Goal: Task Accomplishment & Management: Manage account settings

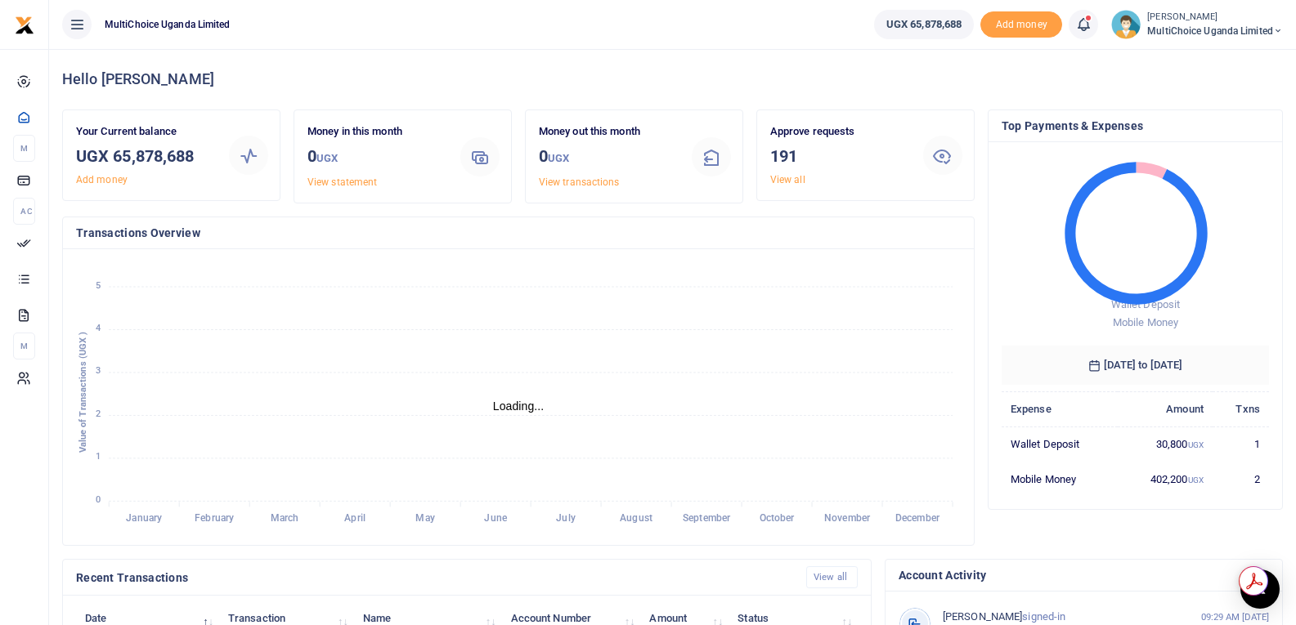
scroll to position [13, 13]
click at [784, 179] on link "View all" at bounding box center [787, 179] width 35 height 11
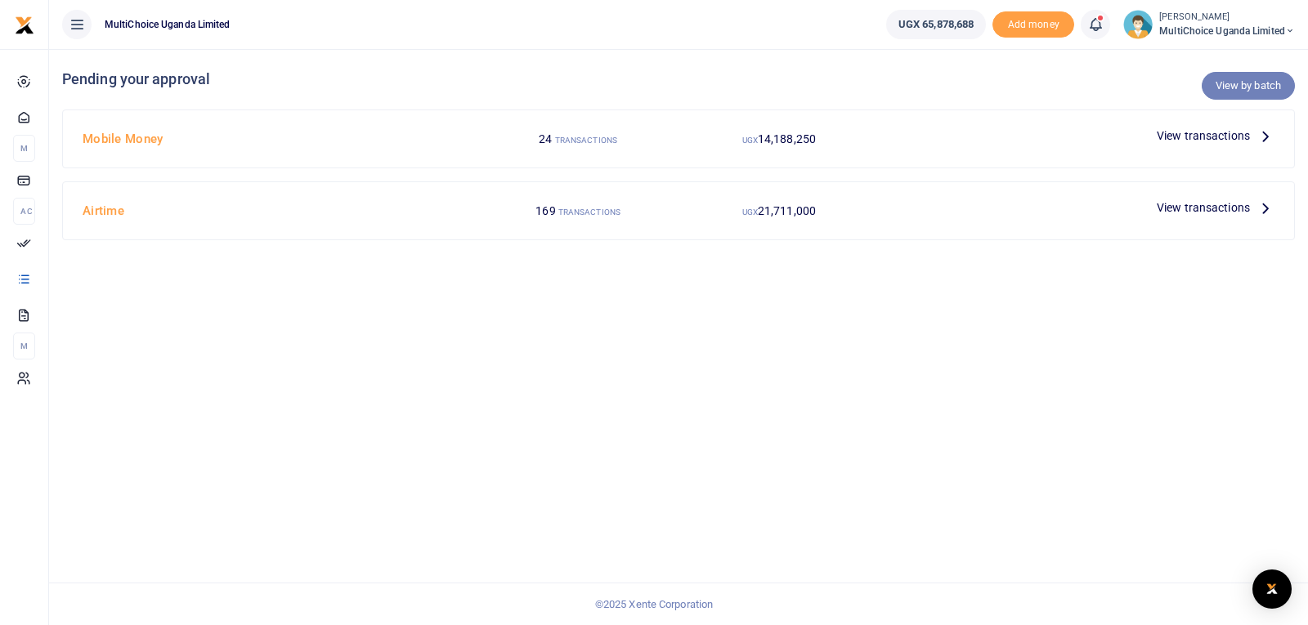
click at [1245, 81] on link "View by batch" at bounding box center [1248, 86] width 93 height 28
click at [1257, 83] on link "View by batch" at bounding box center [1248, 86] width 93 height 28
click at [1265, 137] on icon at bounding box center [1266, 136] width 18 height 18
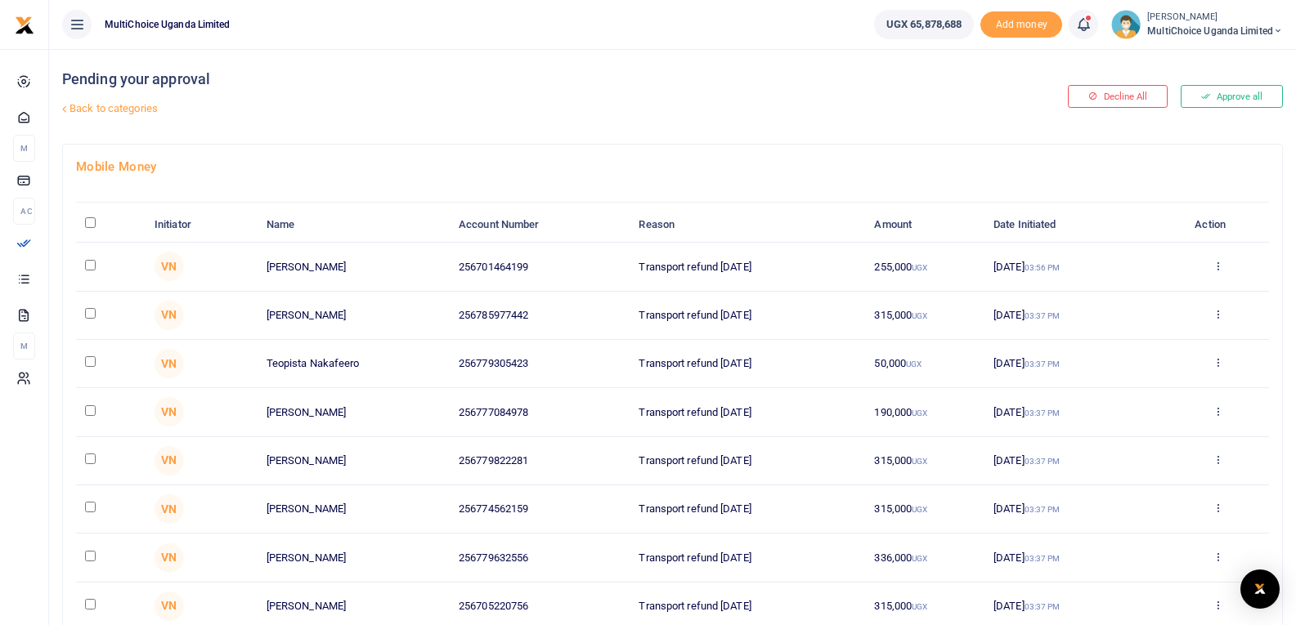
click at [135, 106] on link "Back to categories" at bounding box center [465, 109] width 814 height 28
click at [103, 105] on link "Back to categories" at bounding box center [465, 109] width 814 height 28
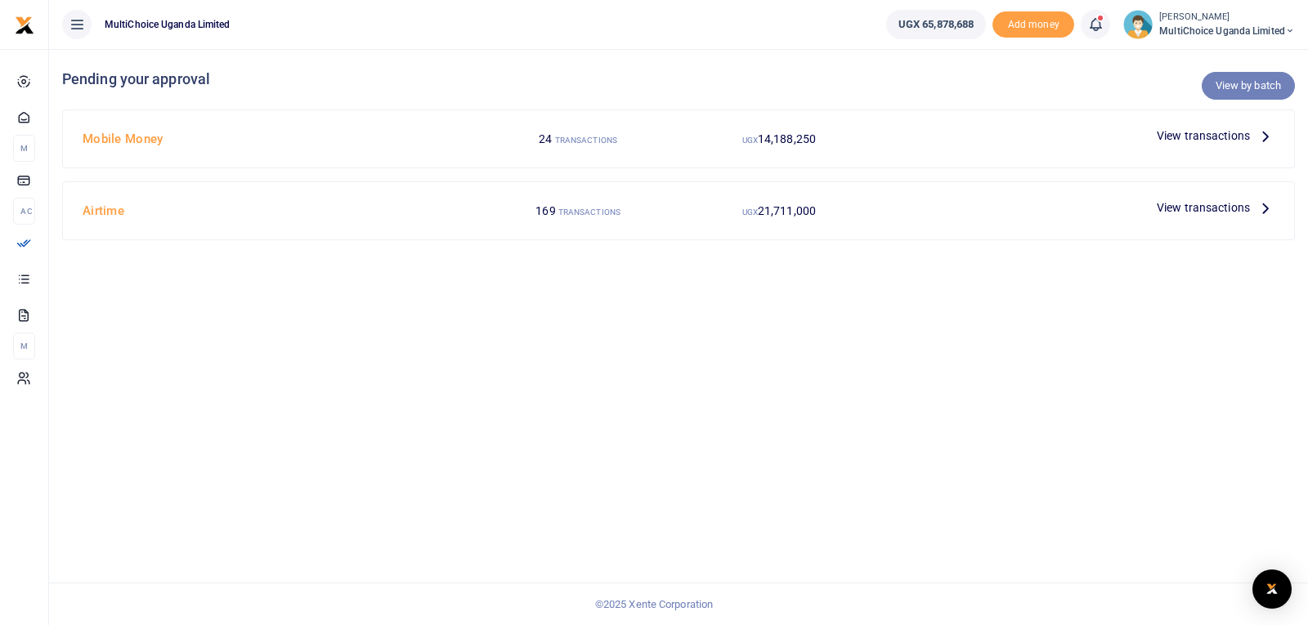
click at [1259, 83] on link "View by batch" at bounding box center [1248, 86] width 93 height 28
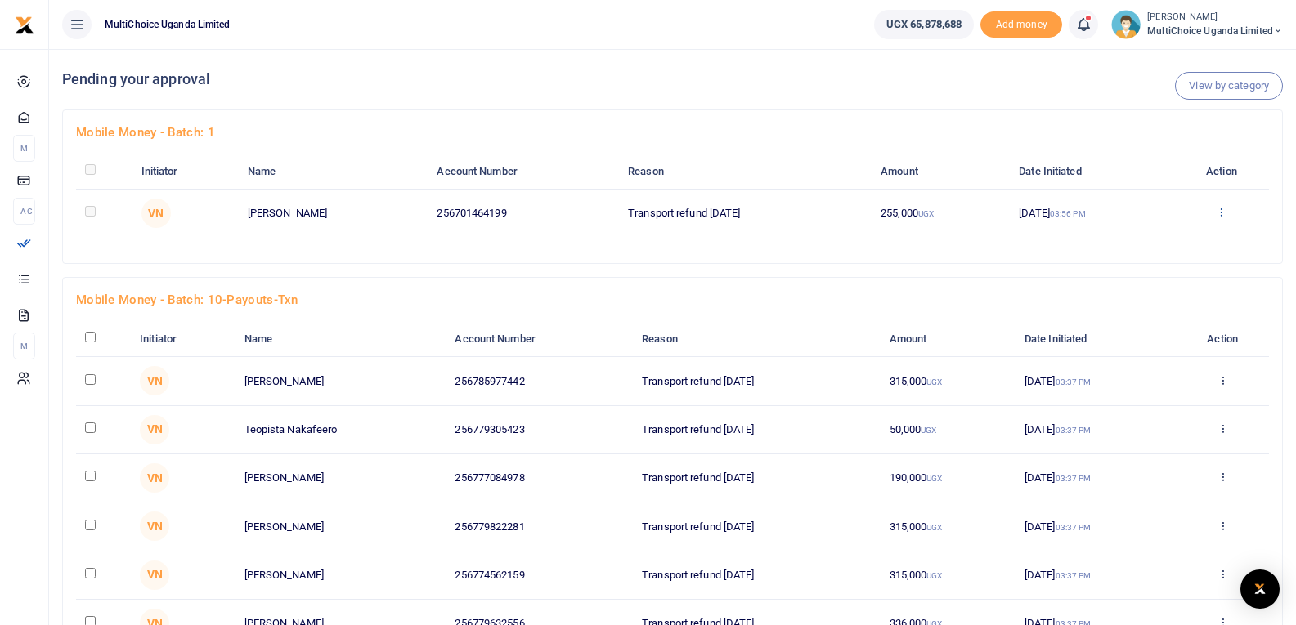
click at [1226, 210] on icon at bounding box center [1221, 211] width 11 height 11
click at [1190, 234] on link "Approve" at bounding box center [1166, 239] width 129 height 23
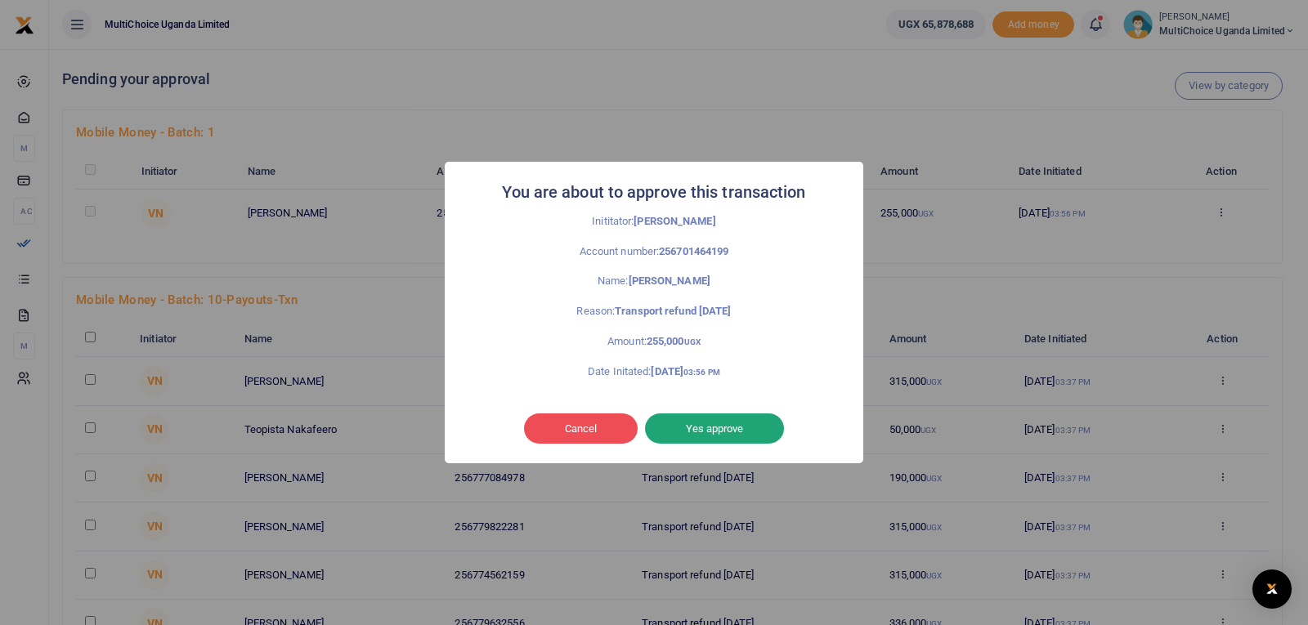
click at [715, 434] on button "Yes approve" at bounding box center [714, 429] width 139 height 31
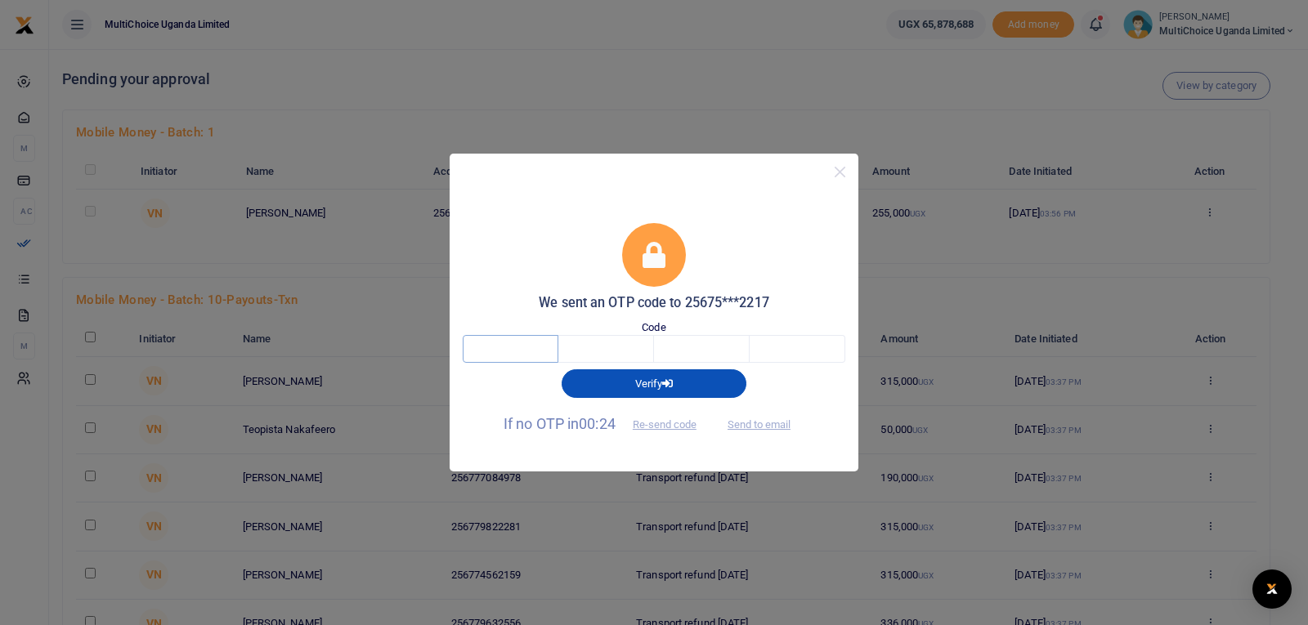
click at [541, 355] on input "text" at bounding box center [511, 349] width 96 height 28
type input "2"
type input "7"
type input "5"
type input "9"
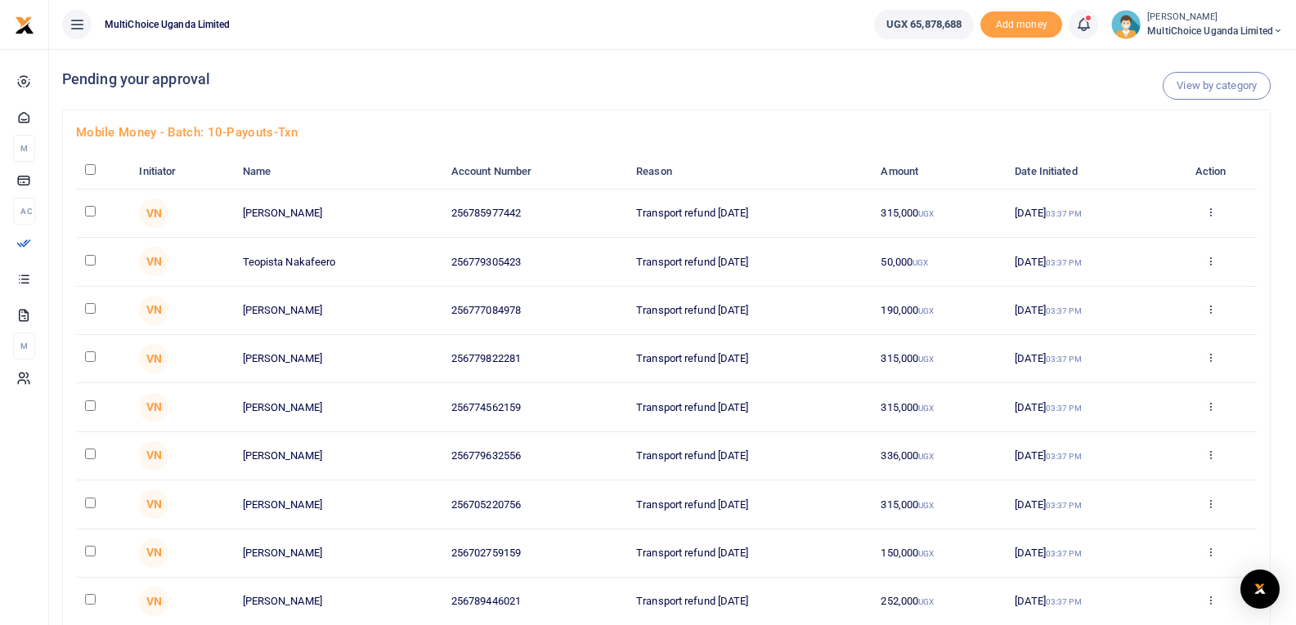
click at [93, 167] on input "checkbox" at bounding box center [90, 169] width 11 height 11
checkbox input "true"
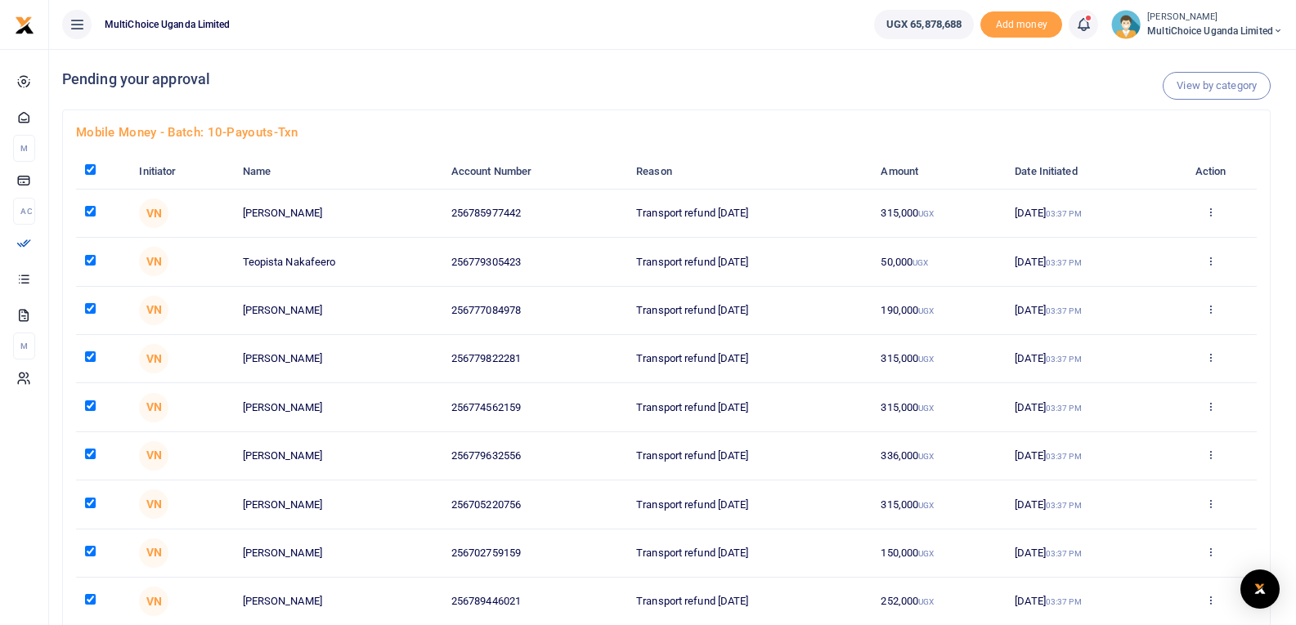
checkbox input "true"
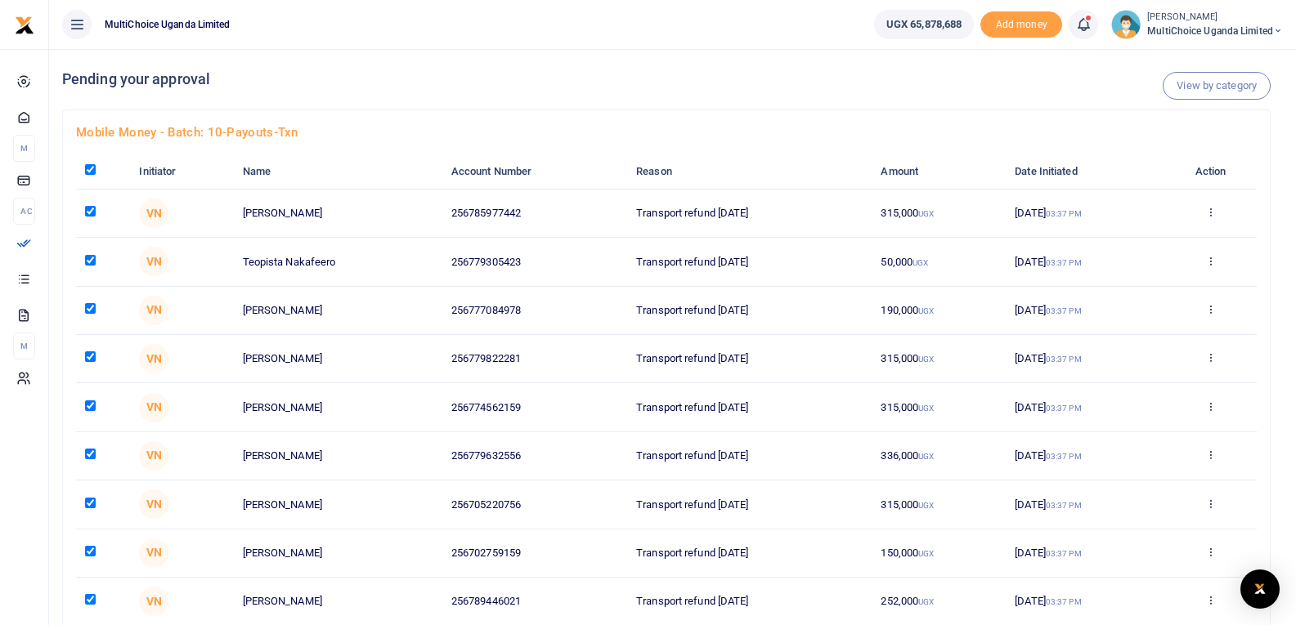
checkbox input "true"
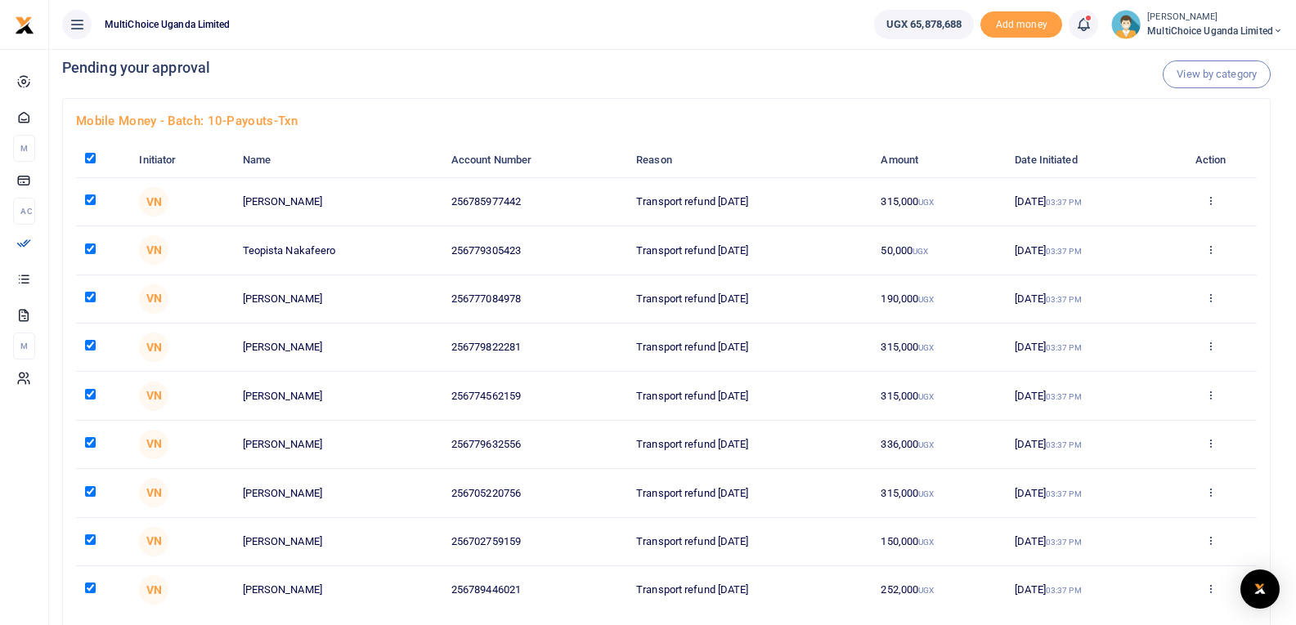
scroll to position [82, 0]
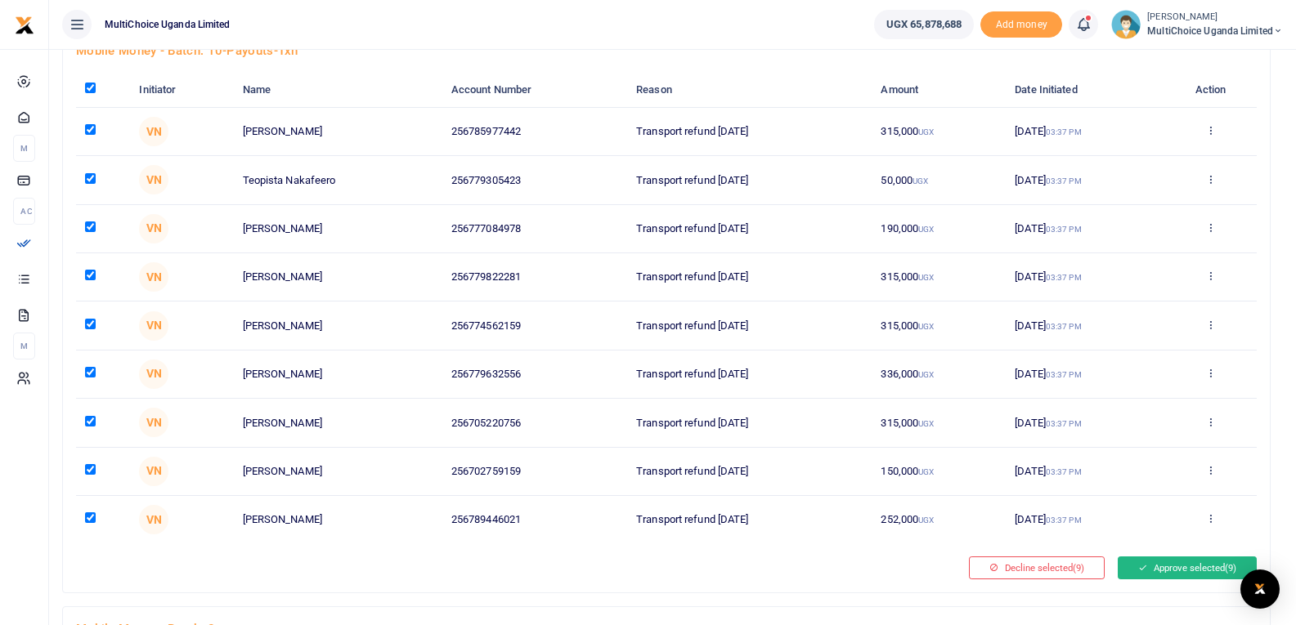
click at [1177, 568] on button "Approve selected (9)" at bounding box center [1187, 568] width 139 height 23
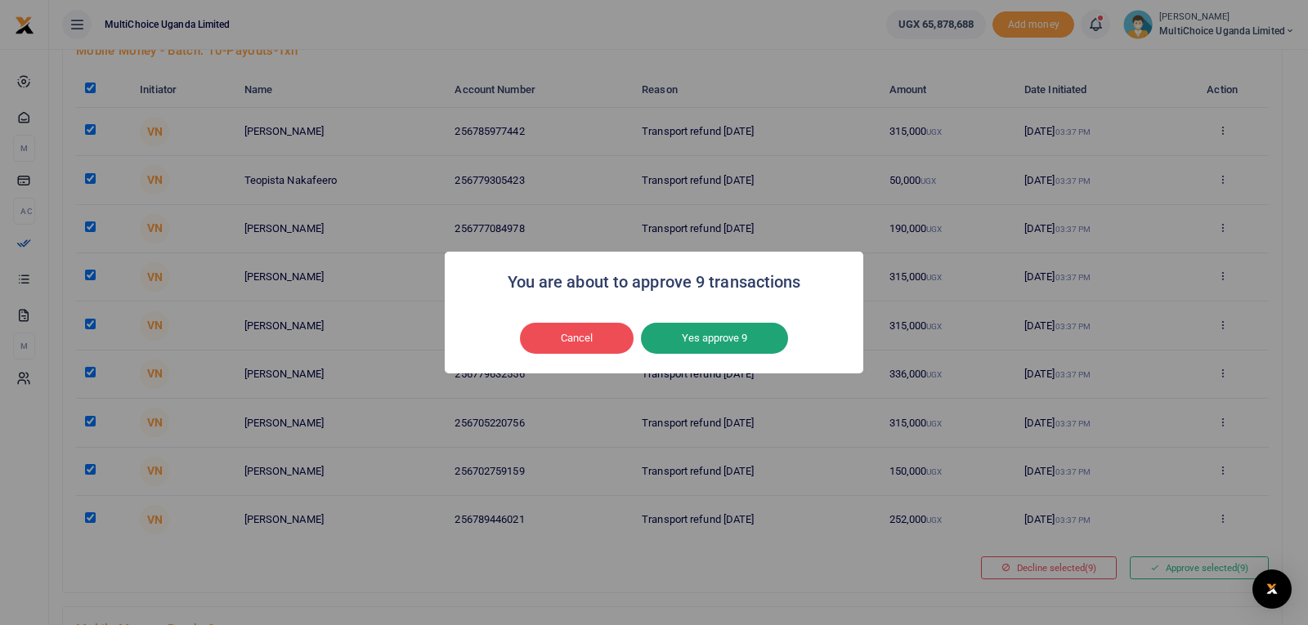
click at [685, 337] on button "Yes approve 9" at bounding box center [714, 338] width 147 height 31
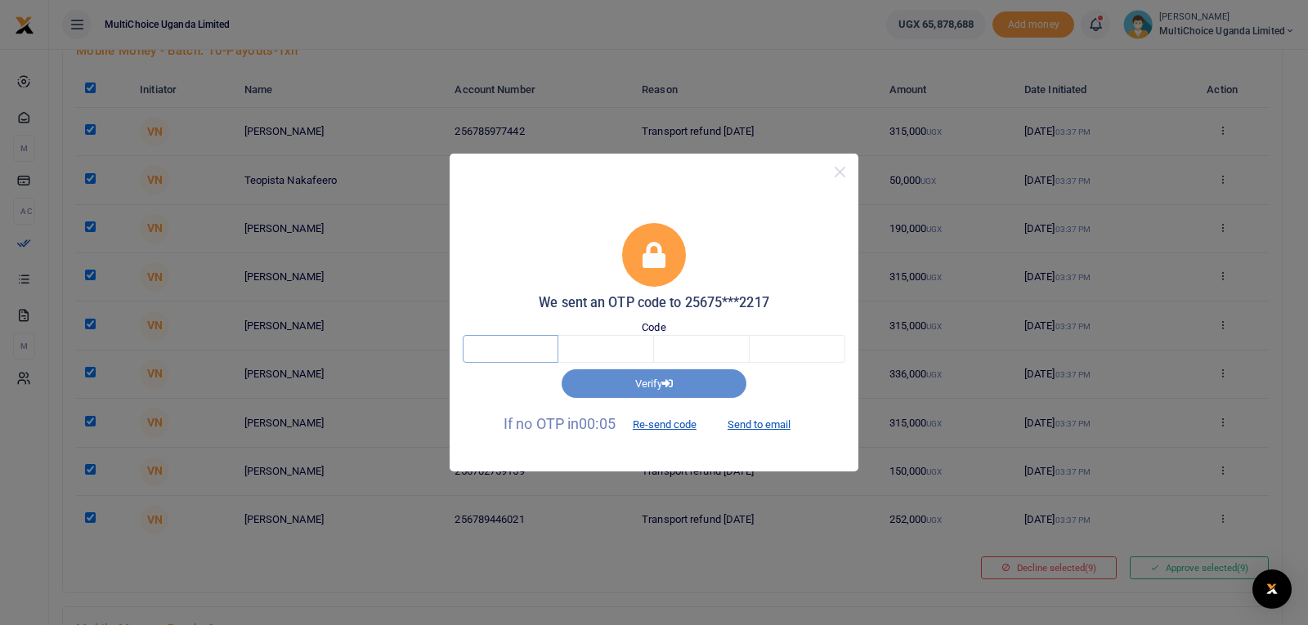
click at [546, 344] on input "text" at bounding box center [511, 349] width 96 height 28
type input "5"
type input "8"
type input "9"
type input "2"
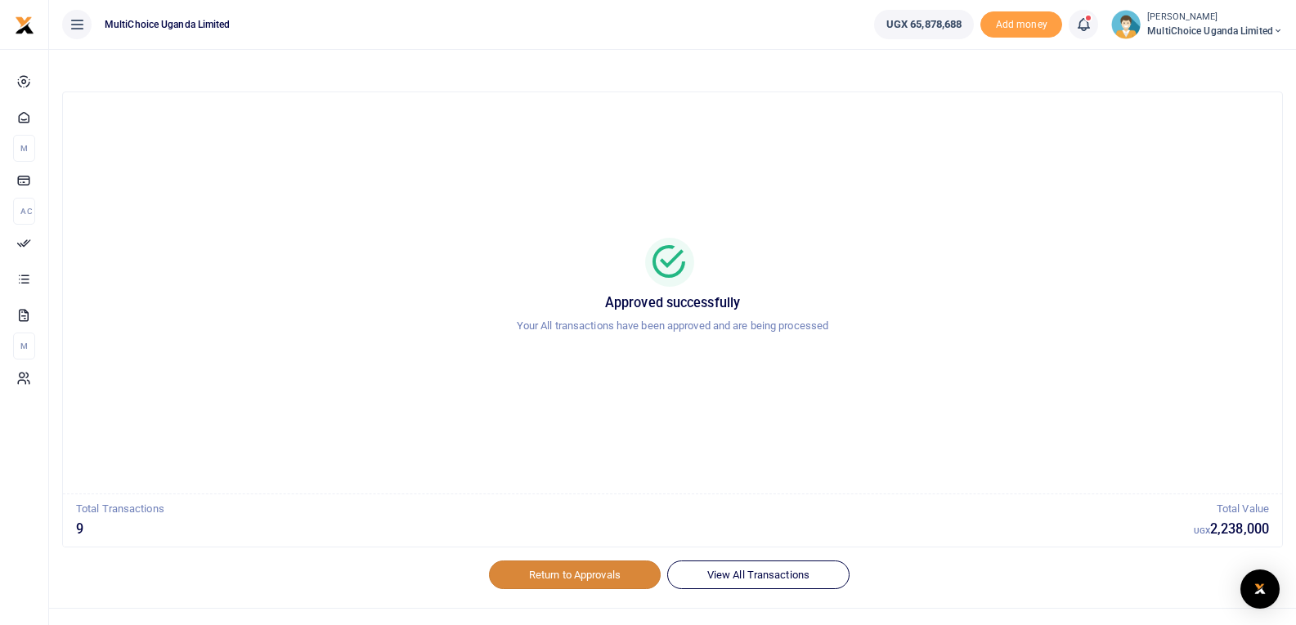
click at [611, 582] on link "Return to Approvals" at bounding box center [575, 575] width 172 height 28
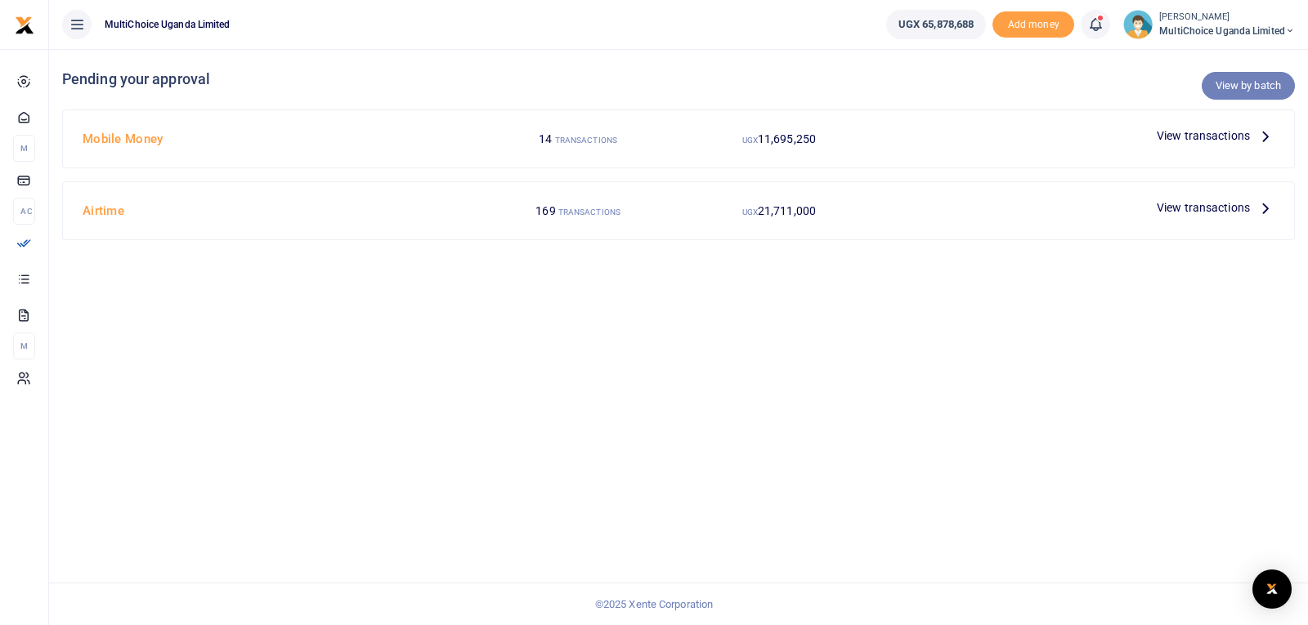
click at [1255, 87] on link "View by batch" at bounding box center [1248, 86] width 93 height 28
click at [1233, 83] on link "View by batch" at bounding box center [1248, 86] width 93 height 28
click at [1233, 87] on link "View by batch" at bounding box center [1248, 86] width 93 height 28
click at [1239, 85] on link "View by batch" at bounding box center [1248, 86] width 93 height 28
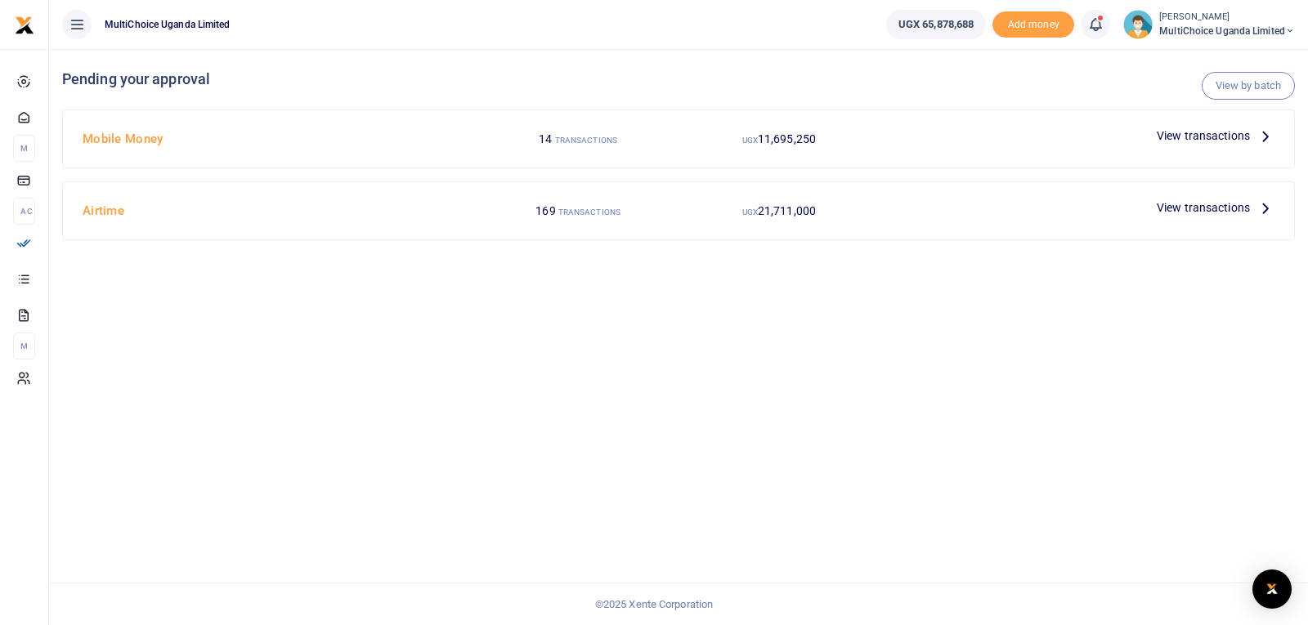
click at [1230, 206] on span "View transactions" at bounding box center [1203, 208] width 93 height 18
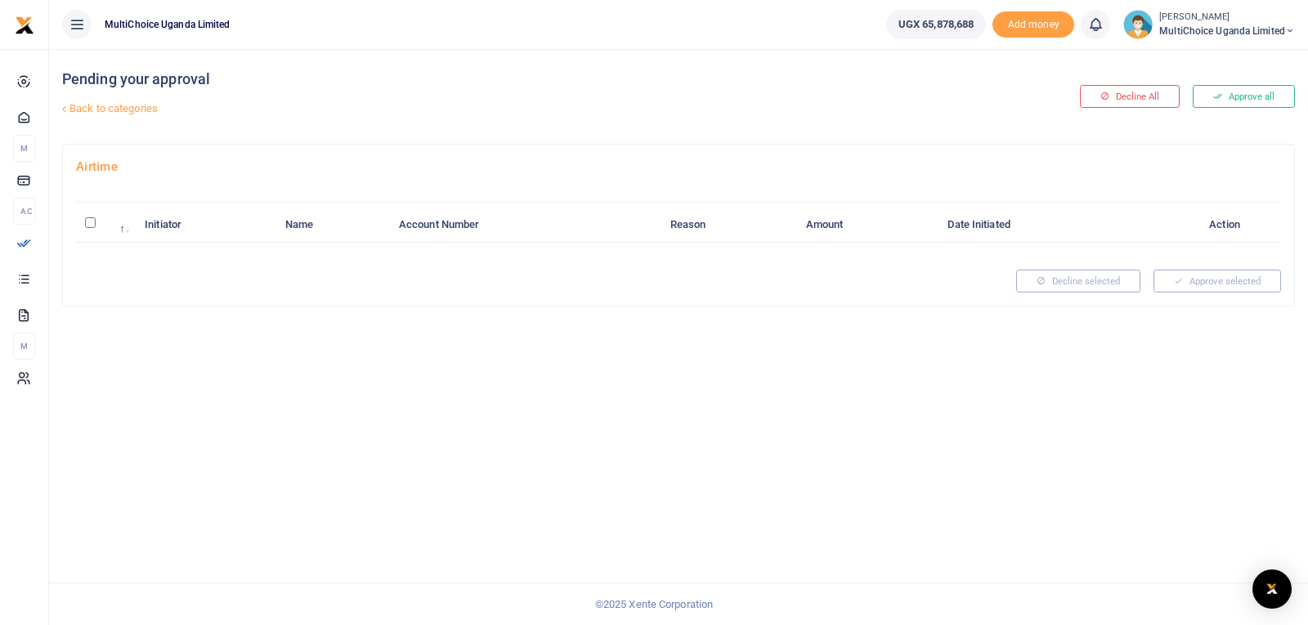
click at [123, 110] on link "Back to categories" at bounding box center [469, 109] width 822 height 28
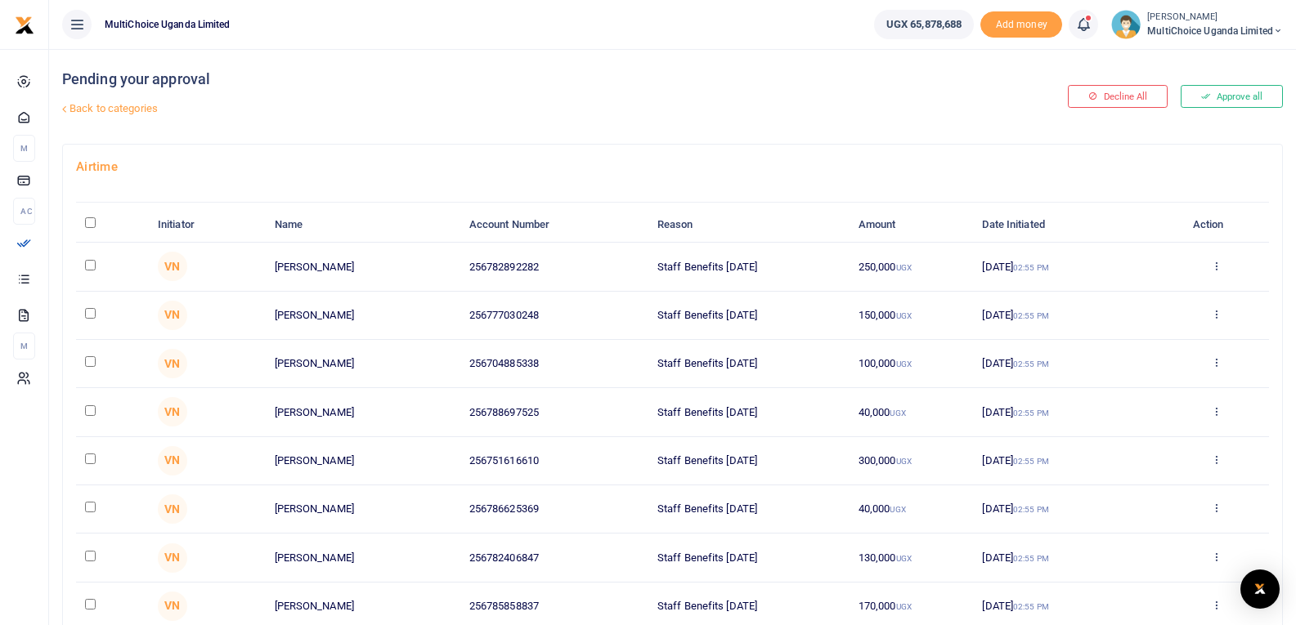
click at [138, 103] on link "Back to categories" at bounding box center [465, 109] width 814 height 28
click at [135, 110] on link "Back to categories" at bounding box center [465, 109] width 814 height 28
click at [116, 105] on link "Back to categories" at bounding box center [465, 109] width 814 height 28
click at [65, 108] on icon at bounding box center [64, 109] width 11 height 11
click at [104, 109] on link "Back to categories" at bounding box center [465, 109] width 814 height 28
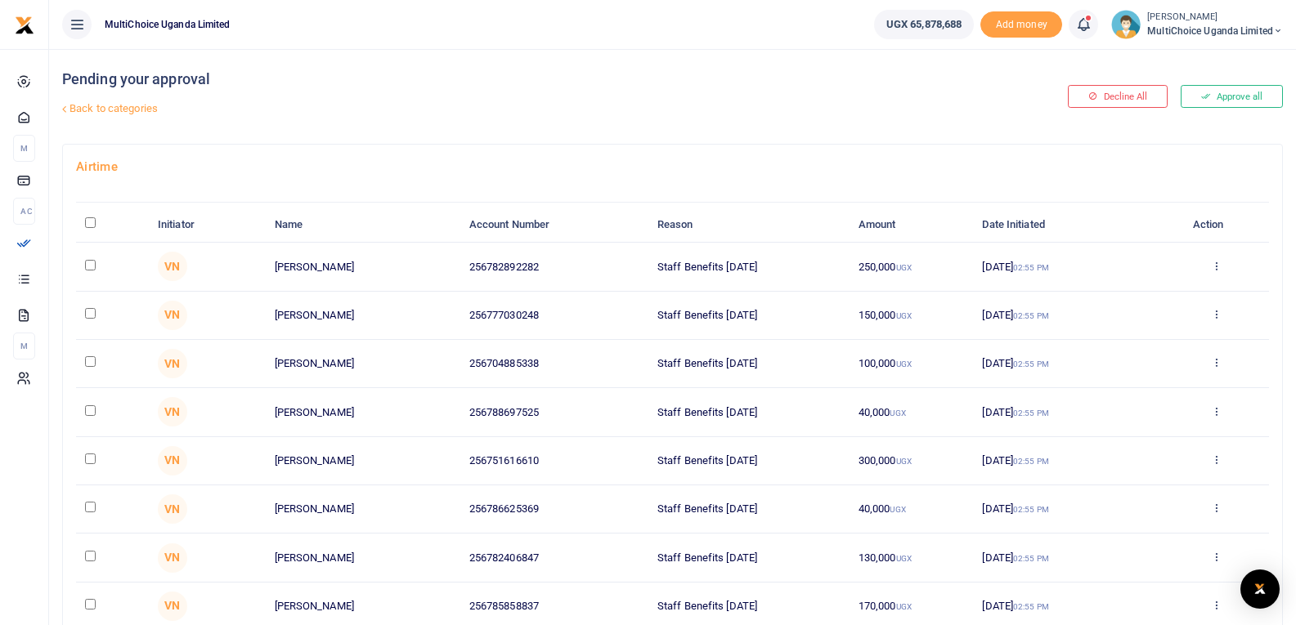
click at [69, 109] on link "Back to categories" at bounding box center [465, 109] width 814 height 28
click at [162, 110] on link "Back to categories" at bounding box center [465, 109] width 814 height 28
click at [151, 109] on link "Back to categories" at bounding box center [465, 109] width 814 height 28
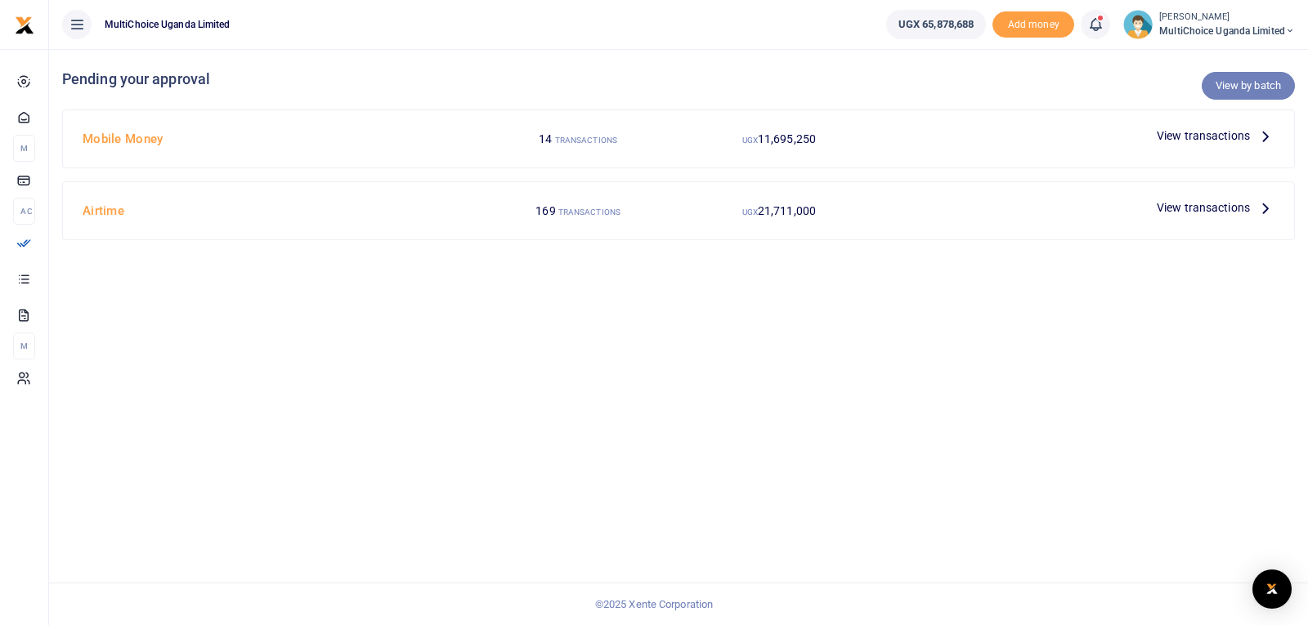
click at [1229, 87] on link "View by batch" at bounding box center [1248, 86] width 93 height 28
click at [1240, 82] on link "View by batch" at bounding box center [1248, 86] width 93 height 28
click at [1249, 87] on link "View by batch" at bounding box center [1248, 86] width 93 height 28
click at [1235, 88] on link "View by batch" at bounding box center [1248, 86] width 93 height 28
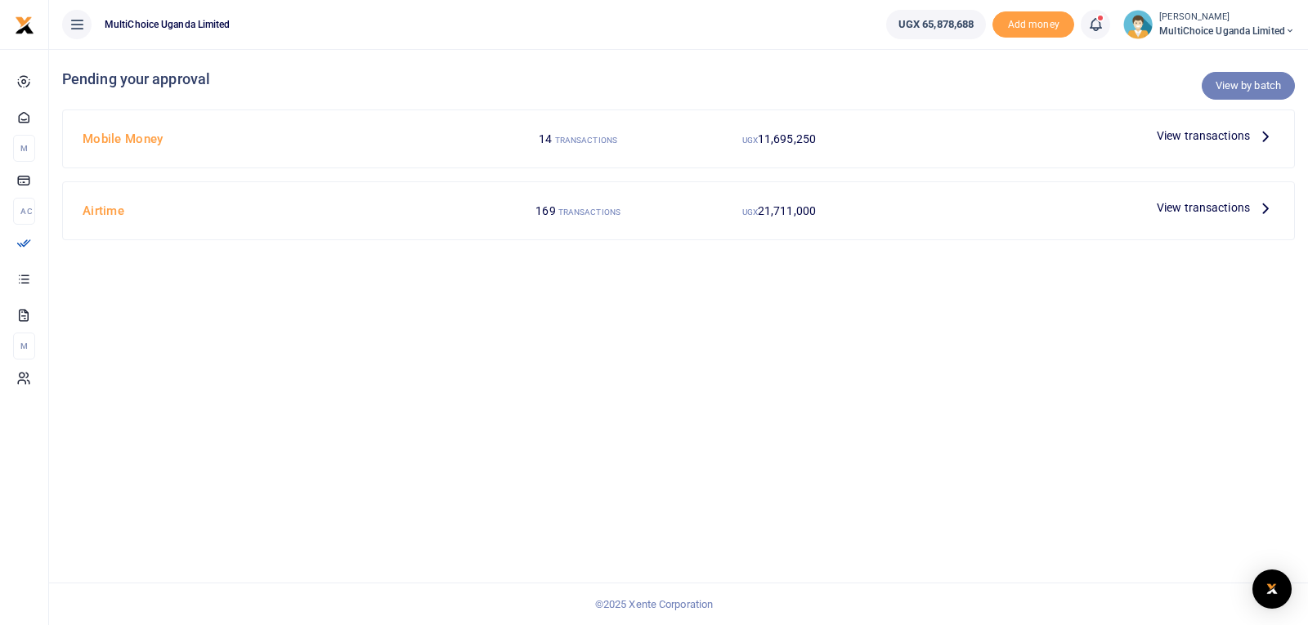
click at [1240, 81] on link "View by batch" at bounding box center [1248, 86] width 93 height 28
click at [1257, 87] on link "View by batch" at bounding box center [1248, 86] width 93 height 28
click at [1237, 87] on link "View by batch" at bounding box center [1248, 86] width 93 height 28
click at [1216, 79] on link "View by batch" at bounding box center [1248, 86] width 93 height 28
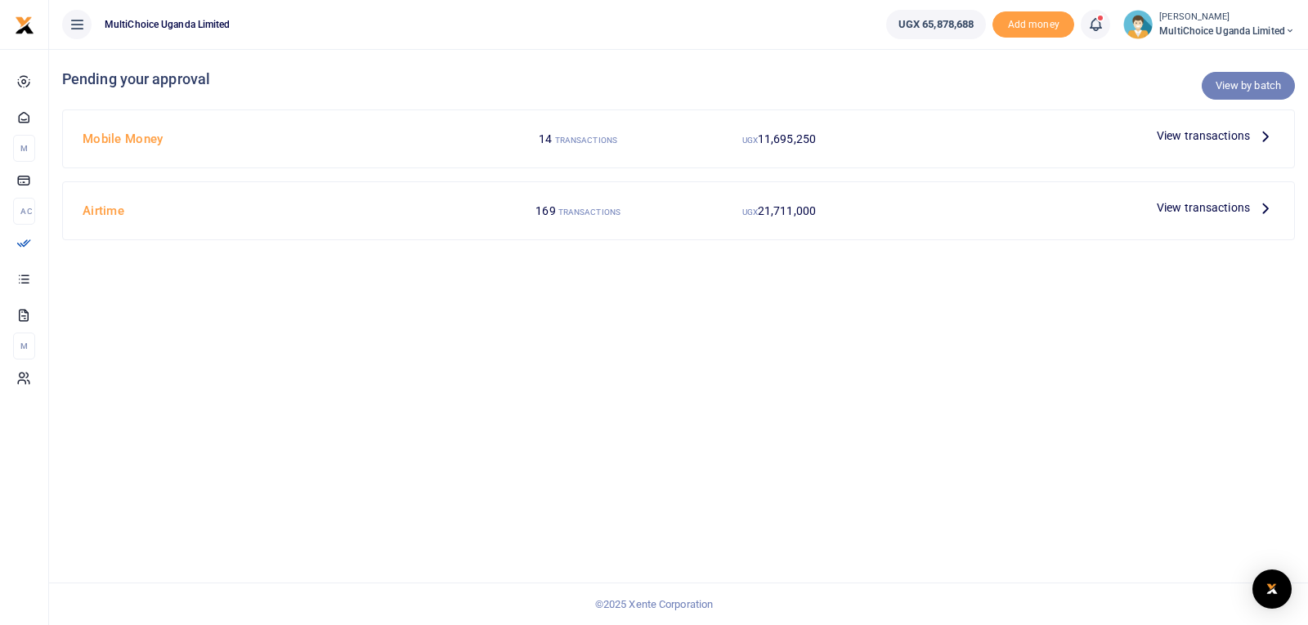
click at [1234, 85] on link "View by batch" at bounding box center [1248, 86] width 93 height 28
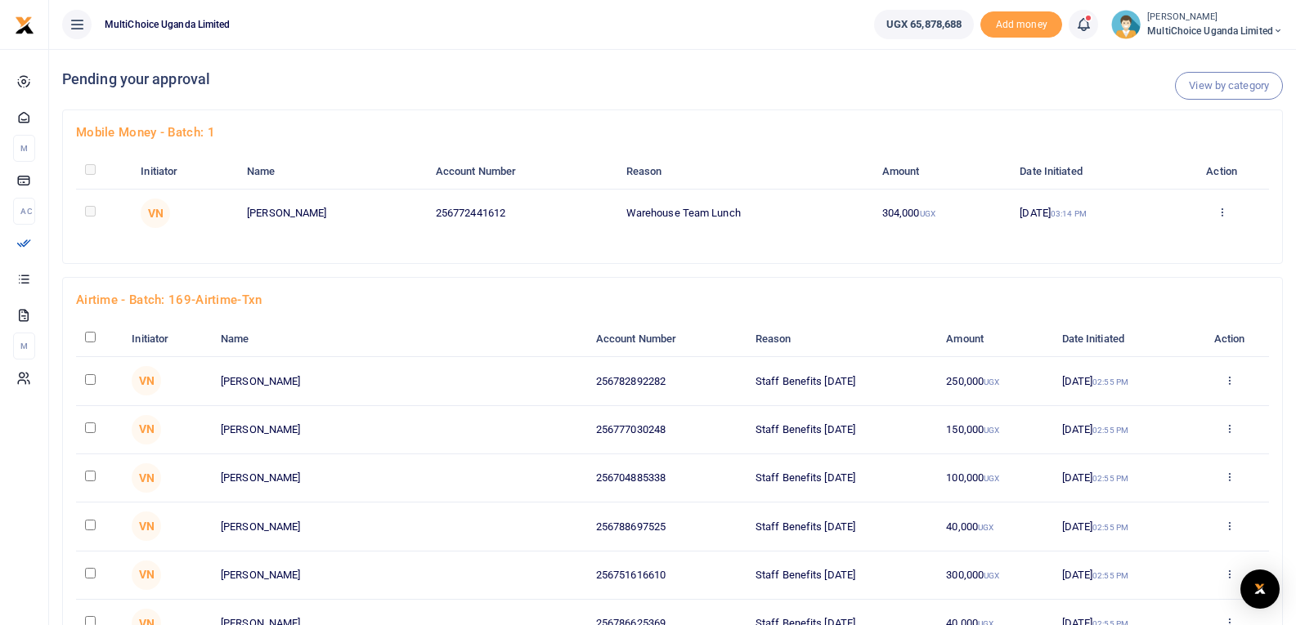
click at [86, 336] on input "checkbox" at bounding box center [90, 337] width 11 height 11
checkbox input "true"
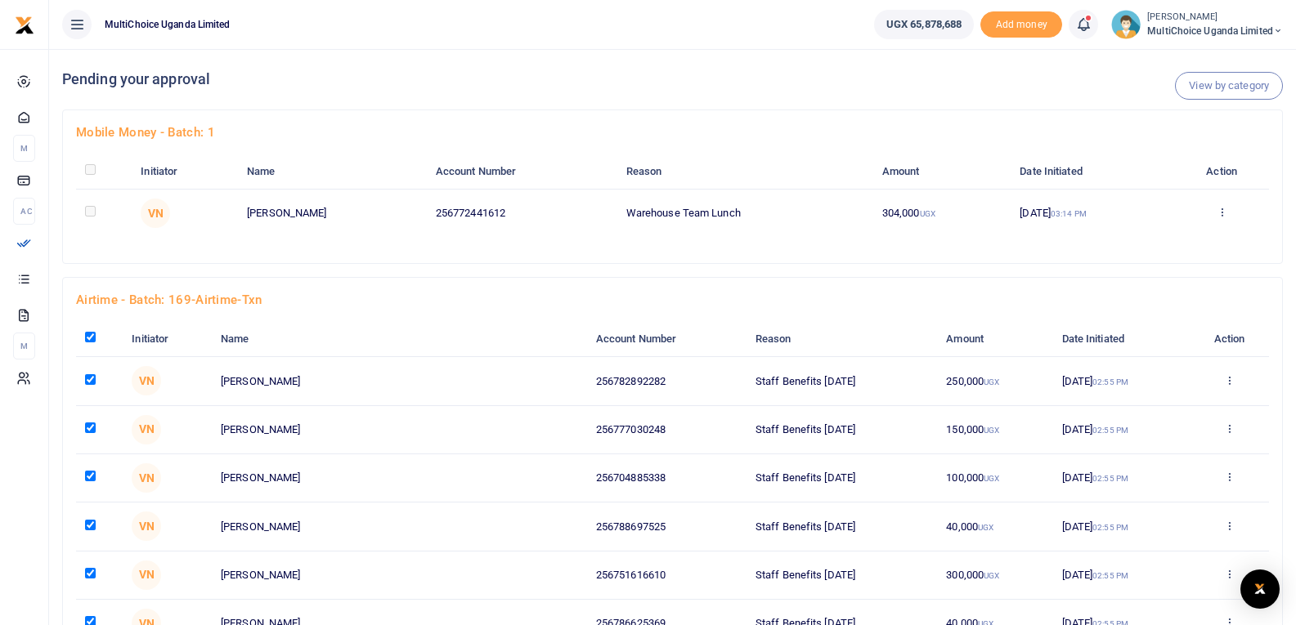
checkbox input "true"
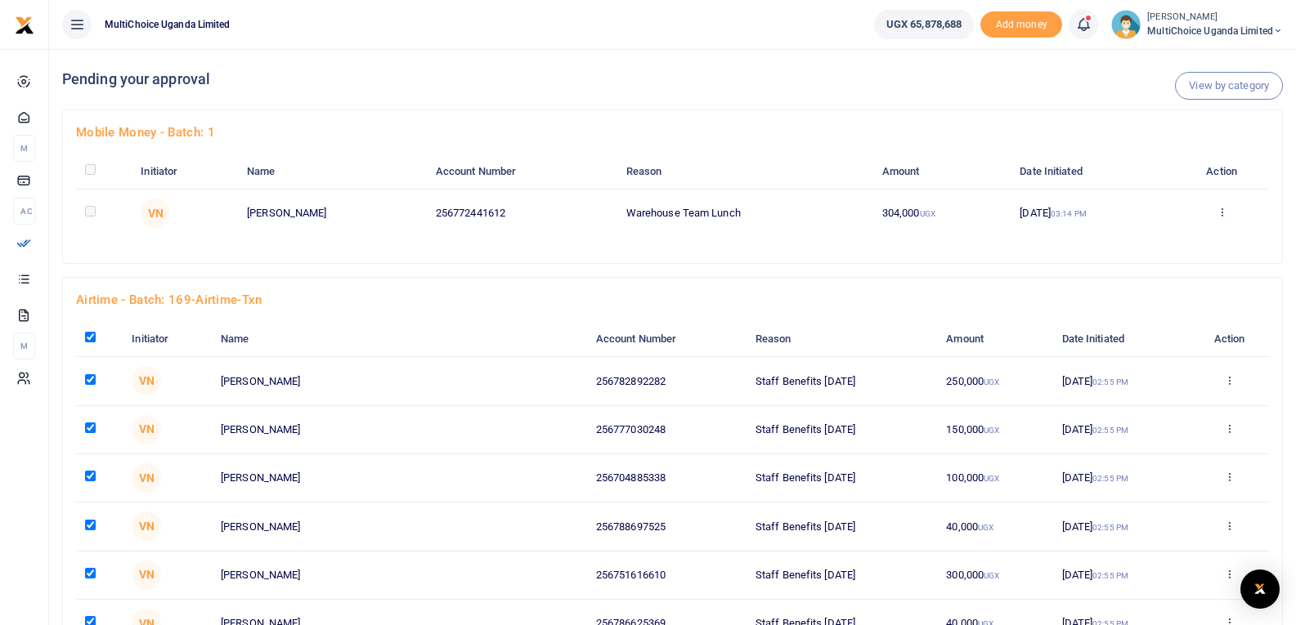
checkbox input "true"
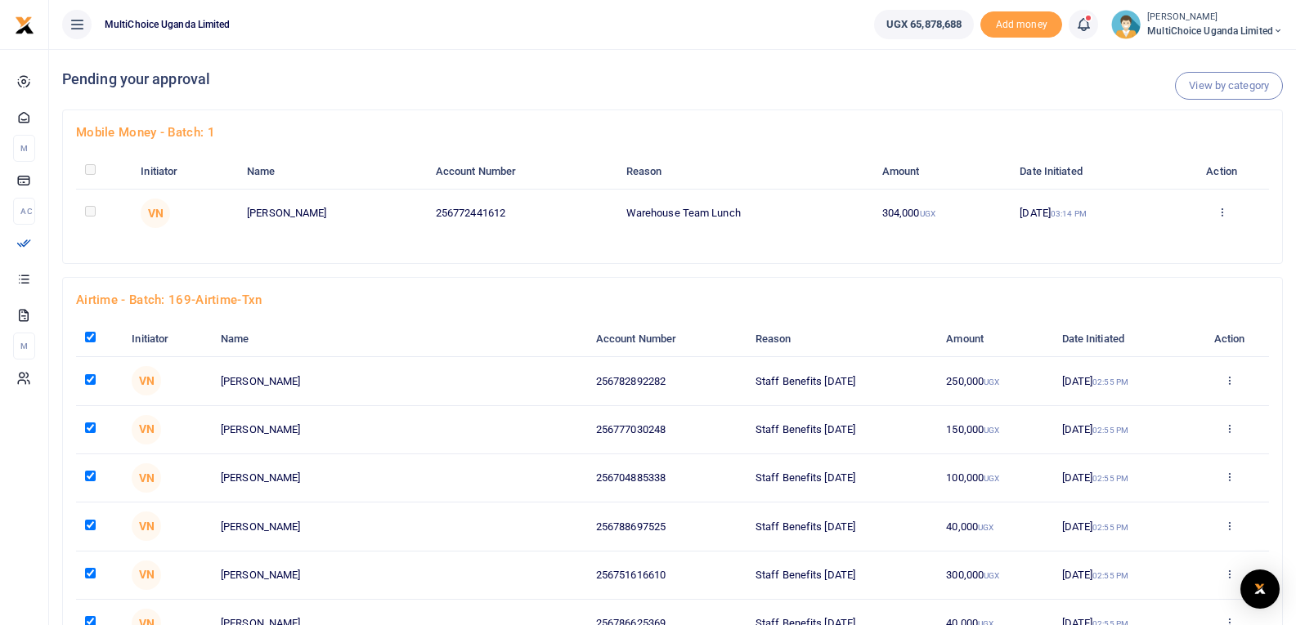
checkbox input "true"
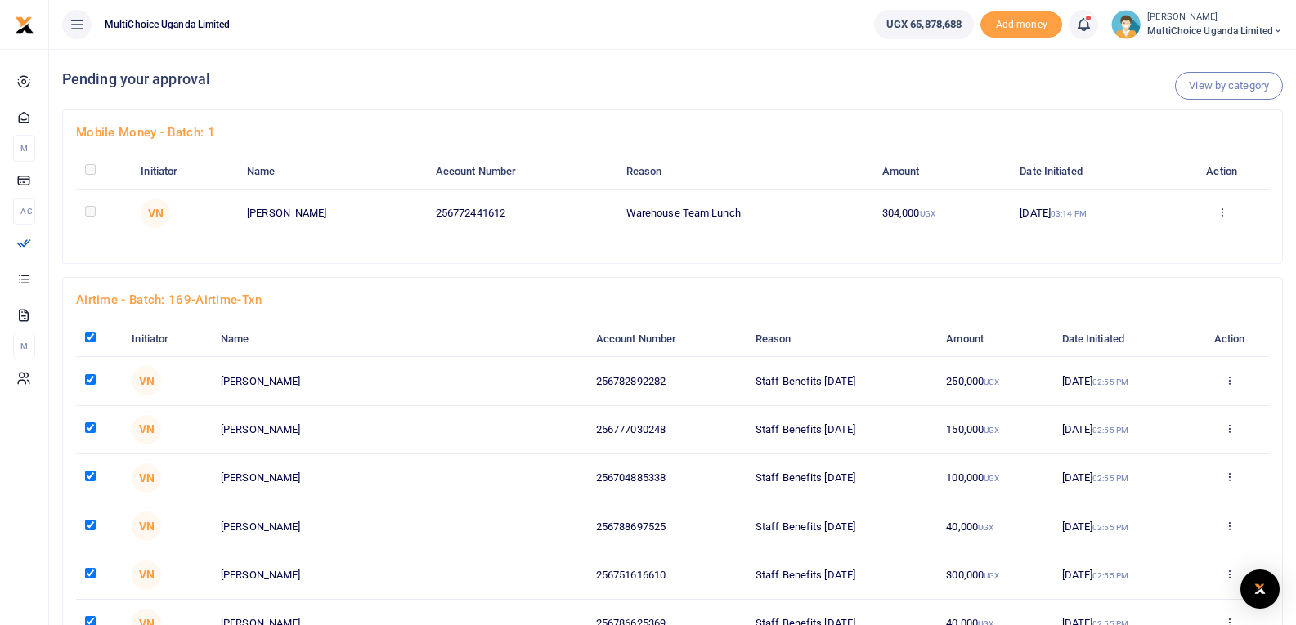
checkbox input "true"
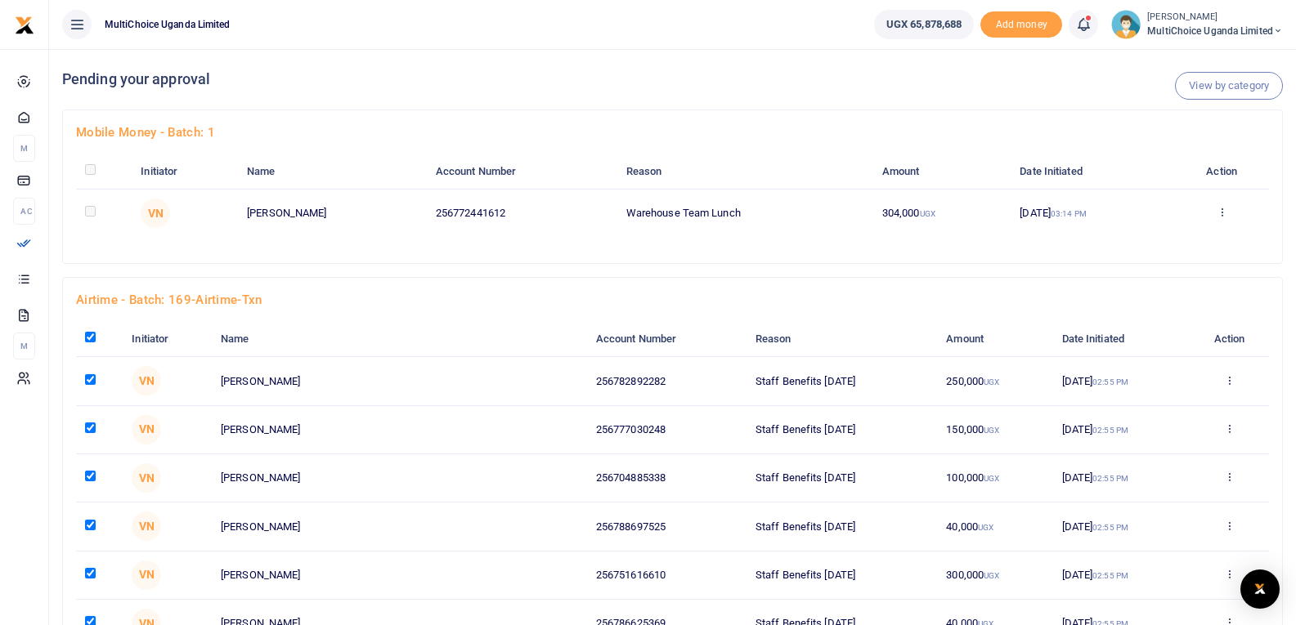
checkbox input "true"
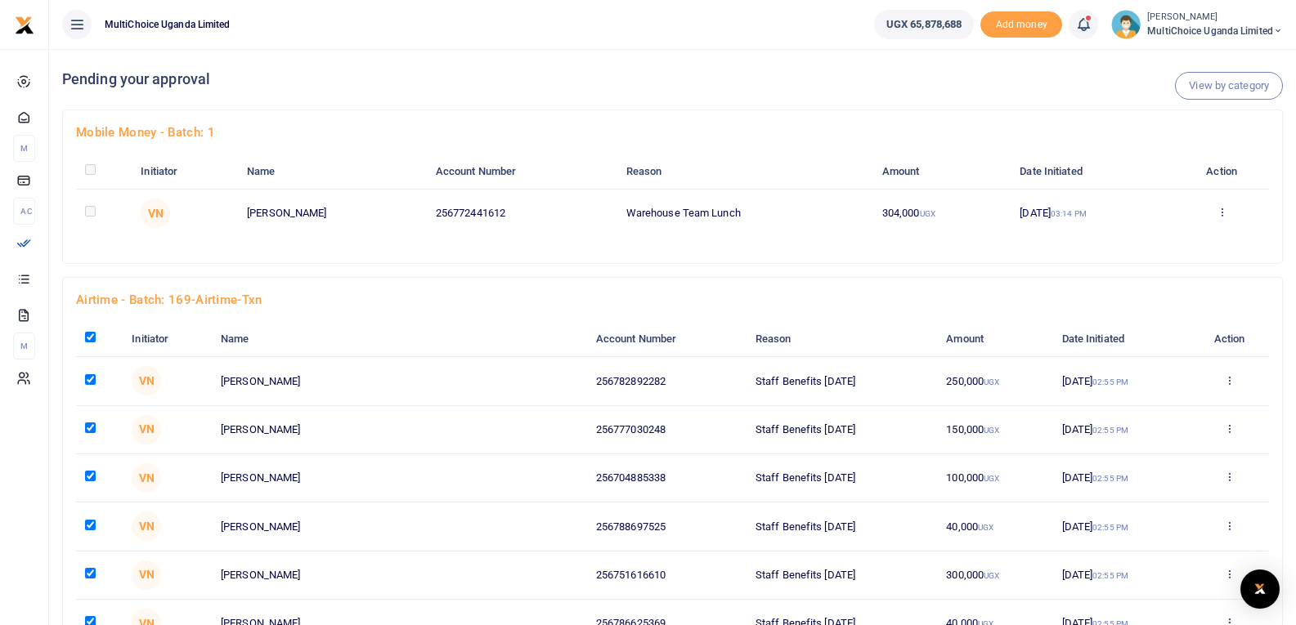
checkbox input "true"
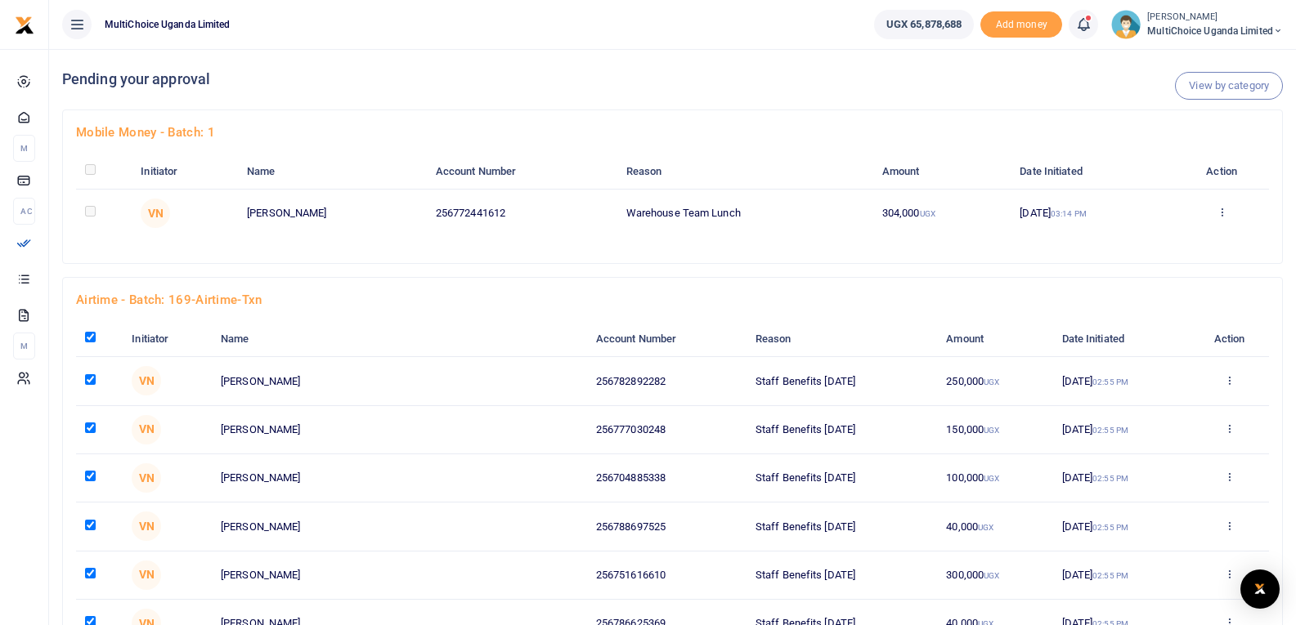
checkbox input "true"
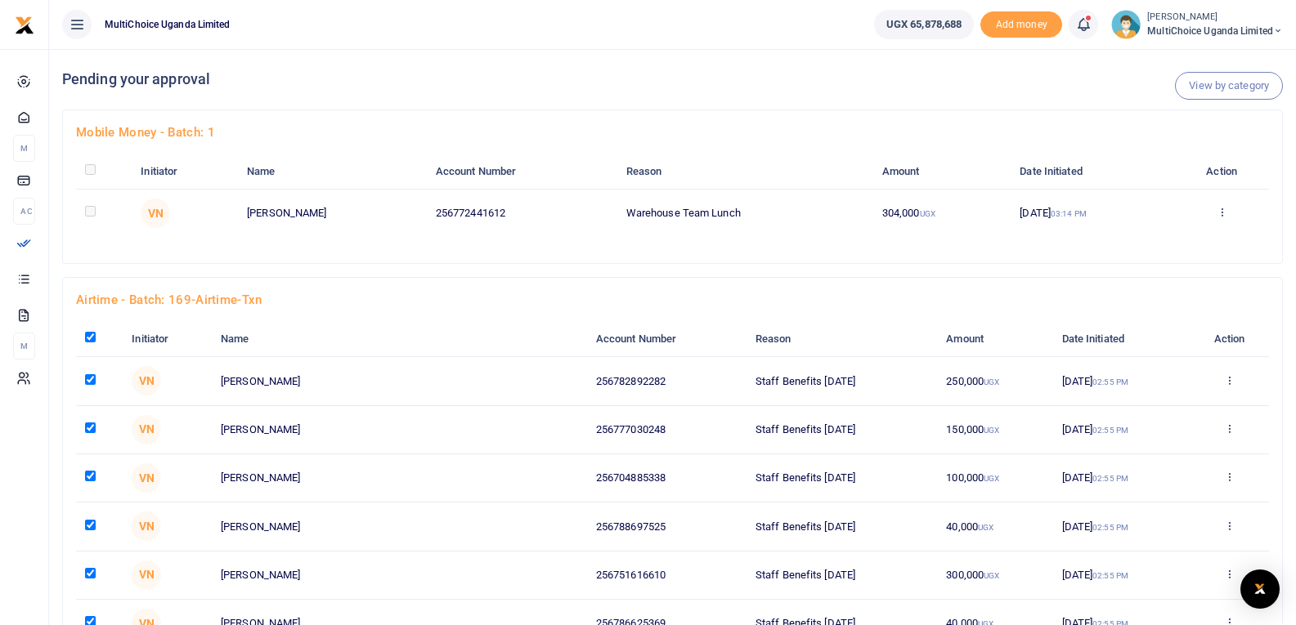
checkbox input "true"
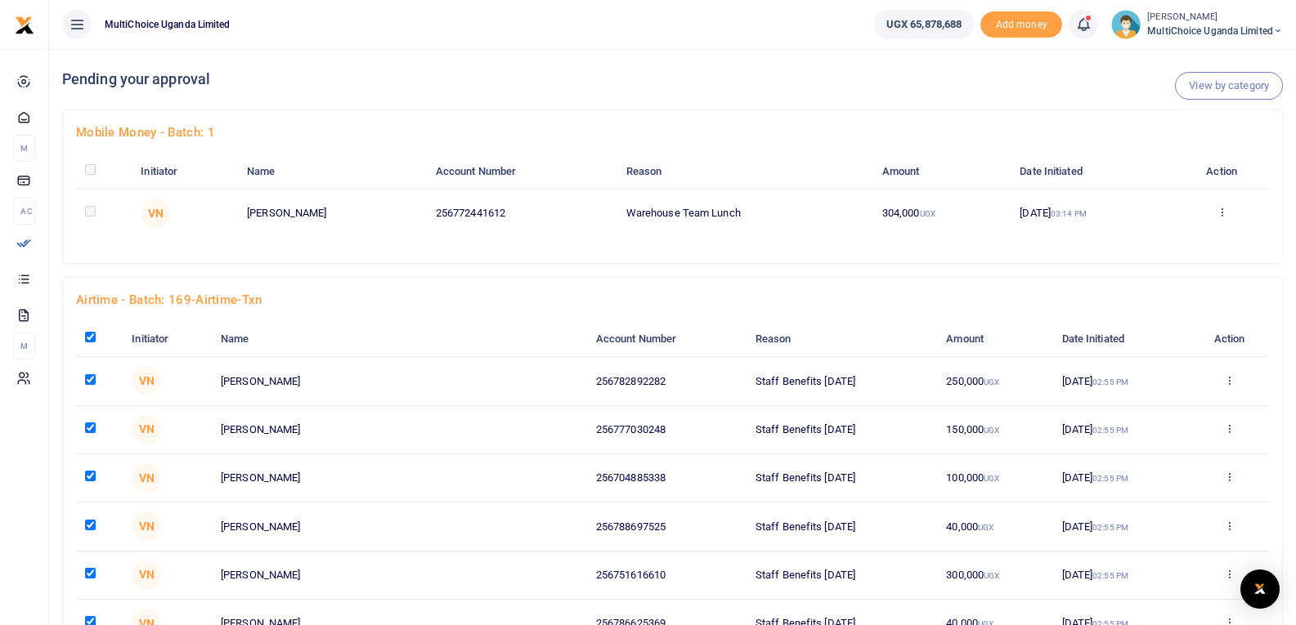
checkbox input "true"
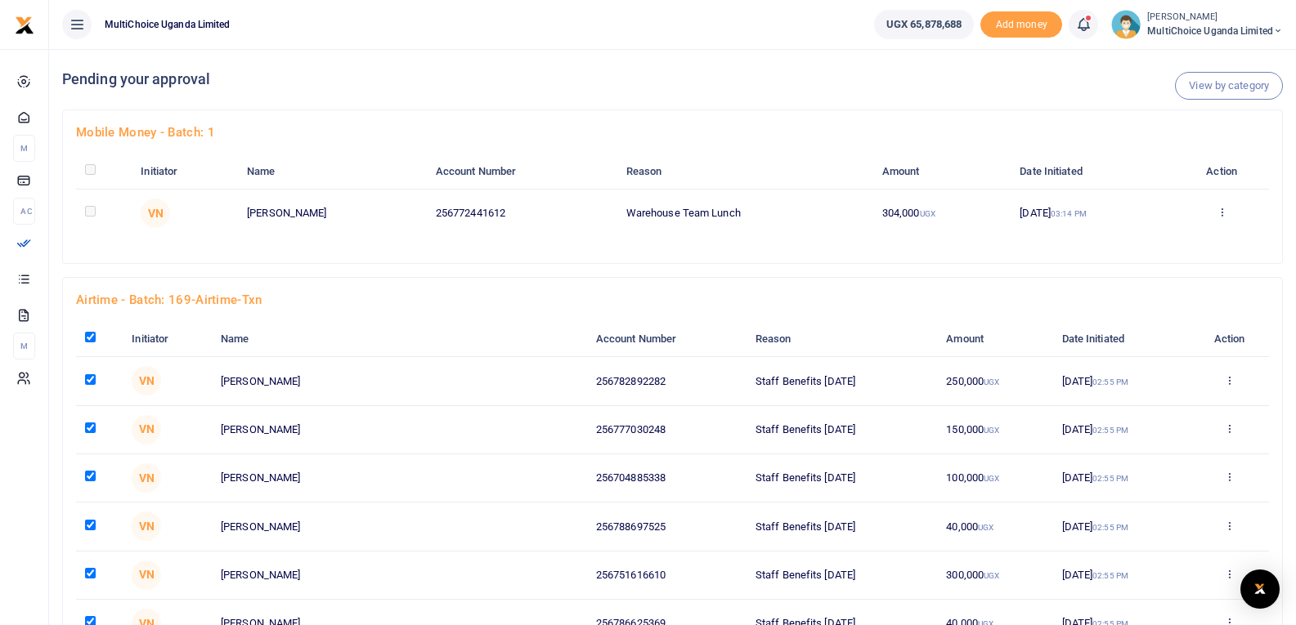
checkbox input "true"
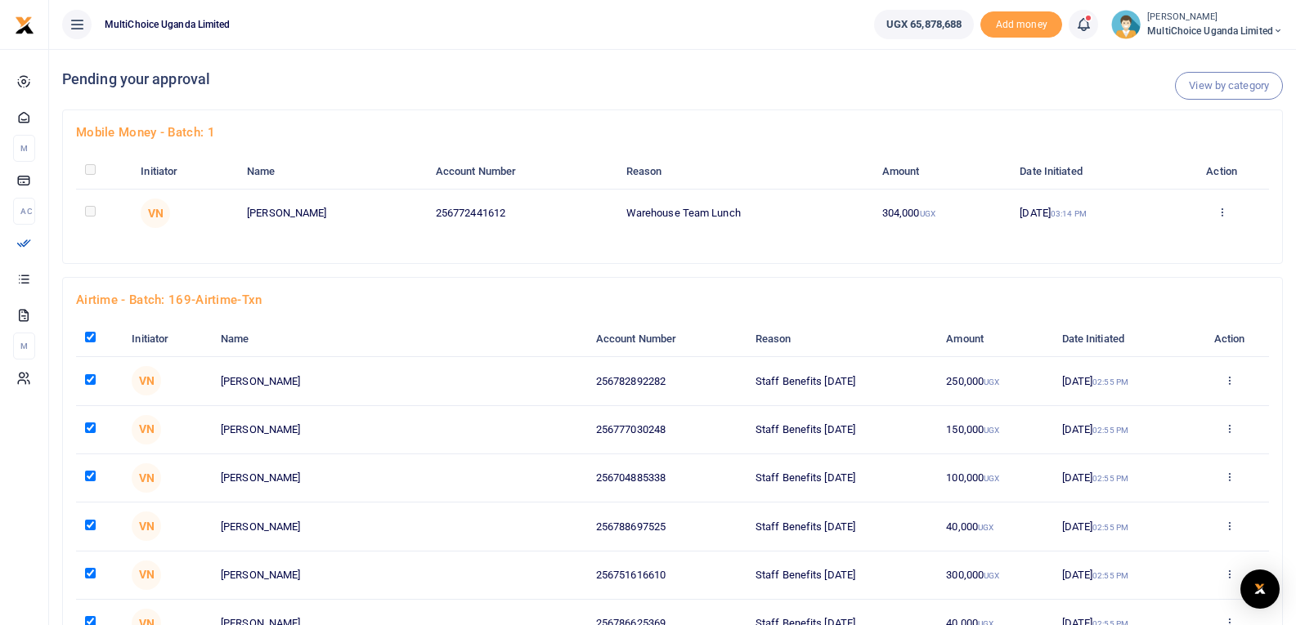
checkbox input "true"
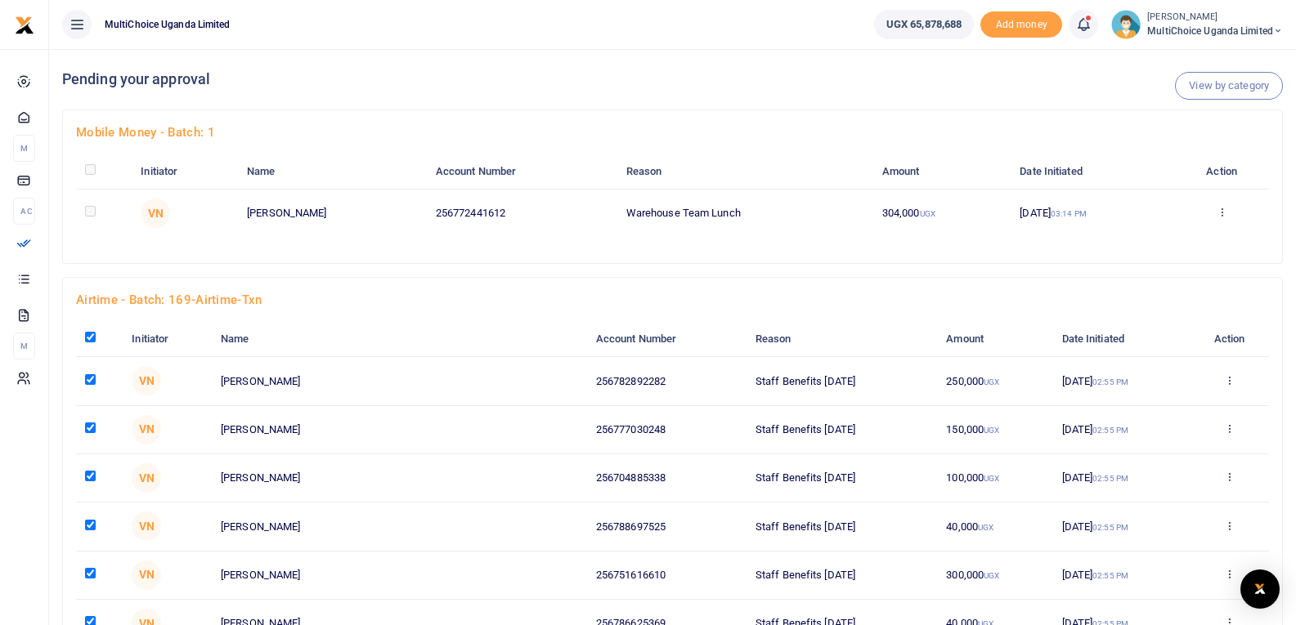
checkbox input "true"
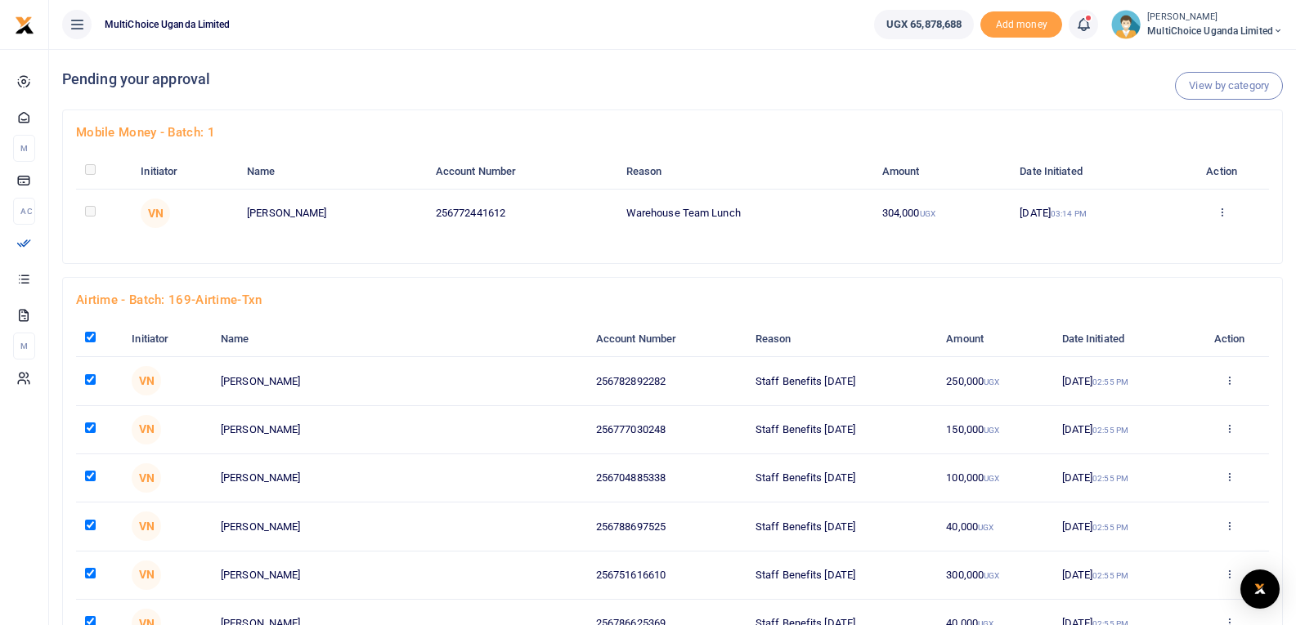
checkbox input "true"
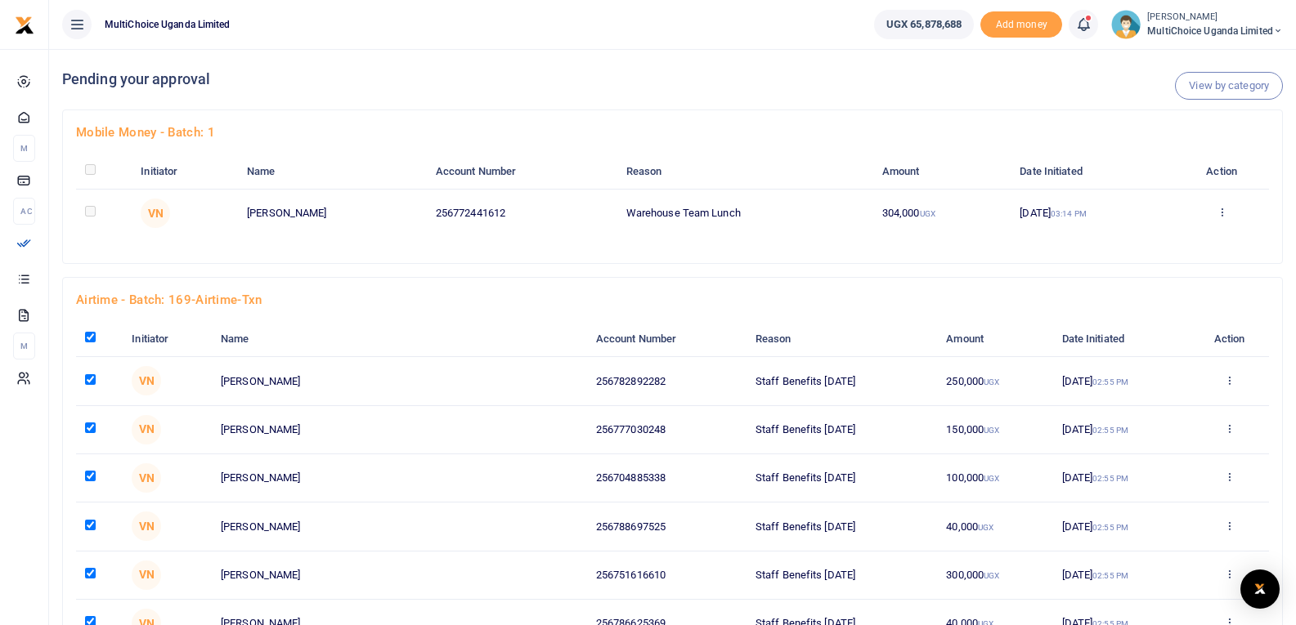
checkbox input "true"
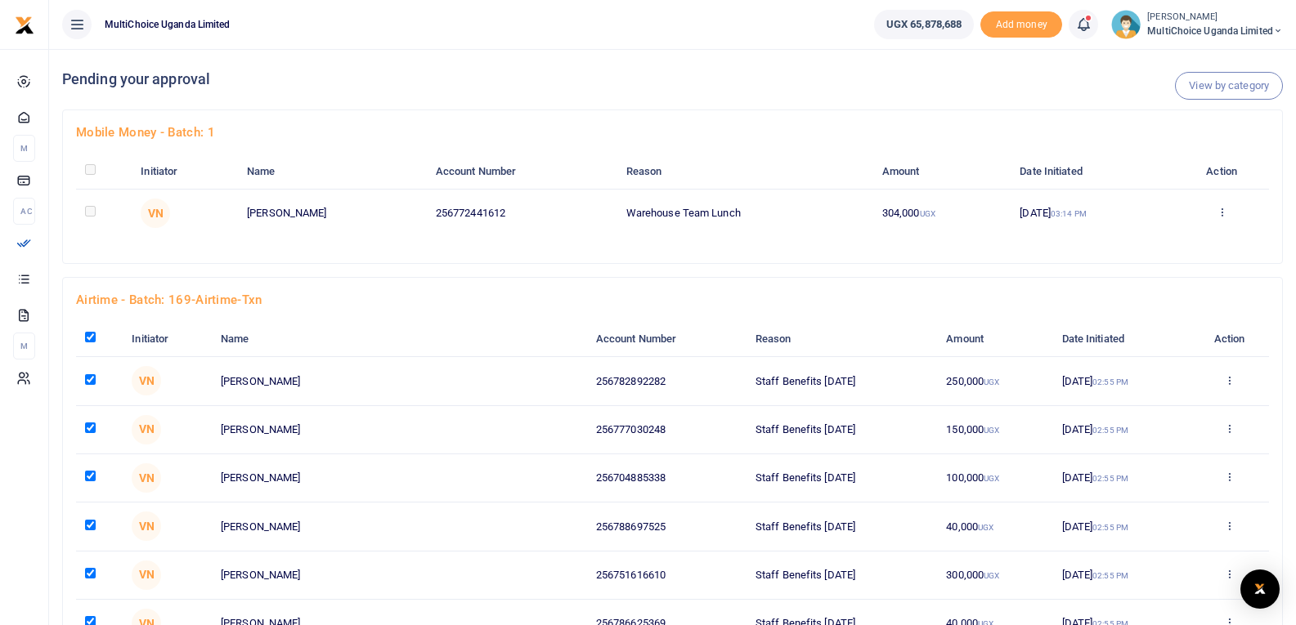
checkbox input "true"
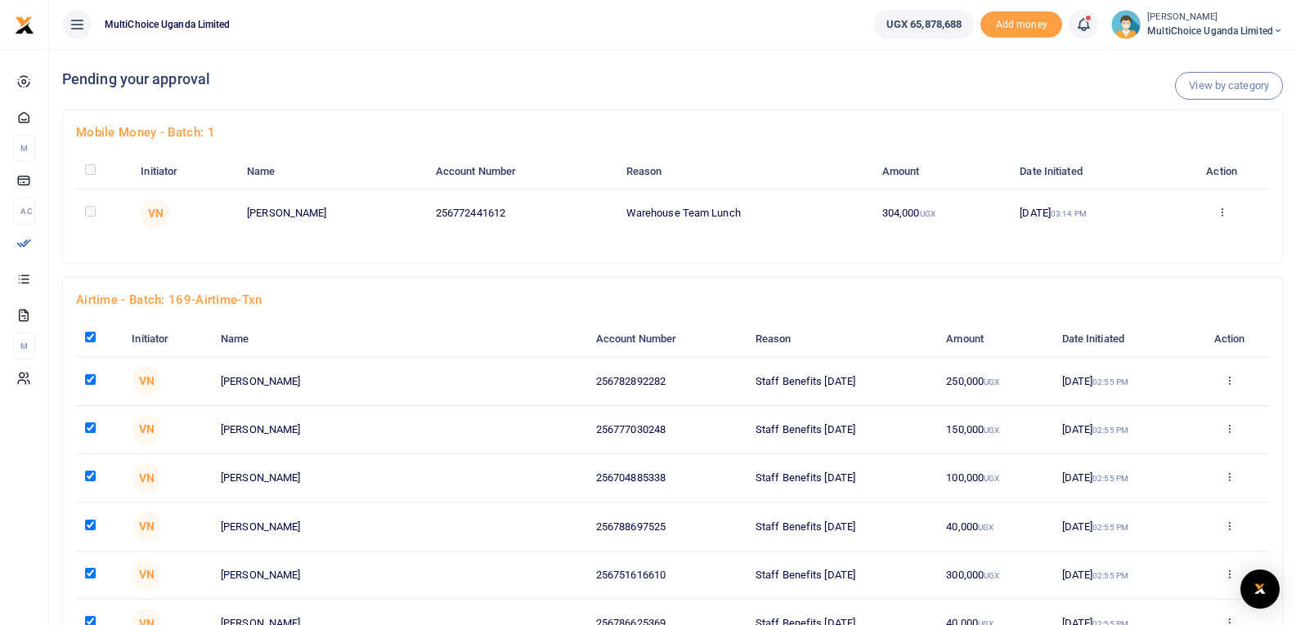
checkbox input "true"
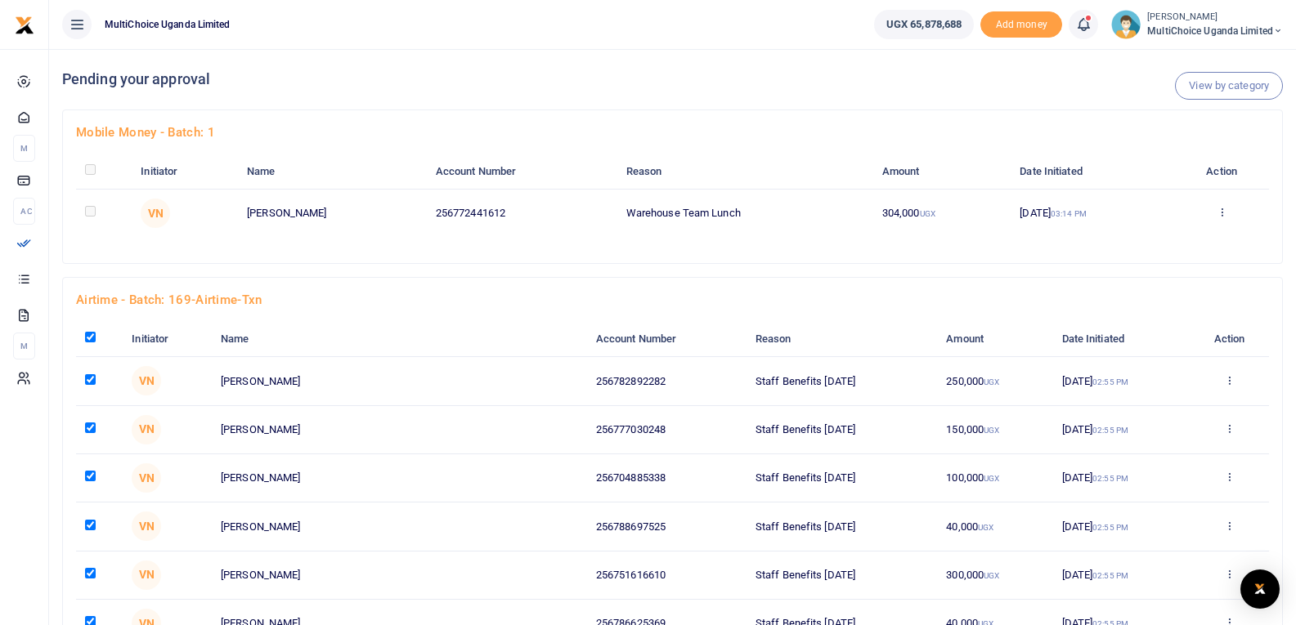
checkbox input "true"
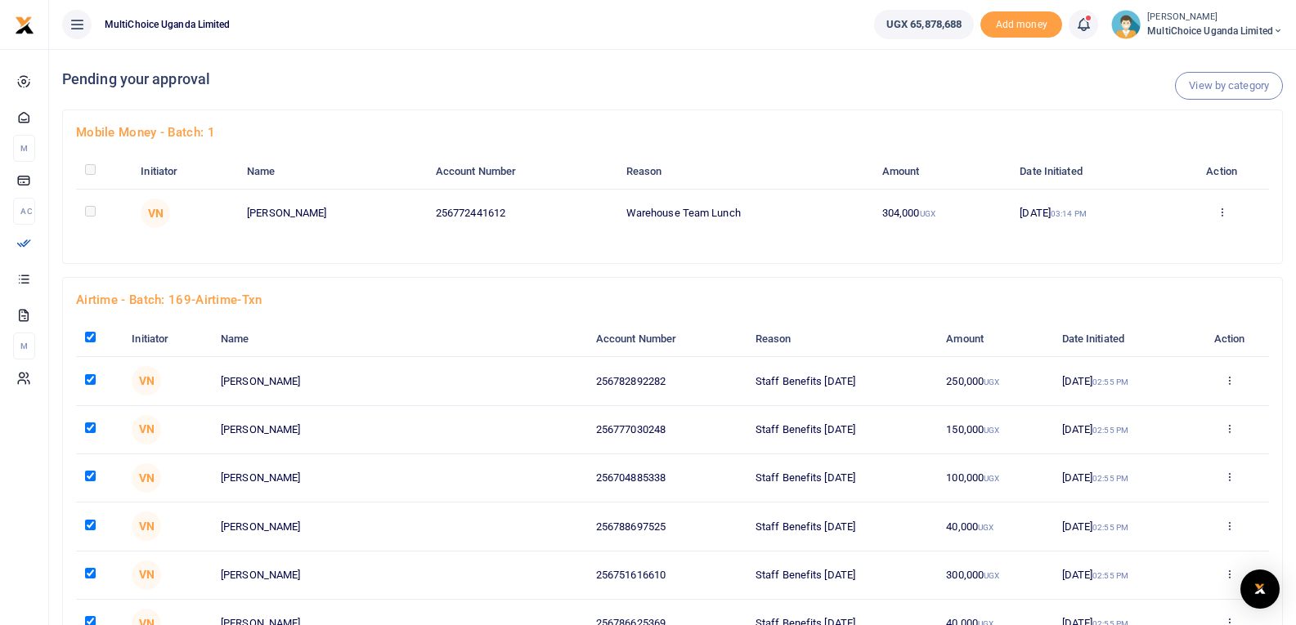
checkbox input "true"
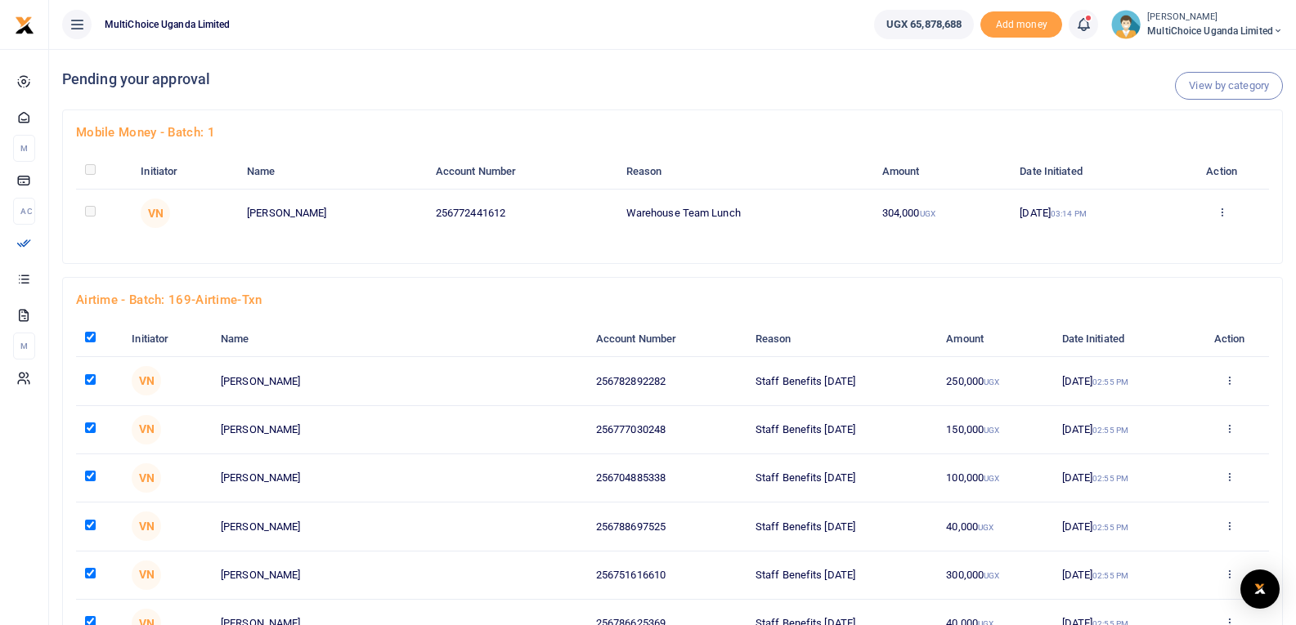
checkbox input "true"
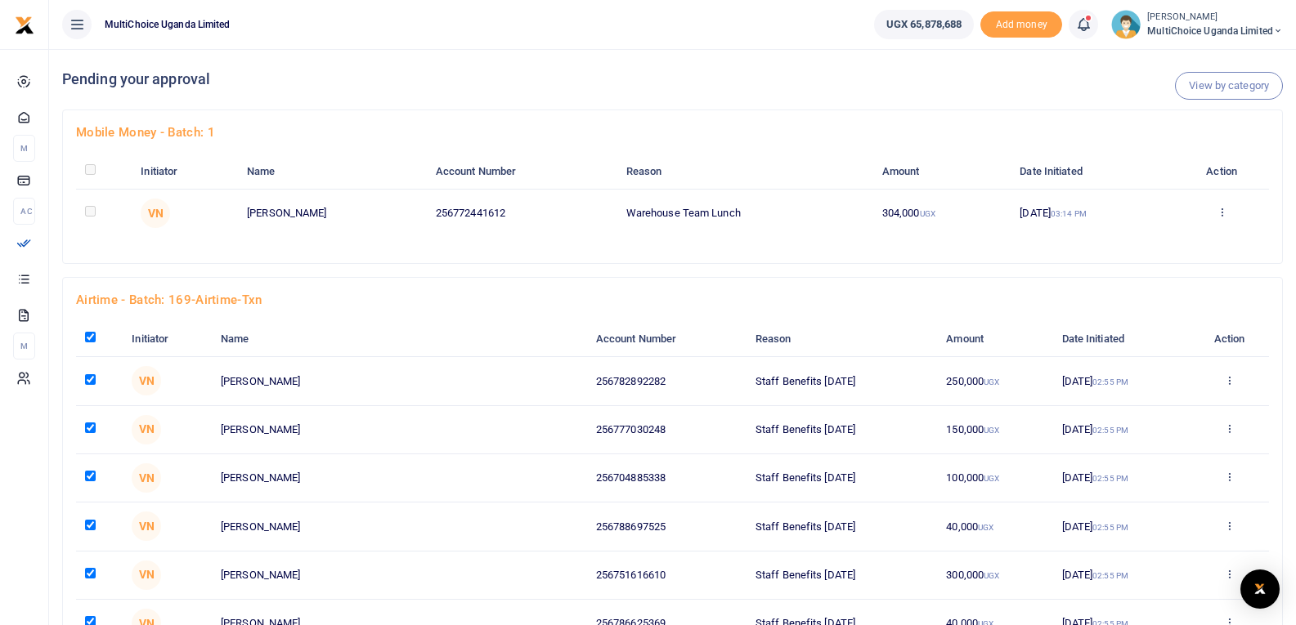
checkbox input "true"
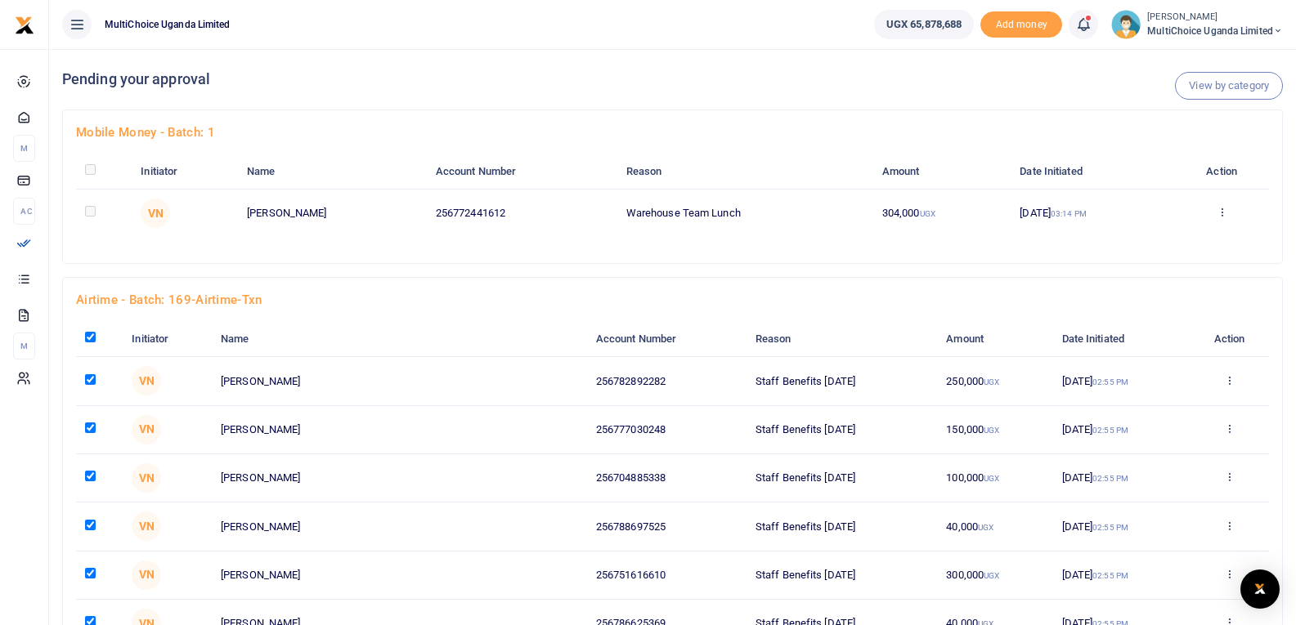
checkbox input "true"
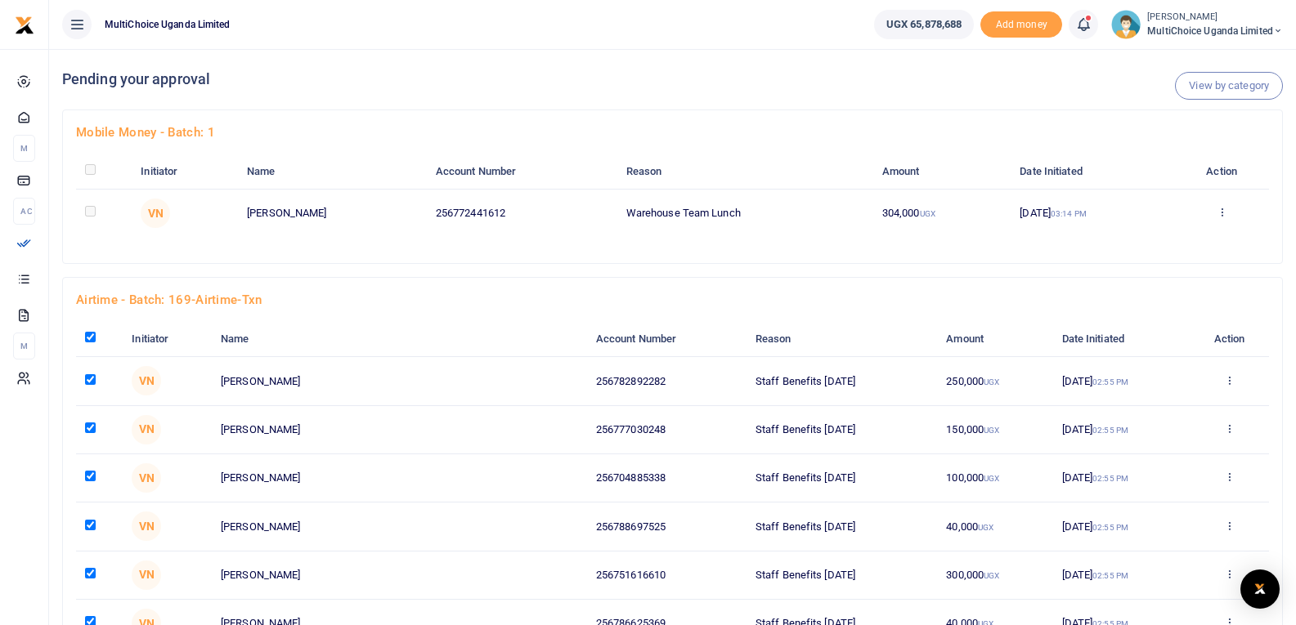
checkbox input "true"
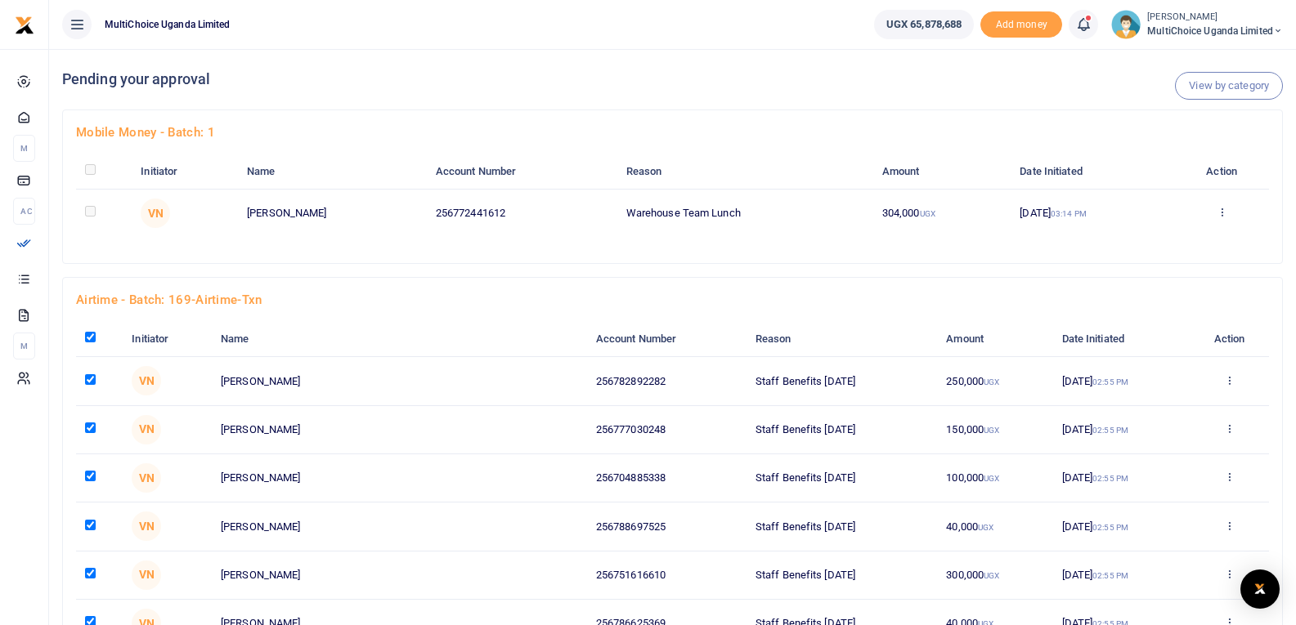
checkbox input "true"
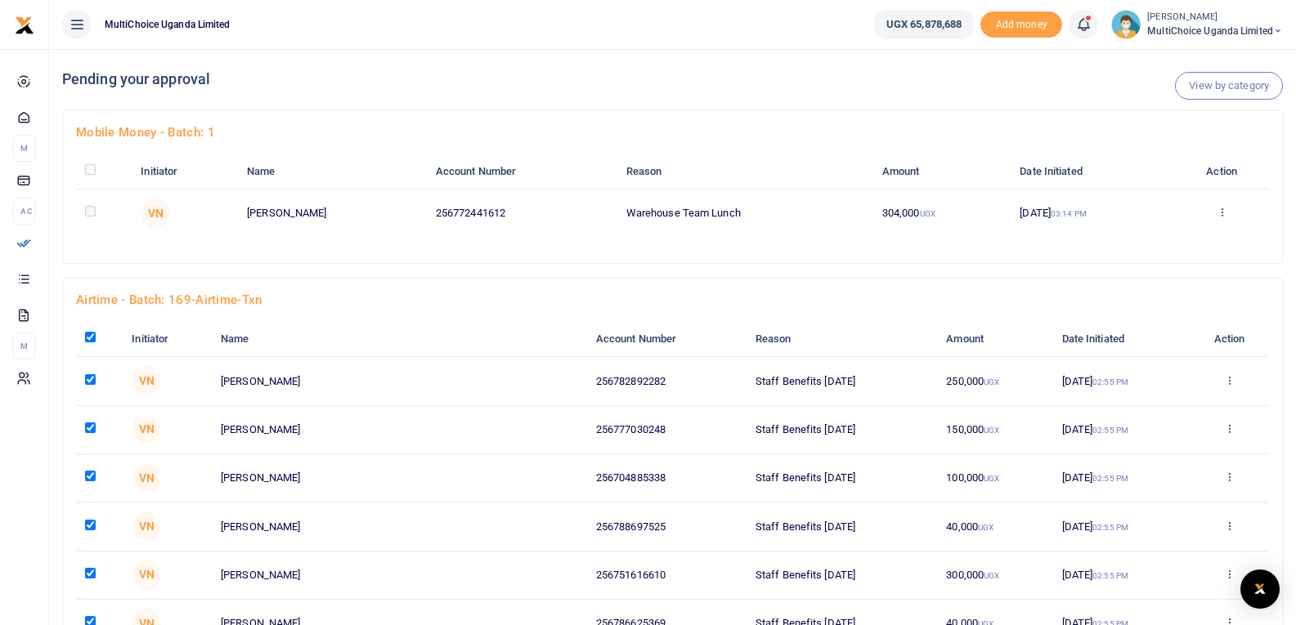
checkbox input "true"
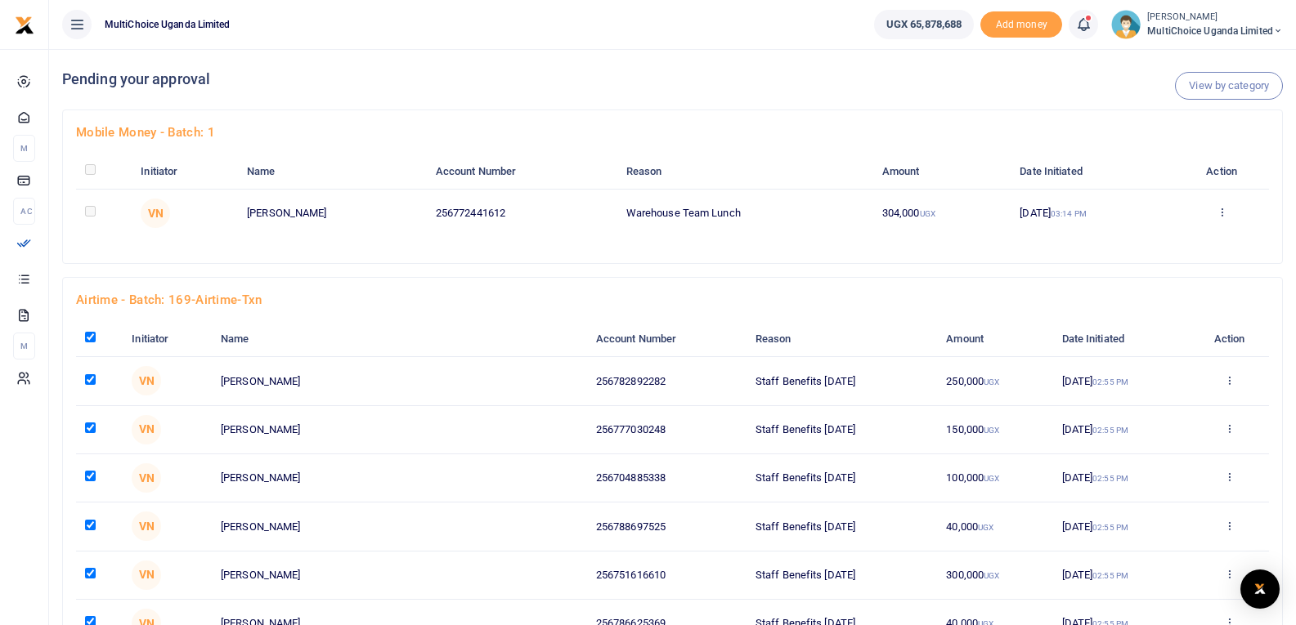
checkbox input "true"
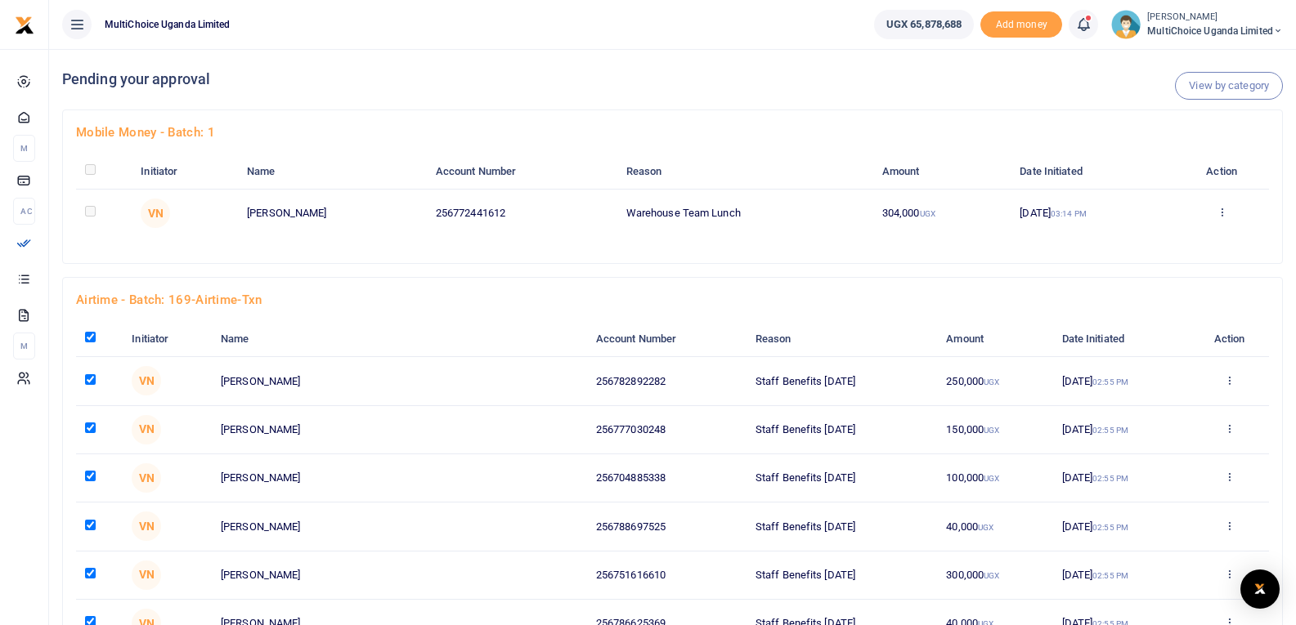
checkbox input "true"
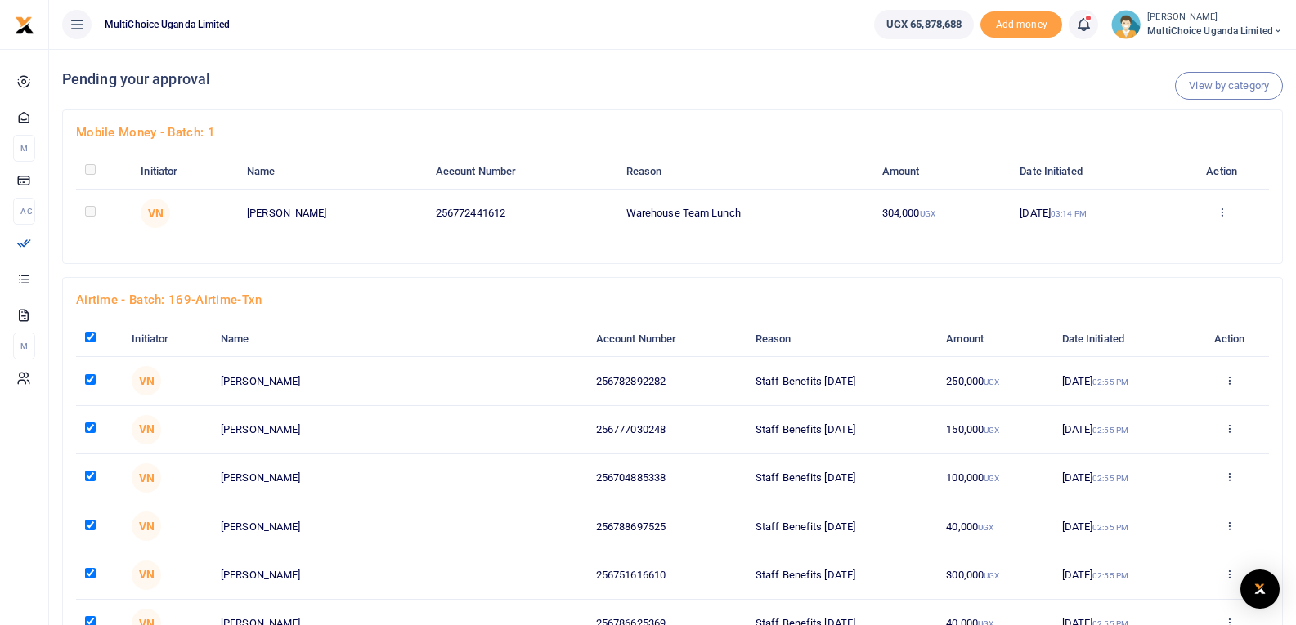
checkbox input "true"
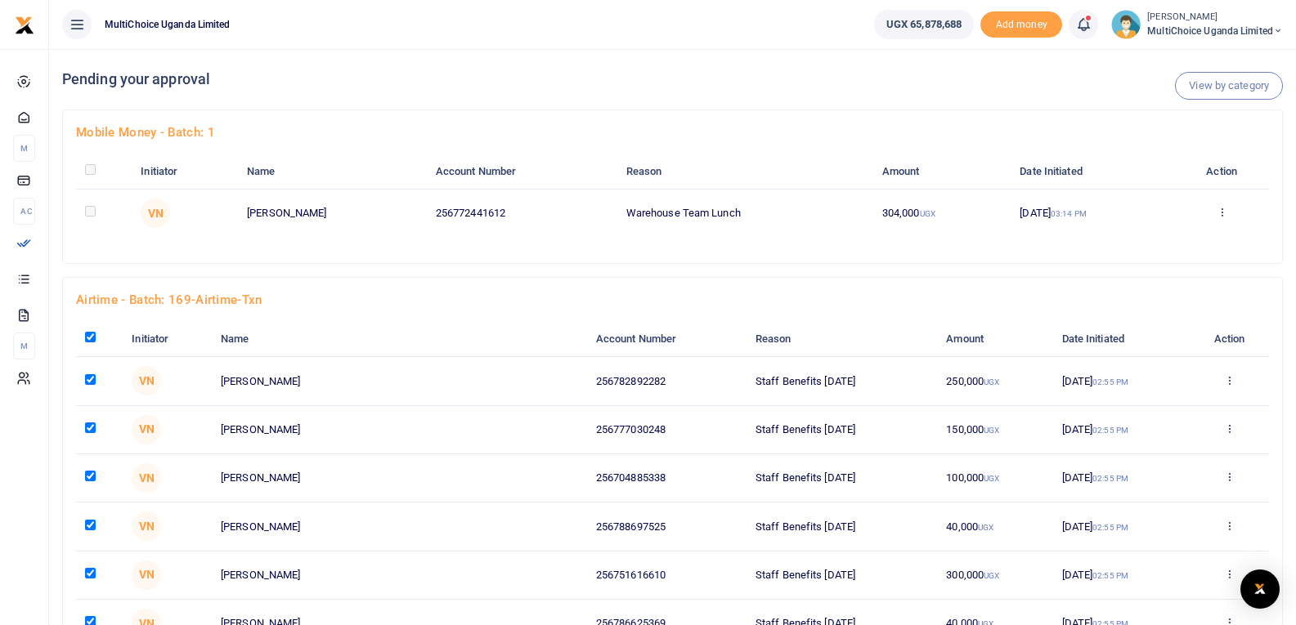
checkbox input "true"
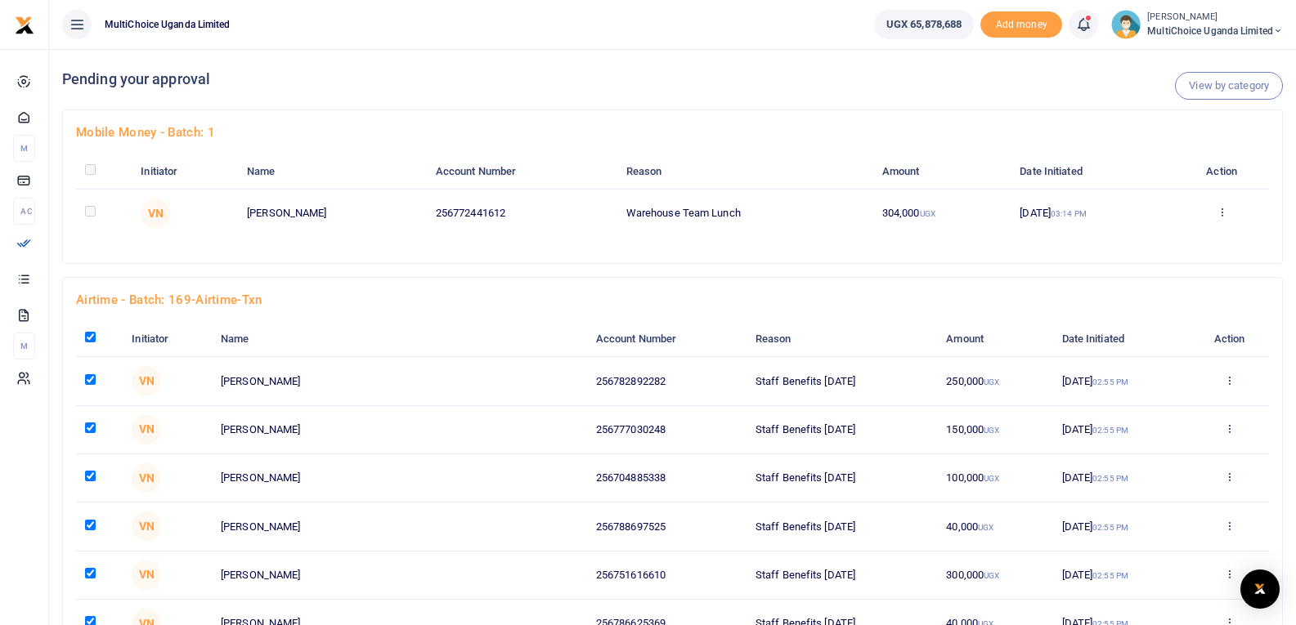
checkbox input "true"
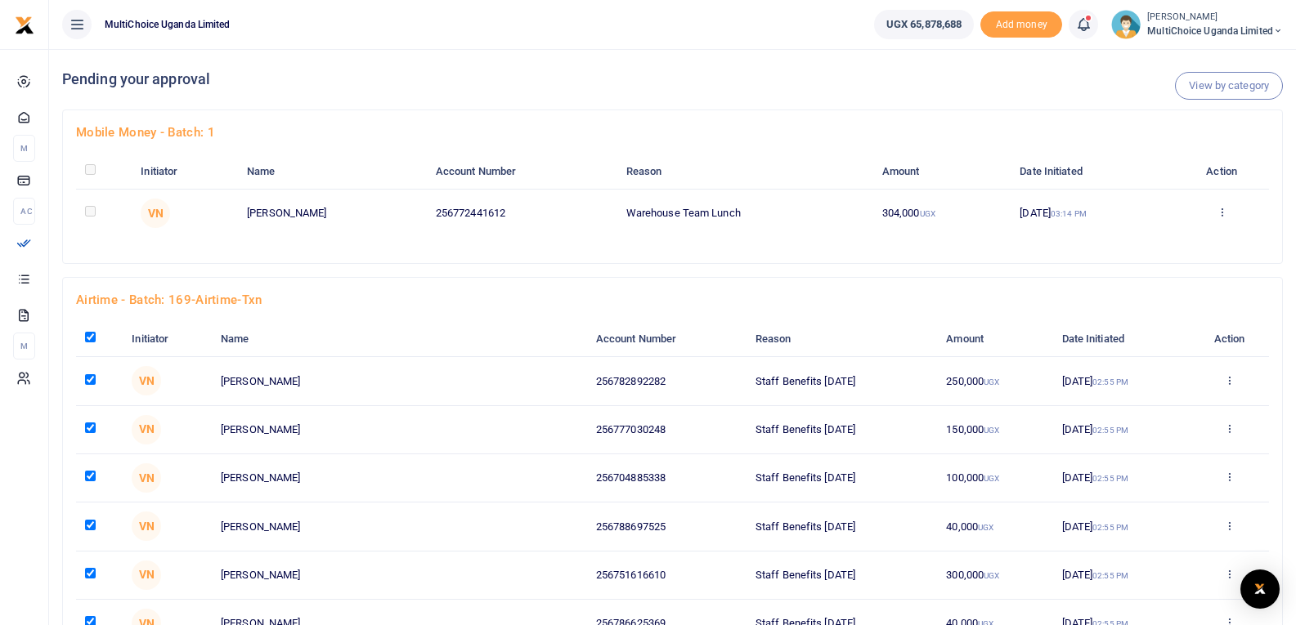
checkbox input "true"
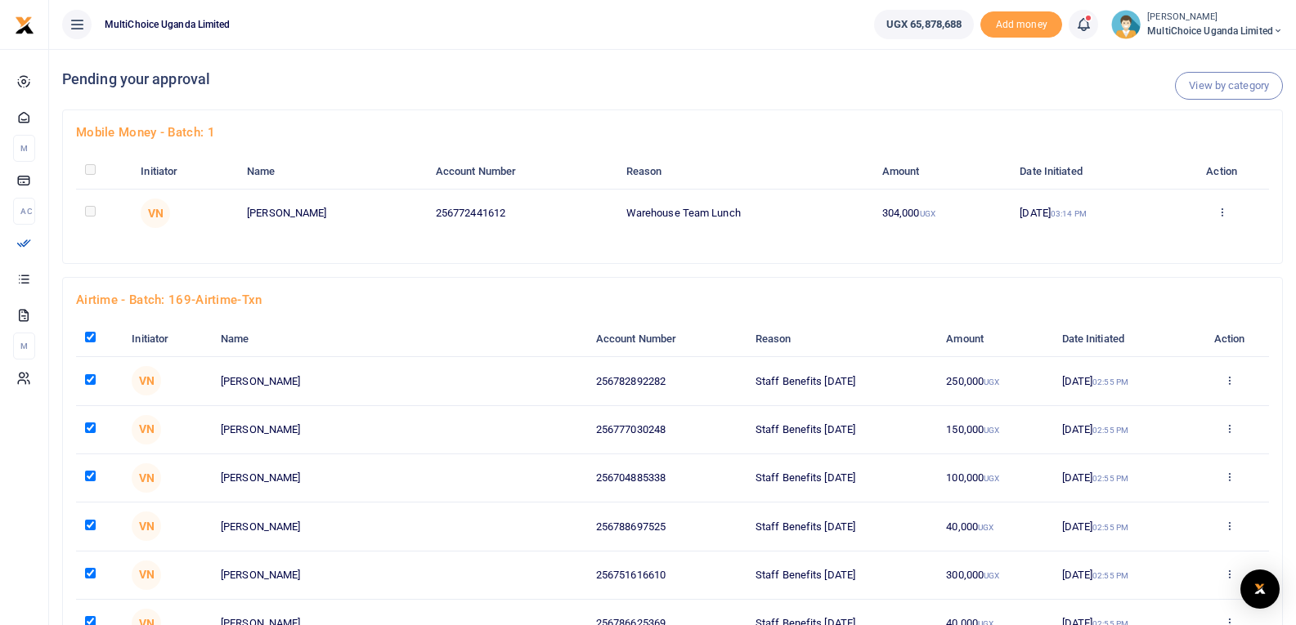
checkbox input "true"
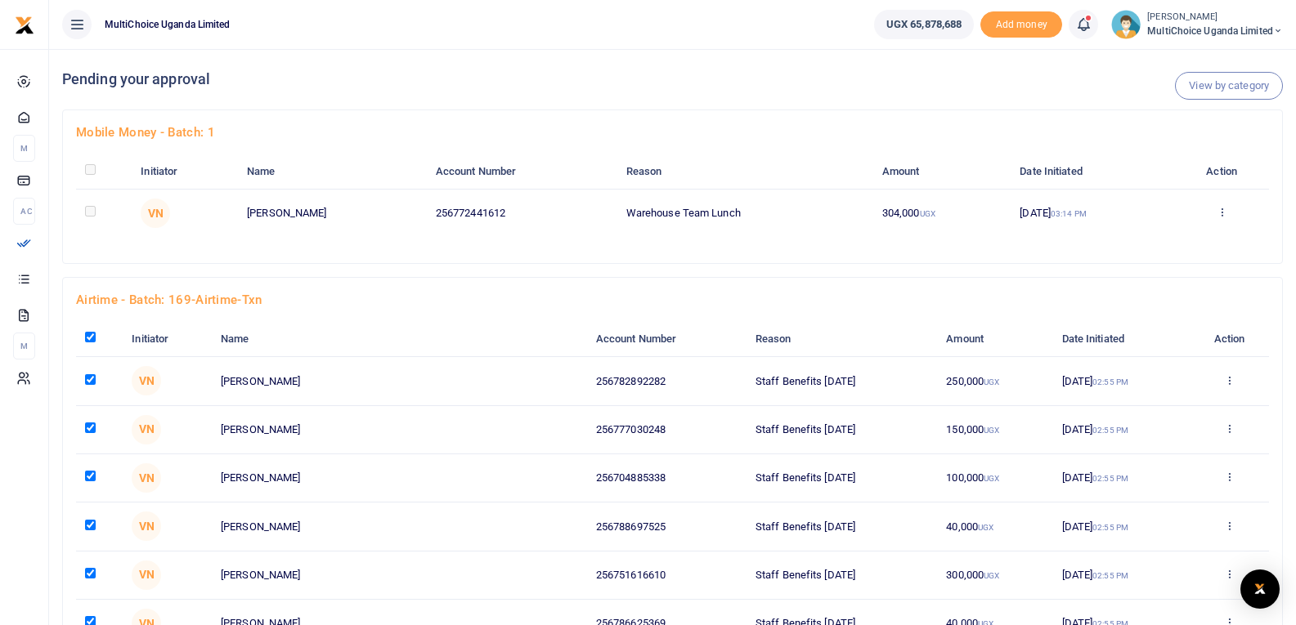
checkbox input "true"
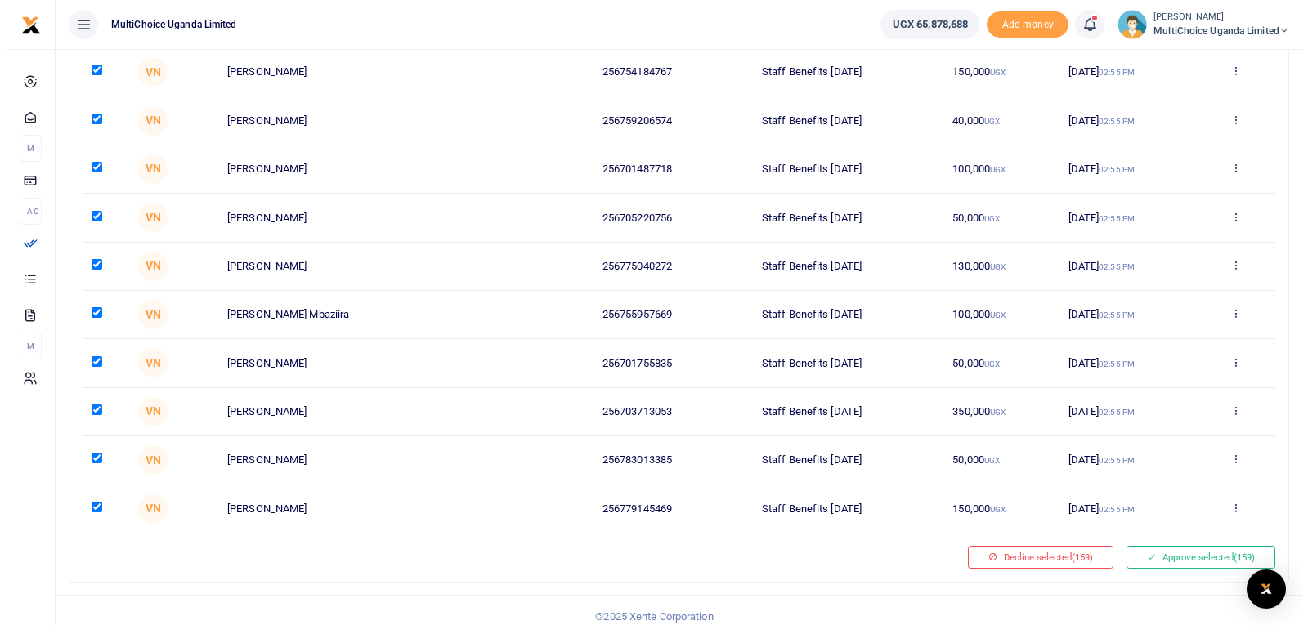
scroll to position [7555, 0]
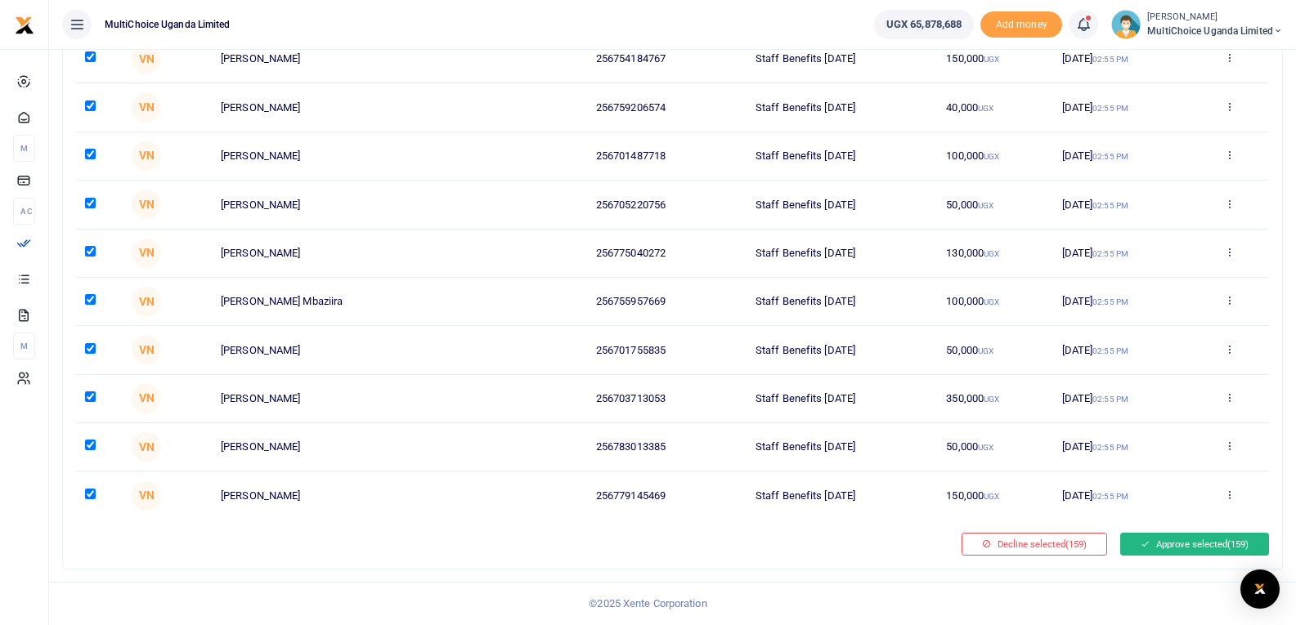
click at [1194, 543] on button "Approve selected (159)" at bounding box center [1194, 544] width 149 height 23
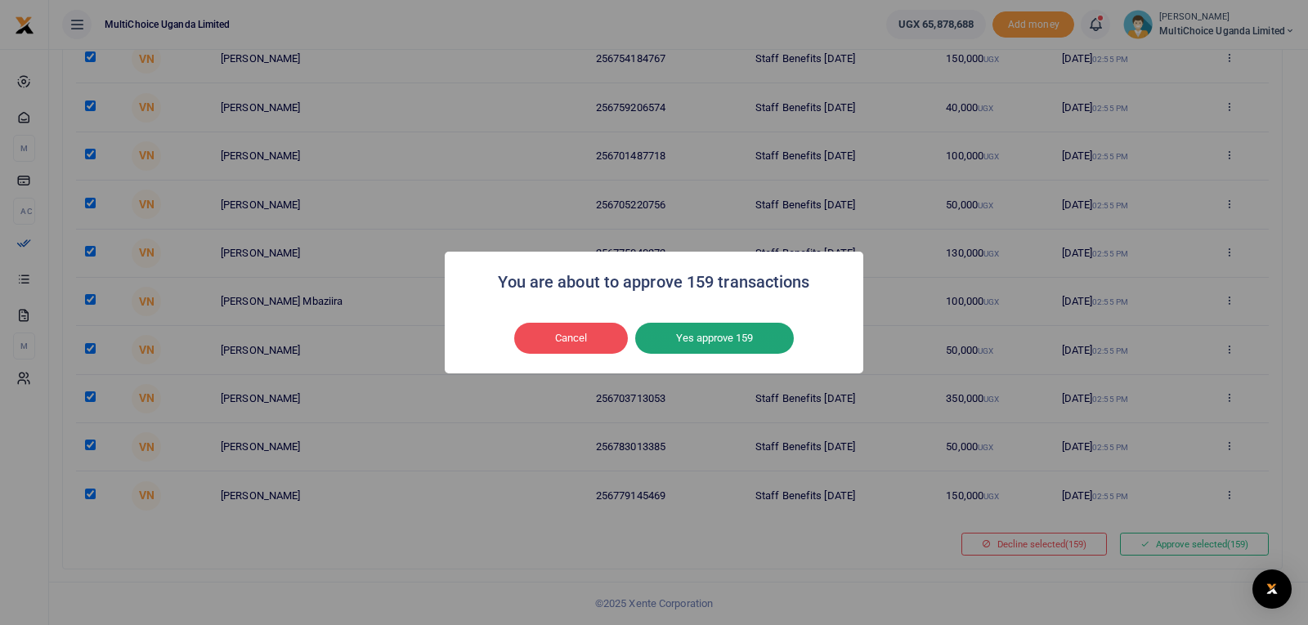
click at [711, 337] on button "Yes approve 159" at bounding box center [714, 338] width 159 height 31
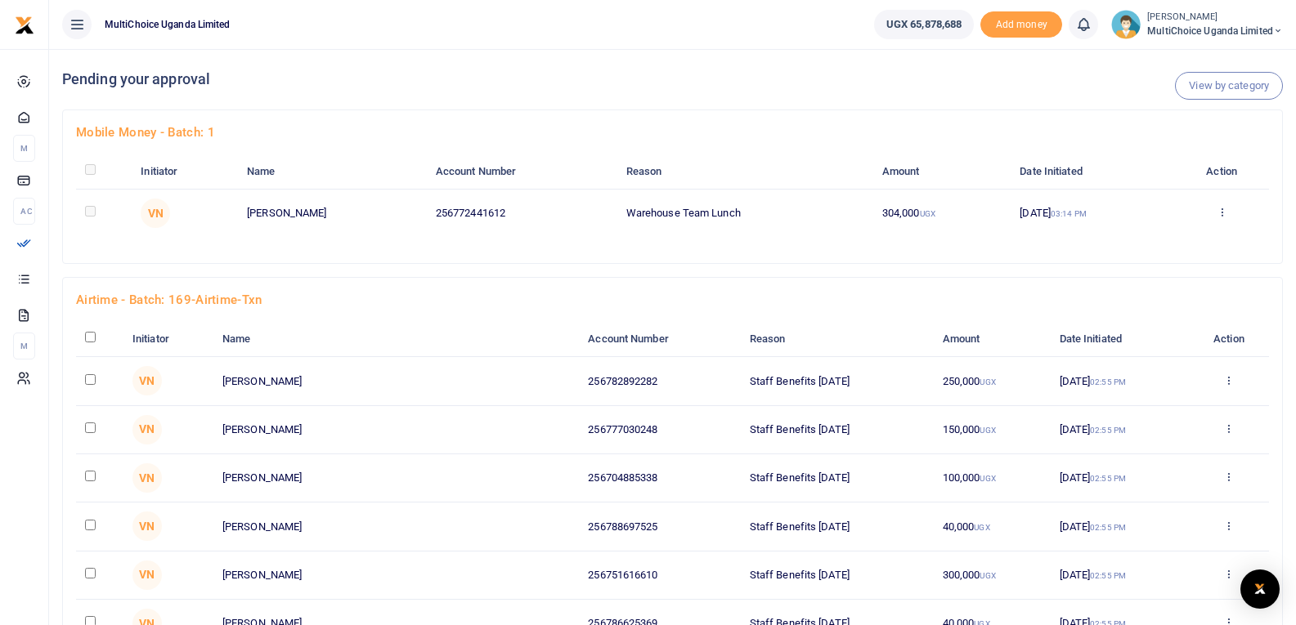
click at [88, 338] on input "checkbox" at bounding box center [90, 337] width 11 height 11
checkbox input "true"
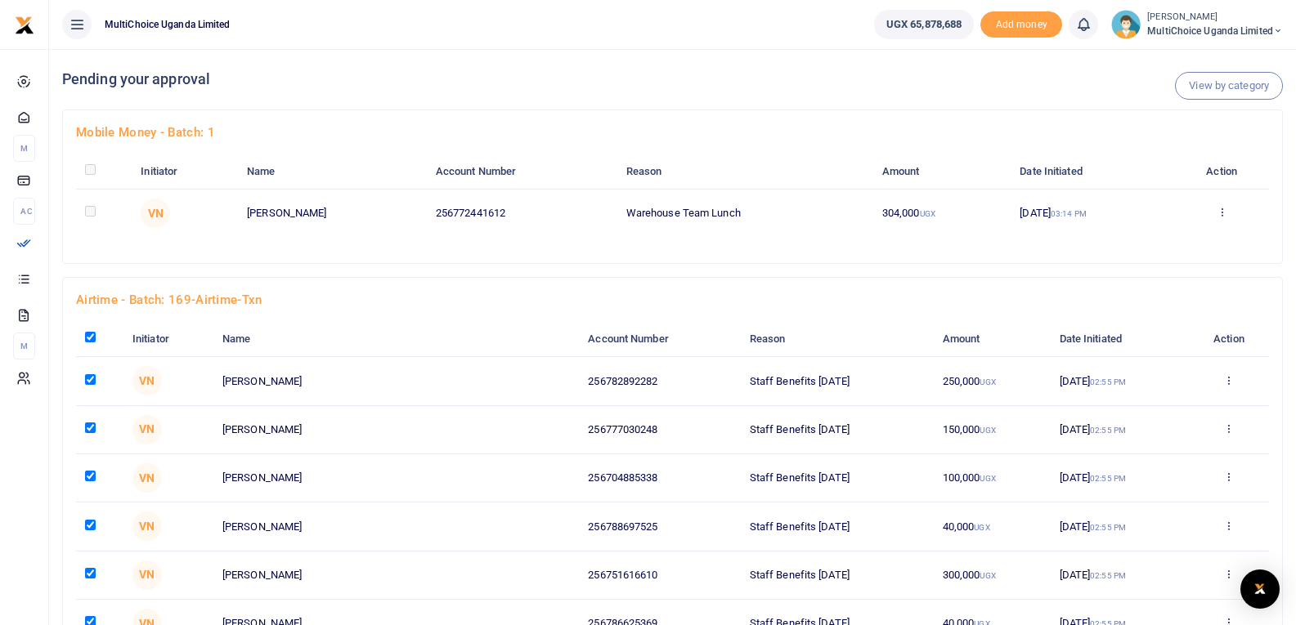
checkbox input "true"
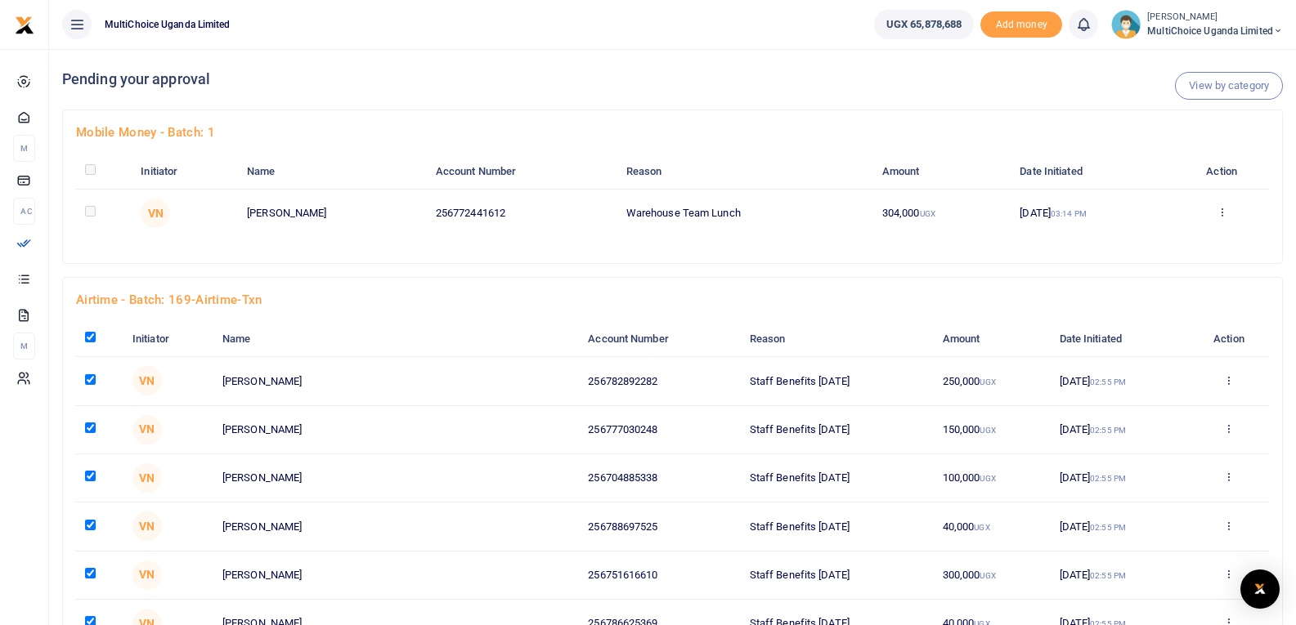
checkbox input "true"
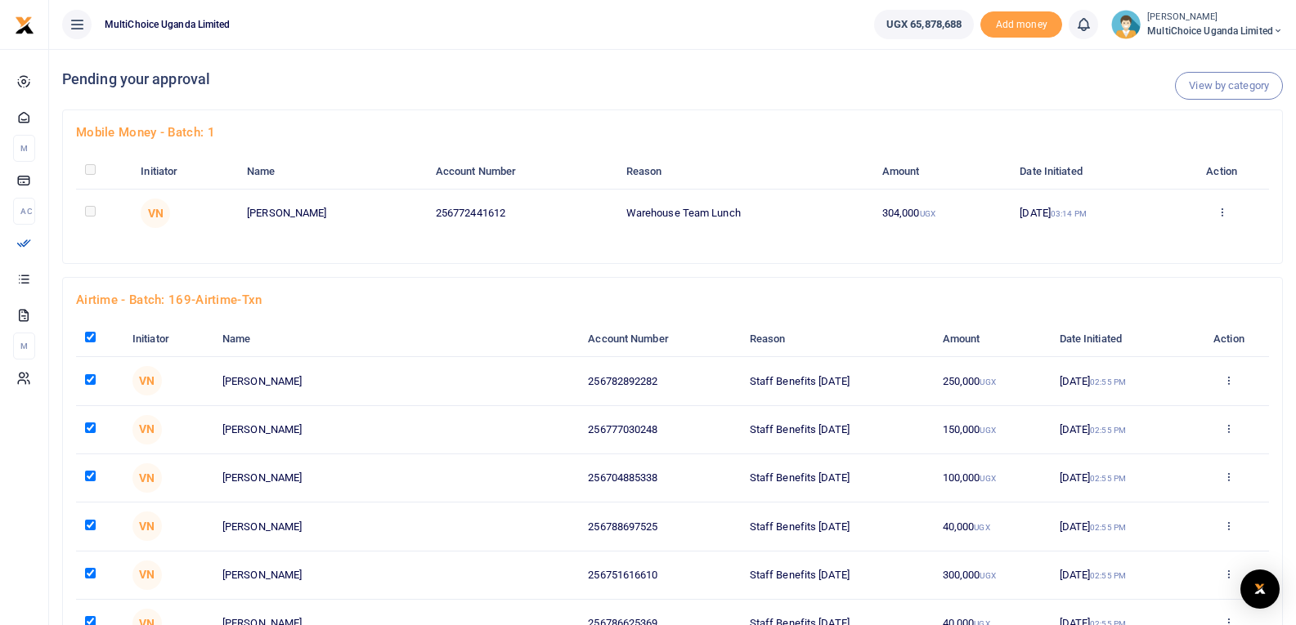
checkbox input "true"
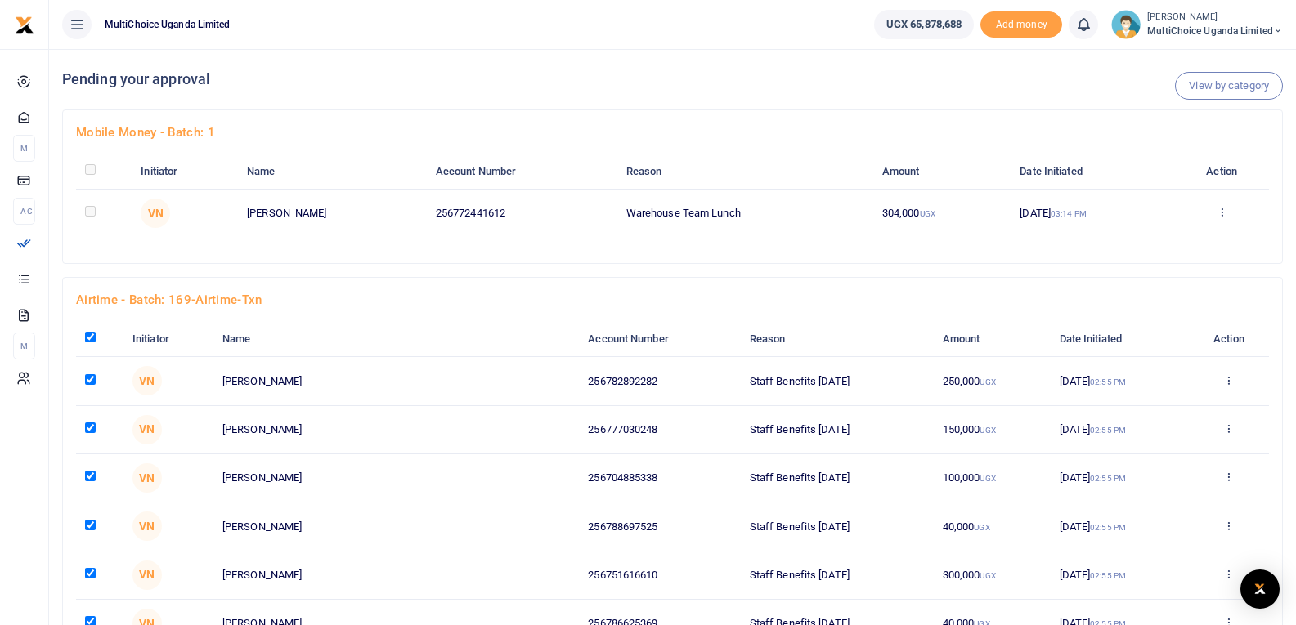
checkbox input "true"
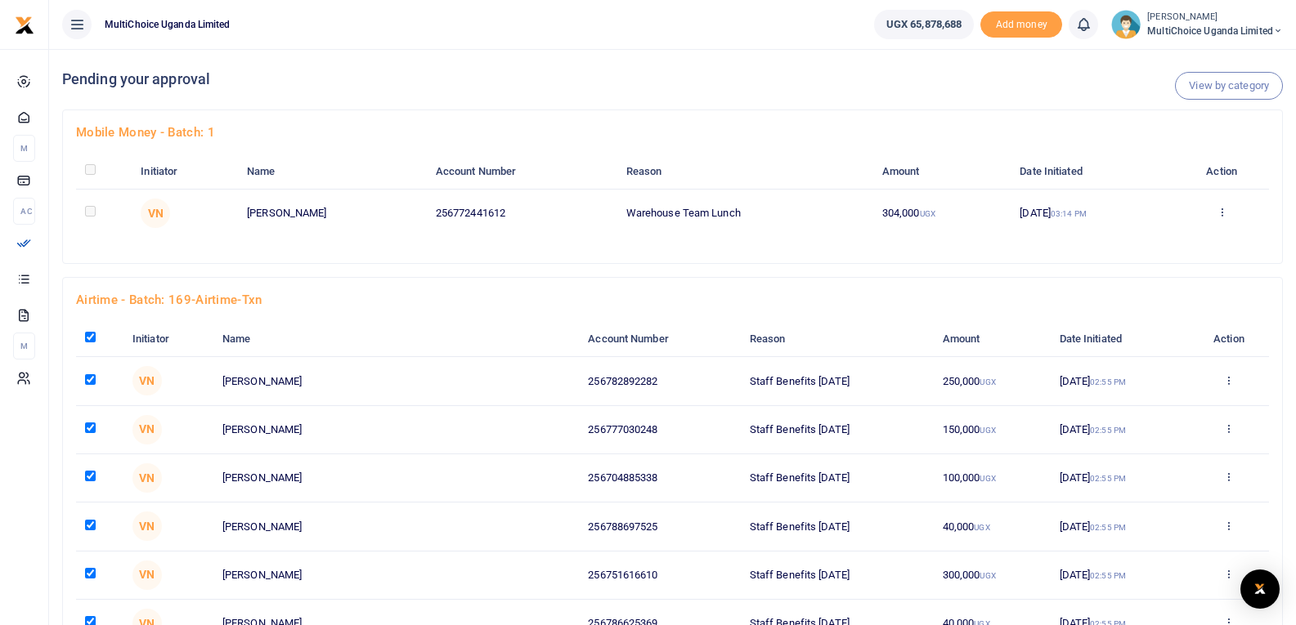
checkbox input "true"
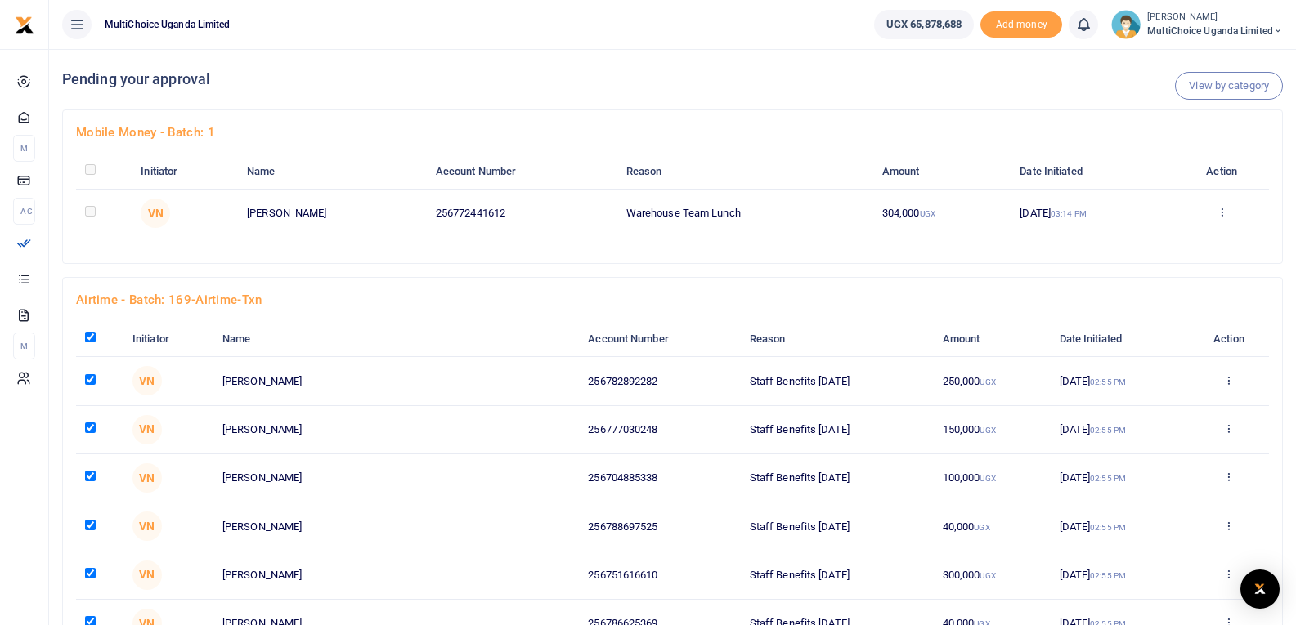
checkbox input "true"
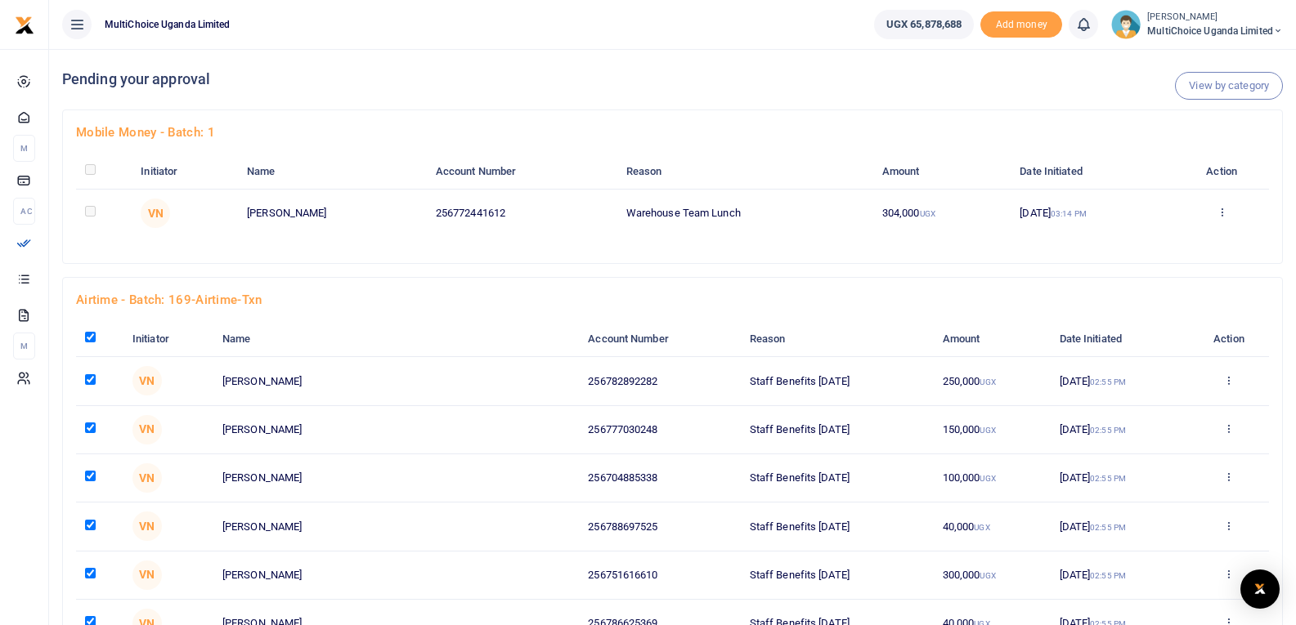
checkbox input "true"
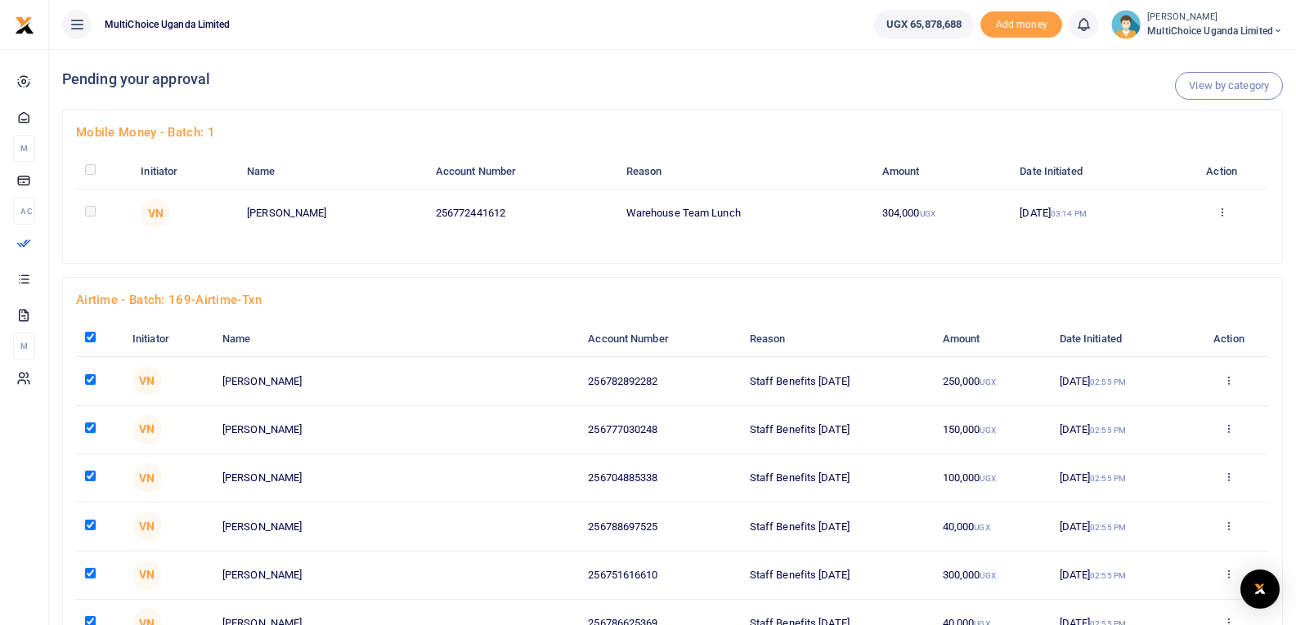
checkbox input "true"
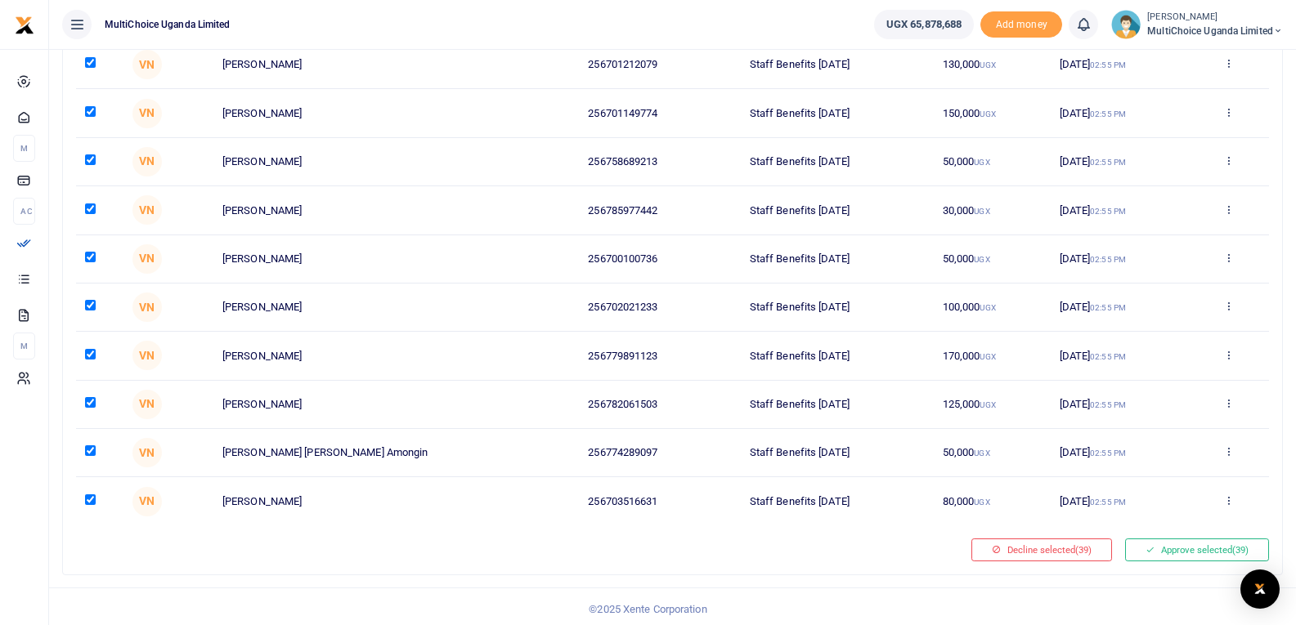
scroll to position [1730, 0]
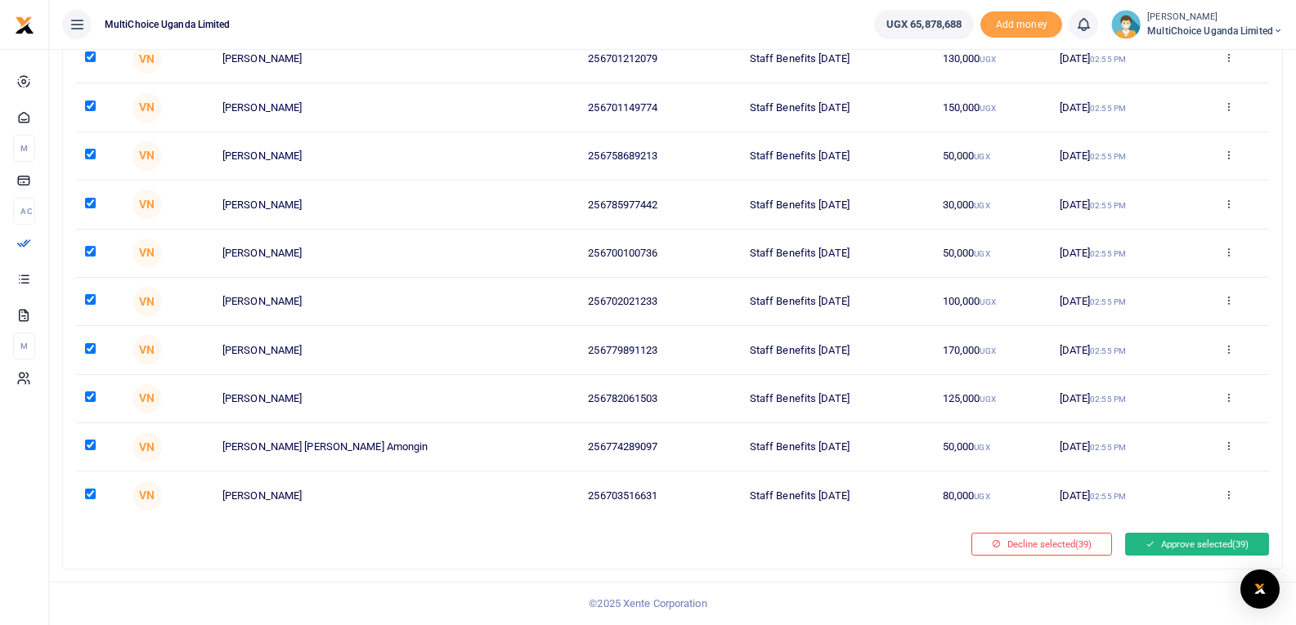
click at [1176, 540] on button "Approve selected (39)" at bounding box center [1197, 544] width 144 height 23
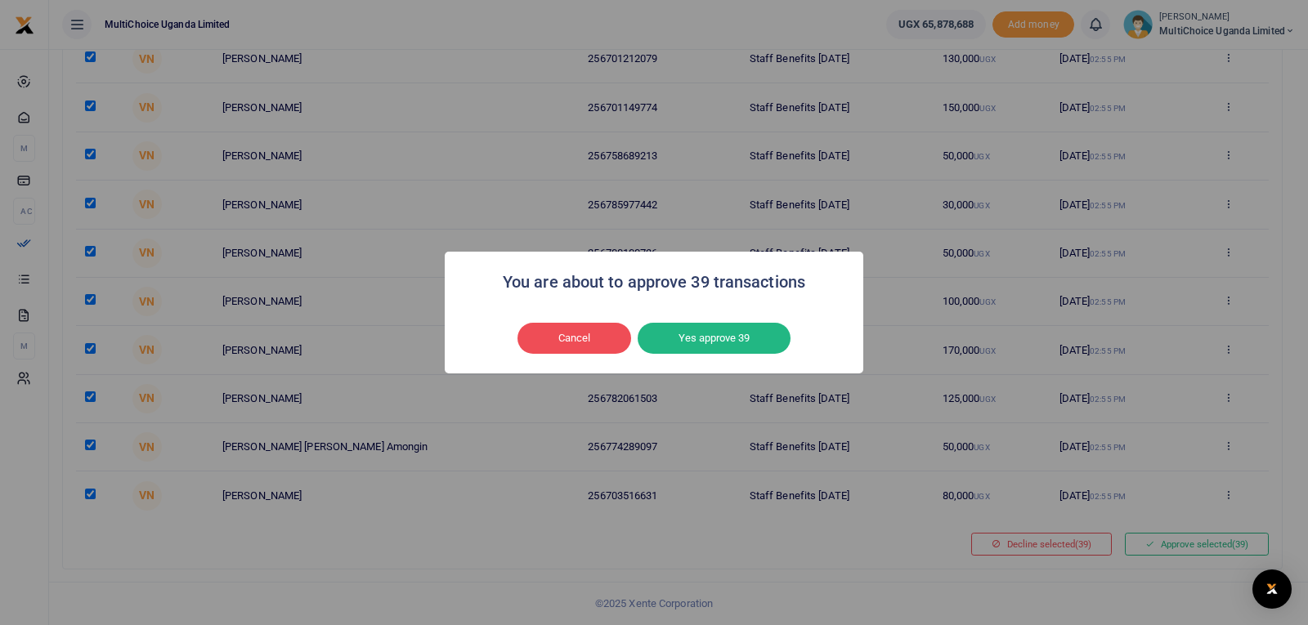
click at [700, 322] on div "Cancel No Yes approve 39" at bounding box center [654, 339] width 386 height 38
click at [707, 344] on button "Yes approve 39" at bounding box center [714, 338] width 153 height 31
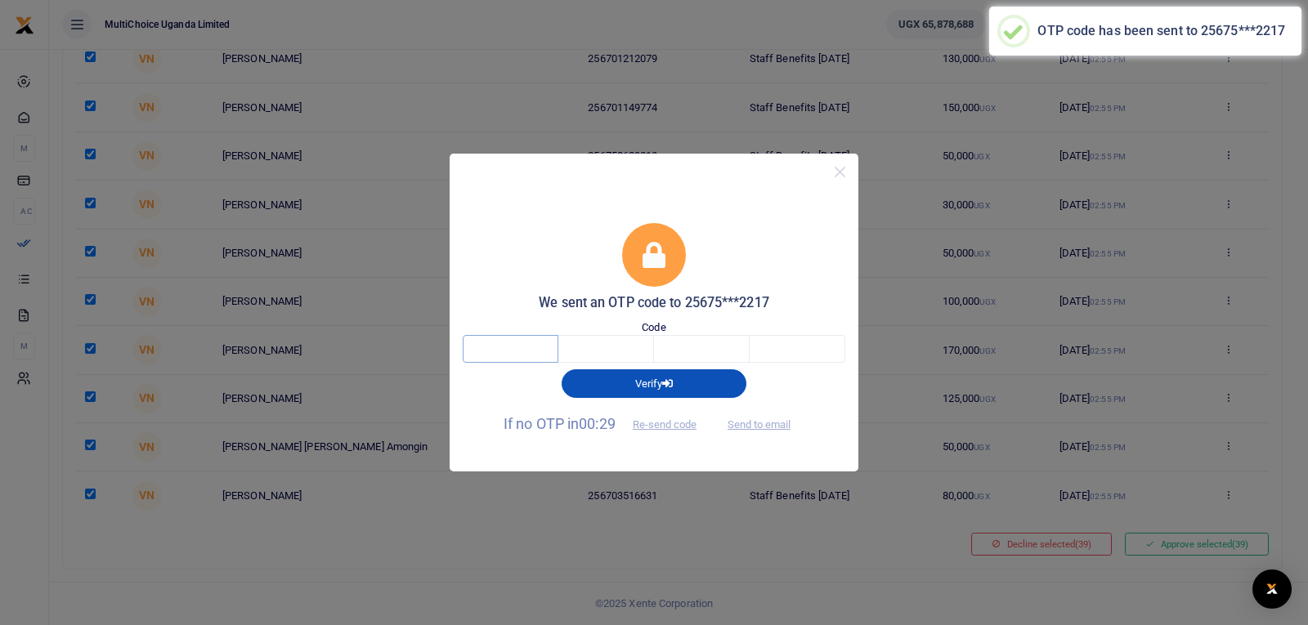
click at [513, 348] on input "text" at bounding box center [511, 349] width 96 height 28
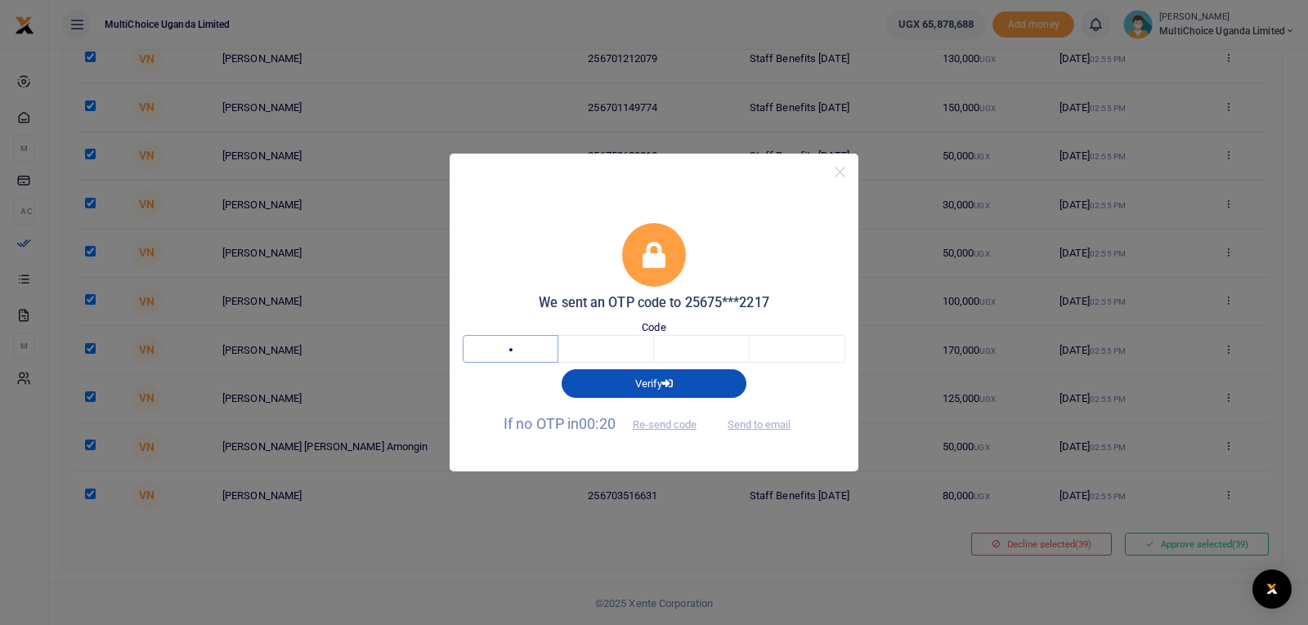
type input "6"
type input "7"
type input "5"
type input "4"
type input "9"
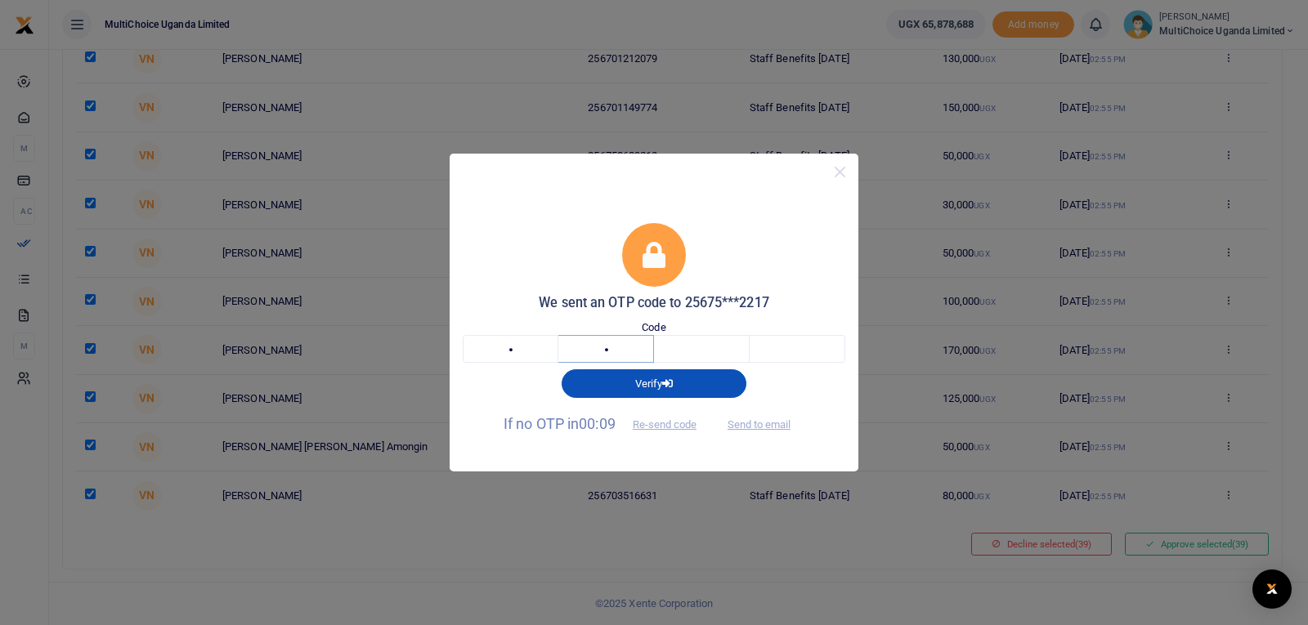
type input "7"
type input "1"
type input "9"
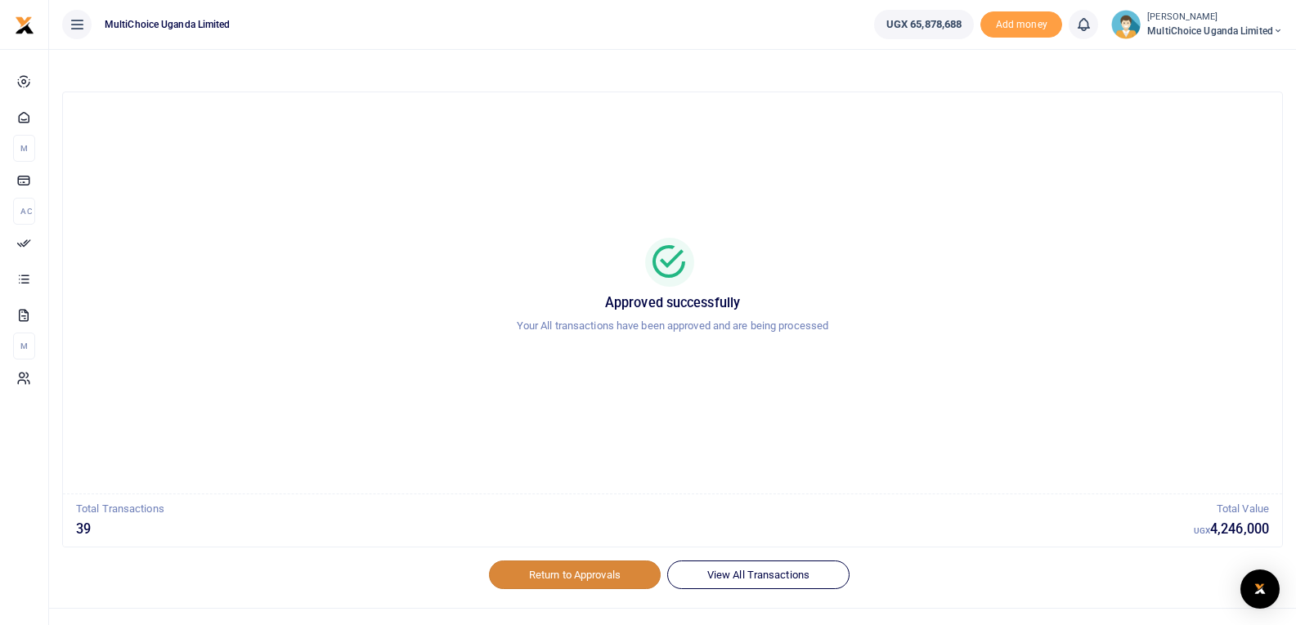
click at [570, 577] on link "Return to Approvals" at bounding box center [575, 575] width 172 height 28
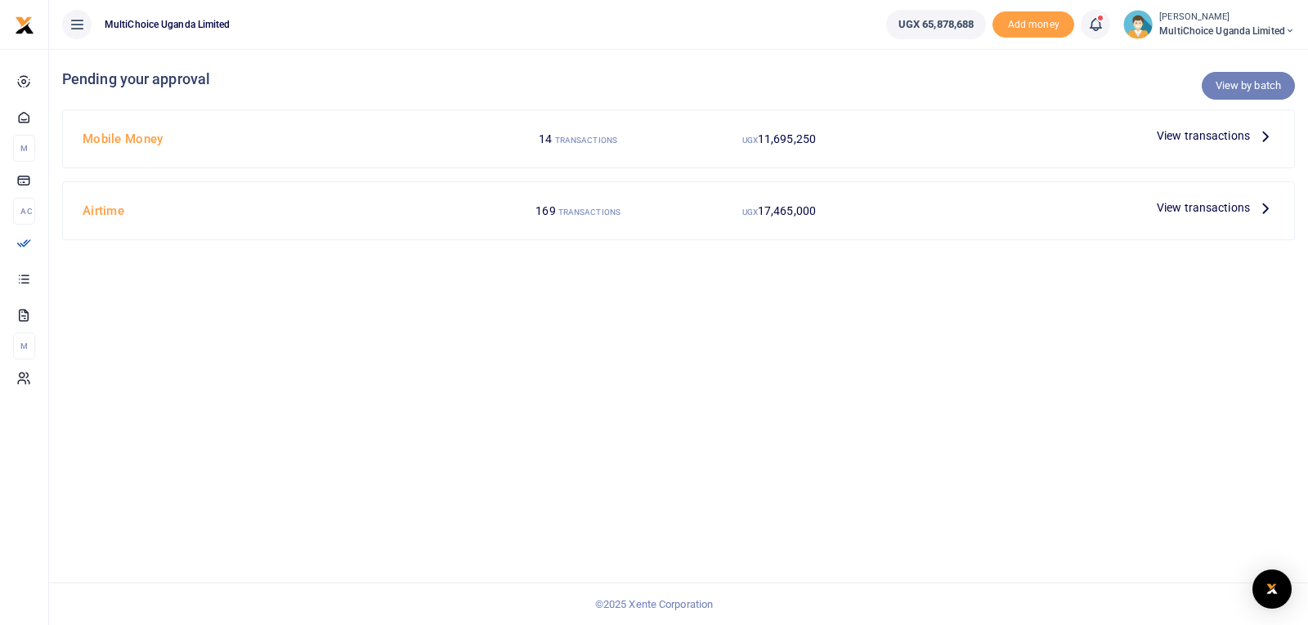
click at [1263, 85] on link "View by batch" at bounding box center [1248, 86] width 93 height 28
click at [1235, 86] on link "View by batch" at bounding box center [1248, 86] width 93 height 28
click at [1235, 84] on link "View by batch" at bounding box center [1248, 86] width 93 height 28
click at [1232, 81] on link "View by batch" at bounding box center [1248, 86] width 93 height 28
click at [1232, 82] on link "View by batch" at bounding box center [1248, 86] width 93 height 28
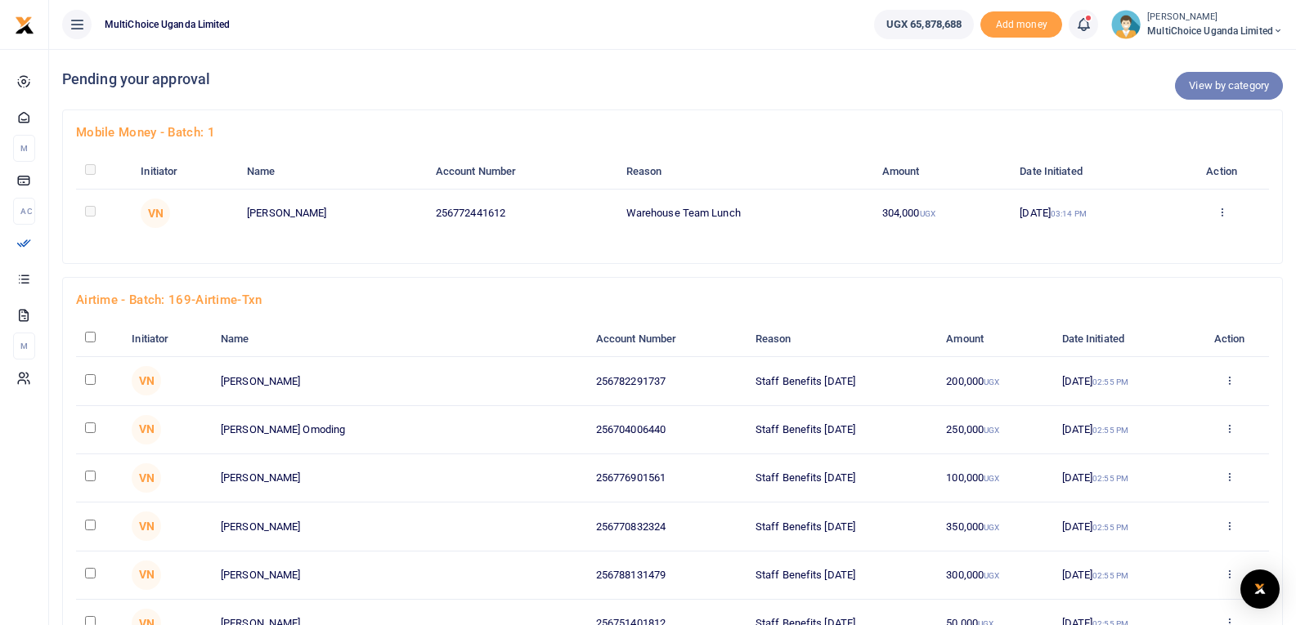
click at [1220, 87] on link "View by category" at bounding box center [1229, 86] width 108 height 28
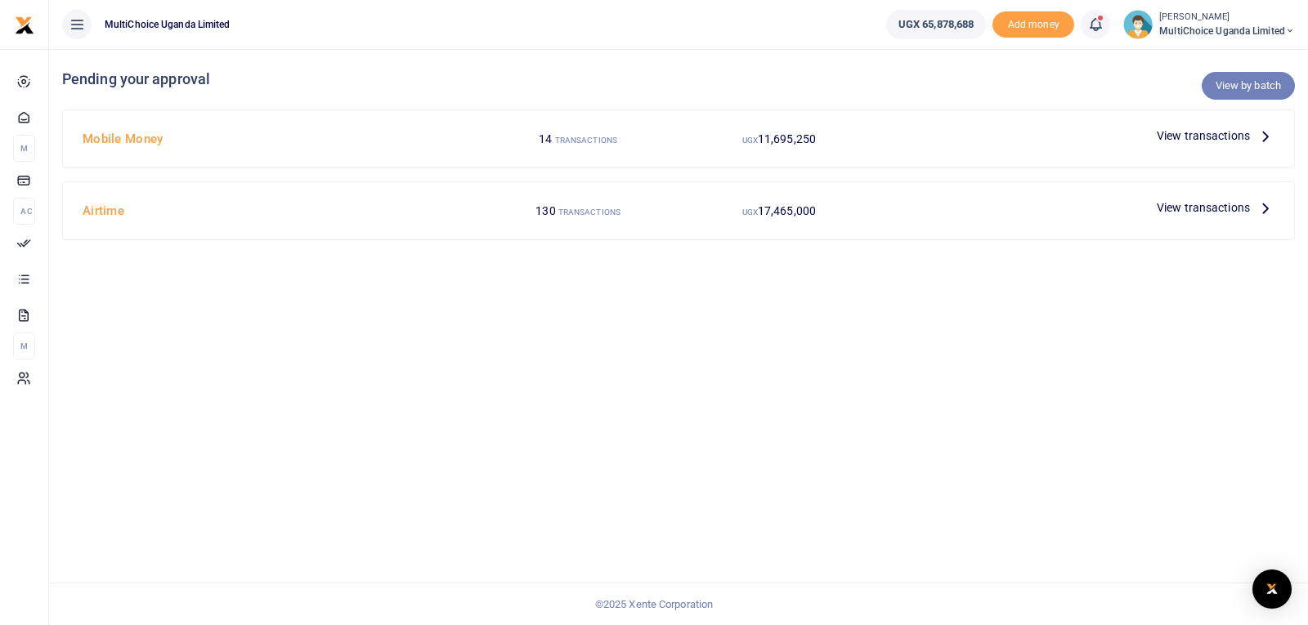
click at [1256, 85] on link "View by batch" at bounding box center [1248, 86] width 93 height 28
click at [1241, 85] on link "View by batch" at bounding box center [1248, 86] width 93 height 28
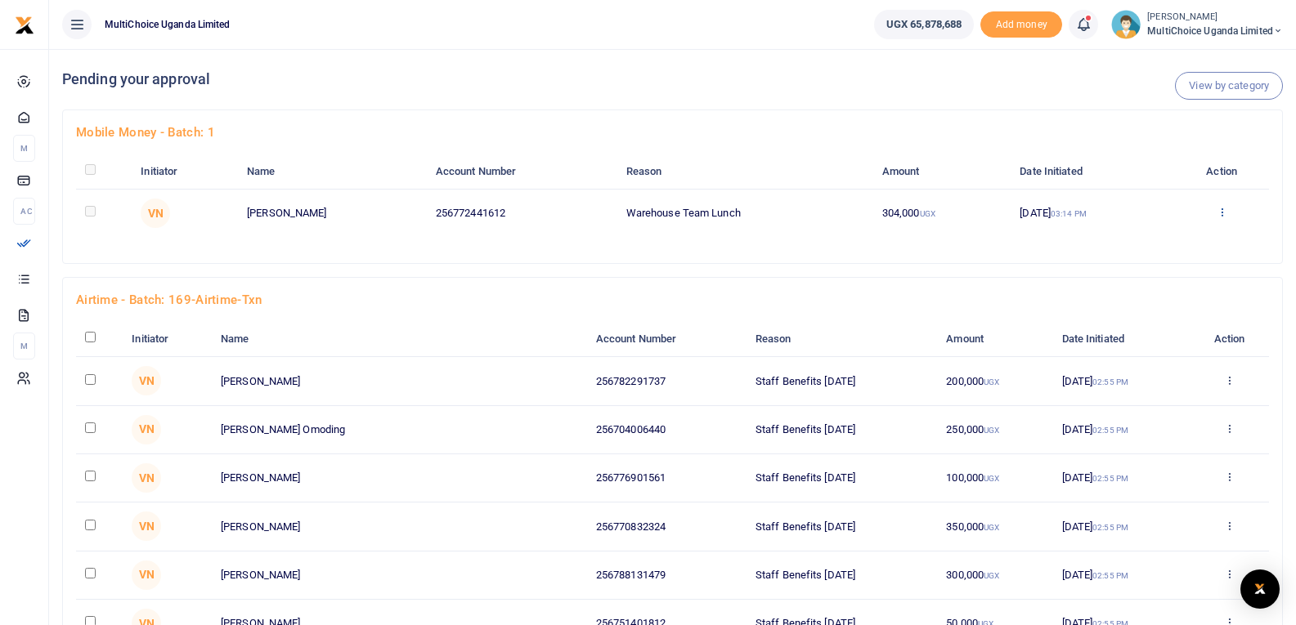
click at [1225, 214] on icon at bounding box center [1222, 211] width 11 height 11
click at [1187, 242] on link "Approve" at bounding box center [1164, 239] width 129 height 23
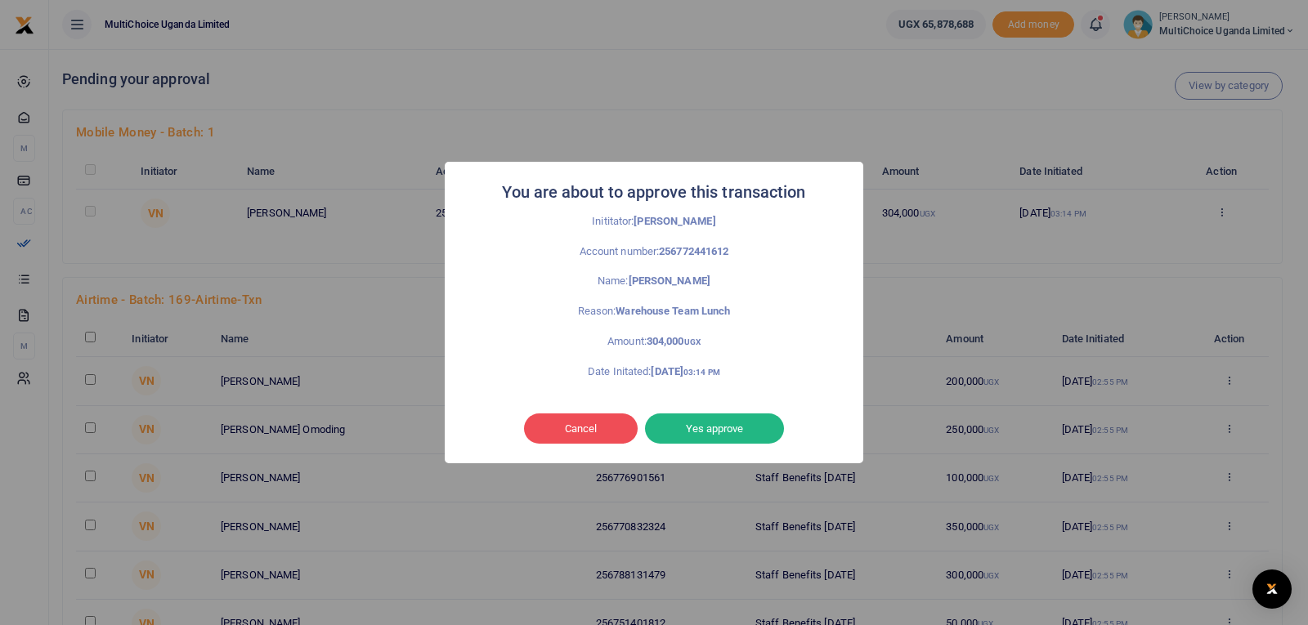
click at [748, 433] on button "Yes approve" at bounding box center [714, 429] width 139 height 31
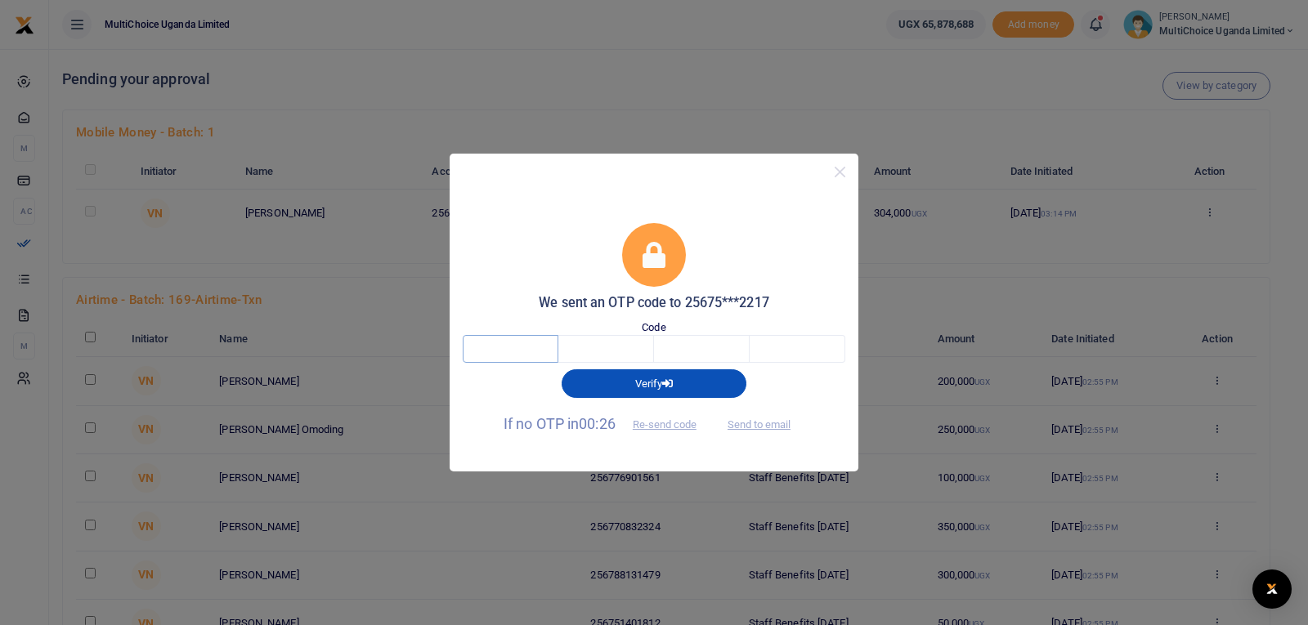
click at [513, 350] on input "text" at bounding box center [511, 349] width 96 height 28
type input "6"
type input "4"
type input "8"
type input "7"
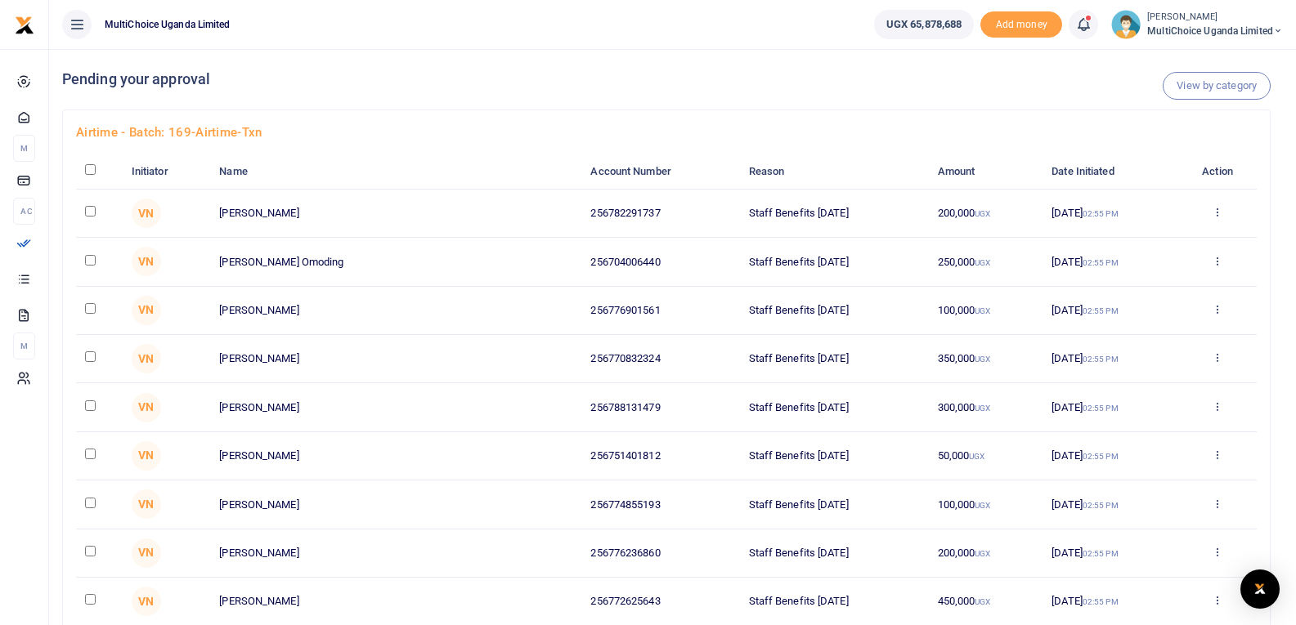
click at [92, 171] on input "checkbox" at bounding box center [90, 169] width 11 height 11
checkbox input "true"
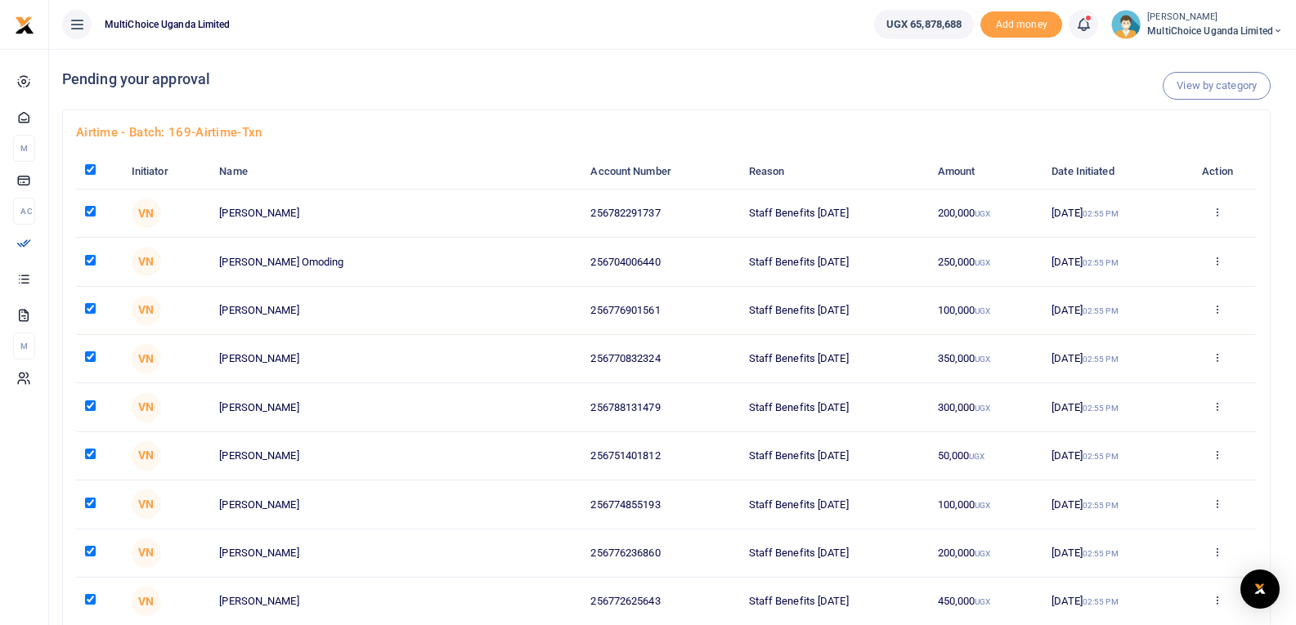
checkbox input "true"
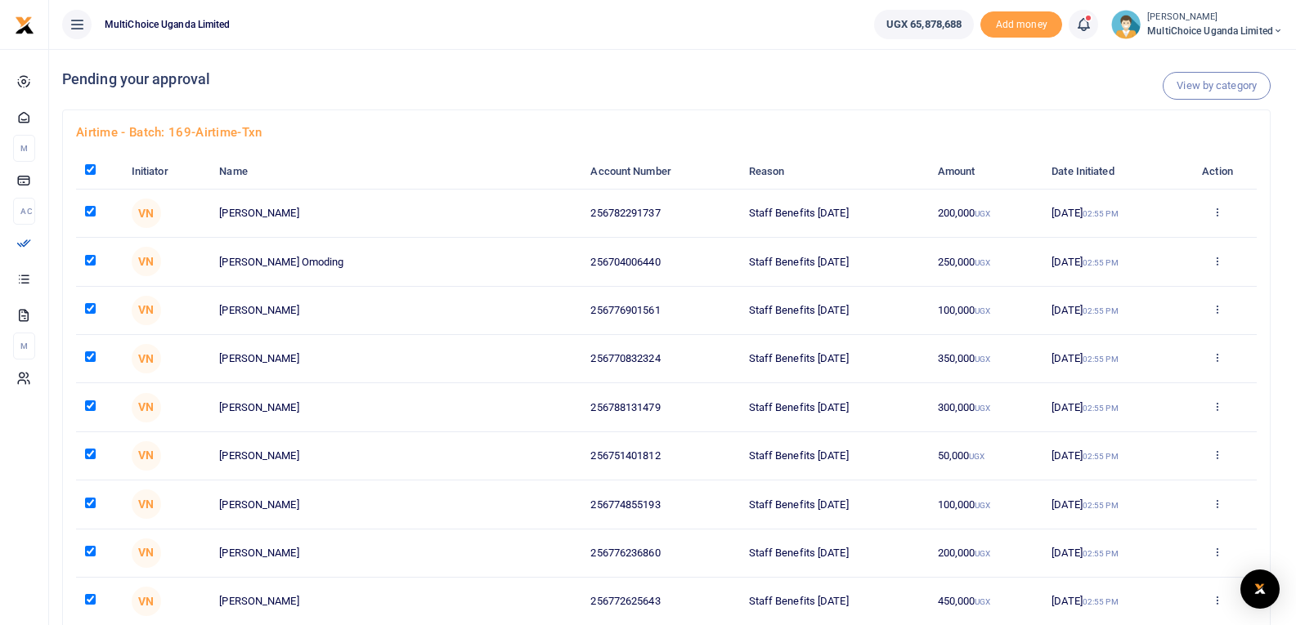
checkbox input "true"
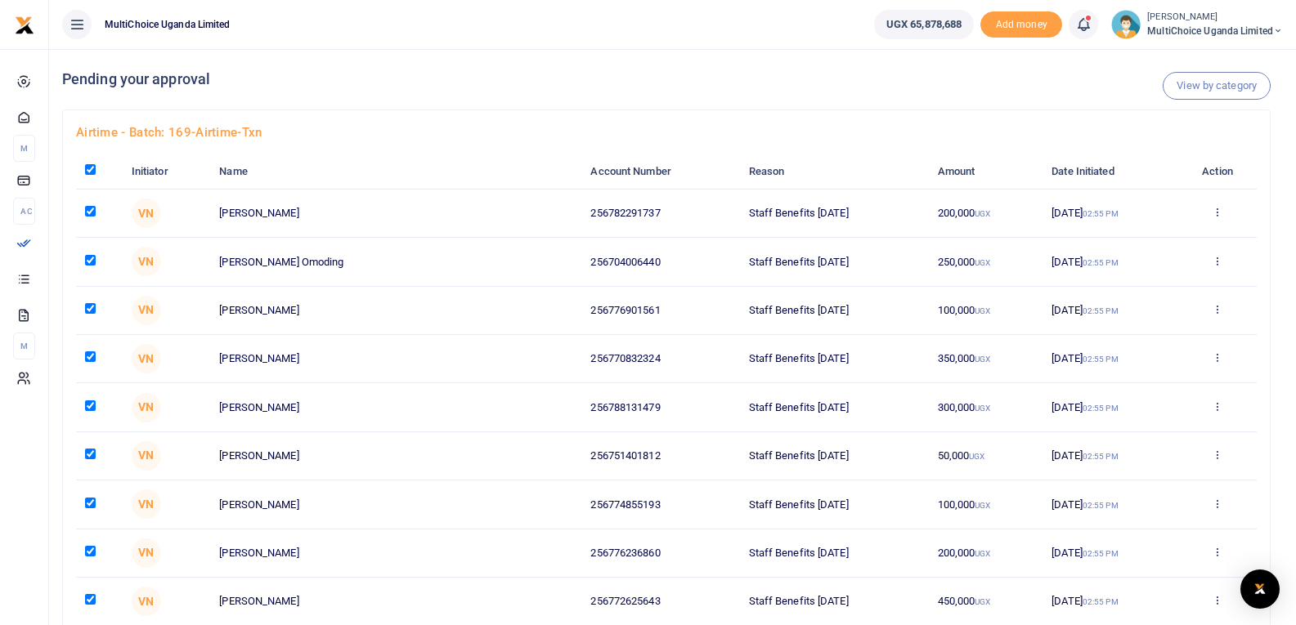
checkbox input "true"
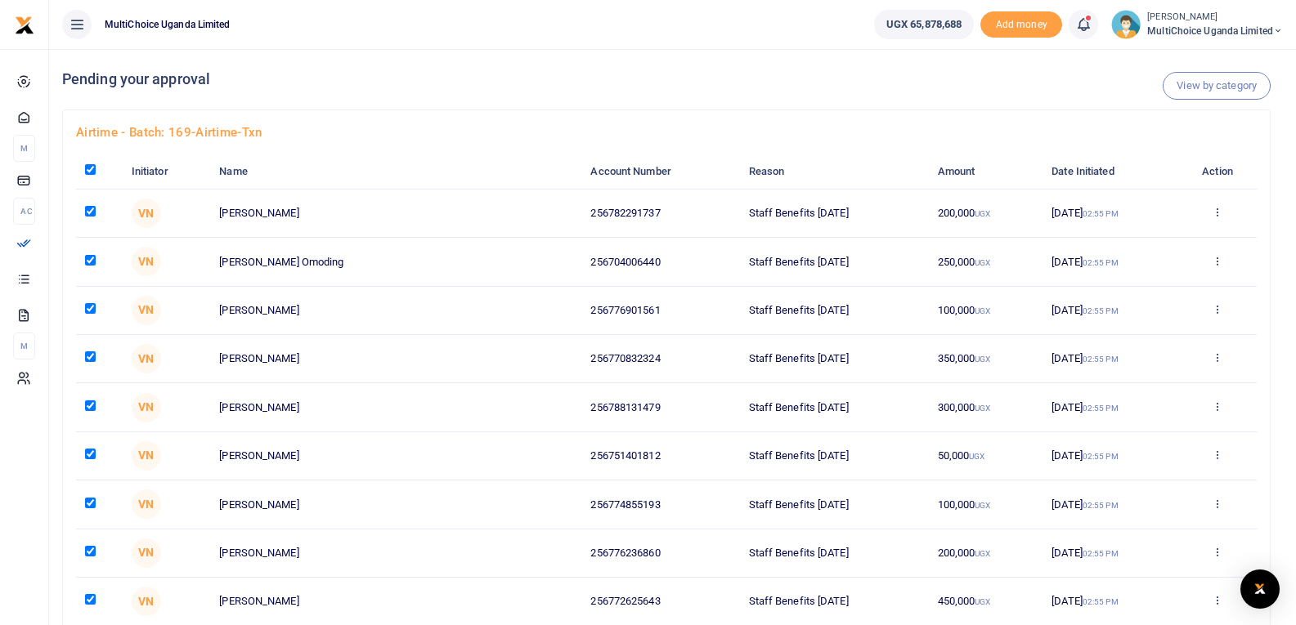
checkbox input "true"
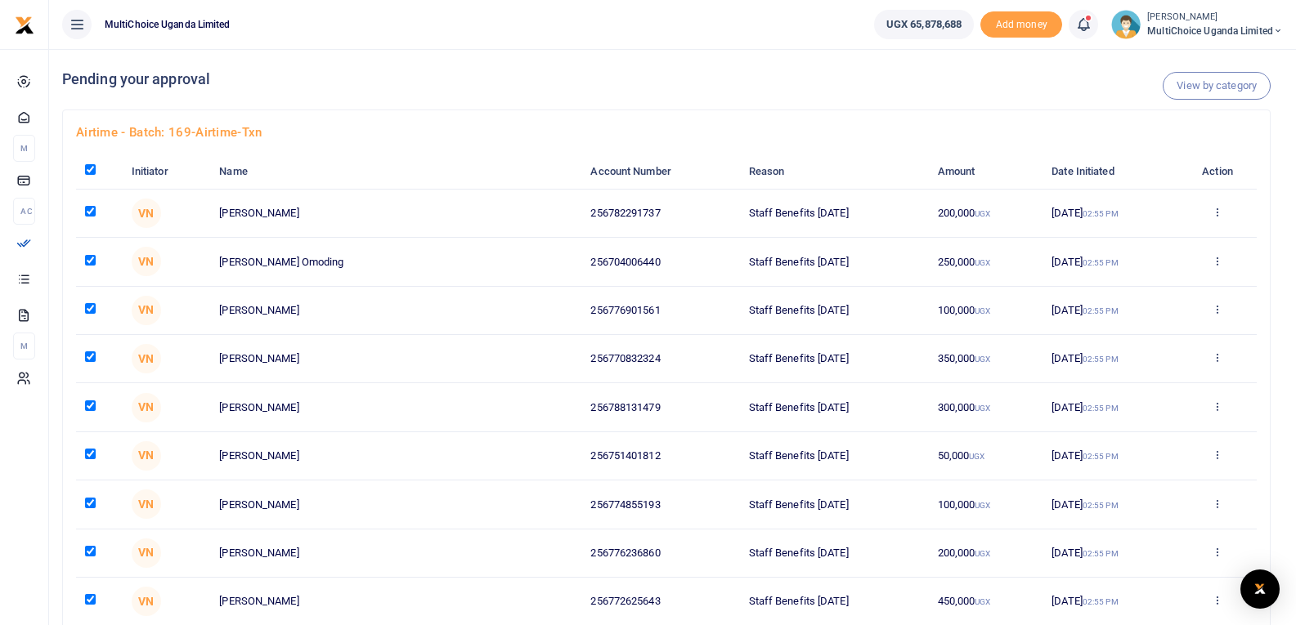
checkbox input "true"
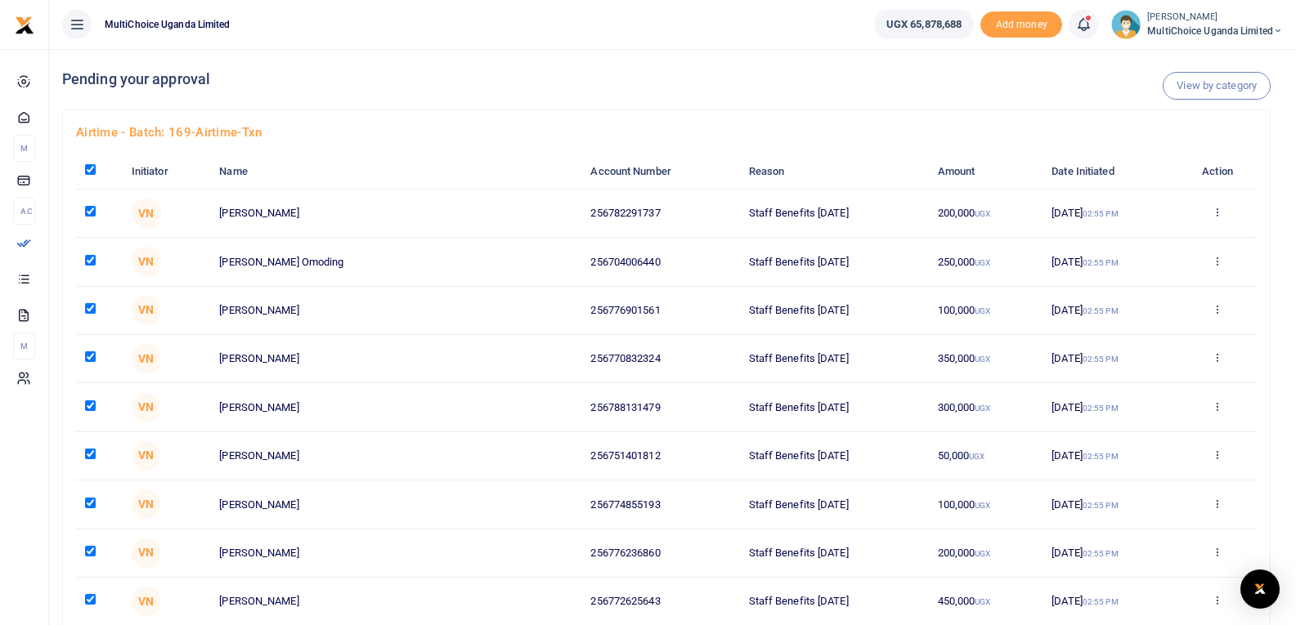
checkbox input "true"
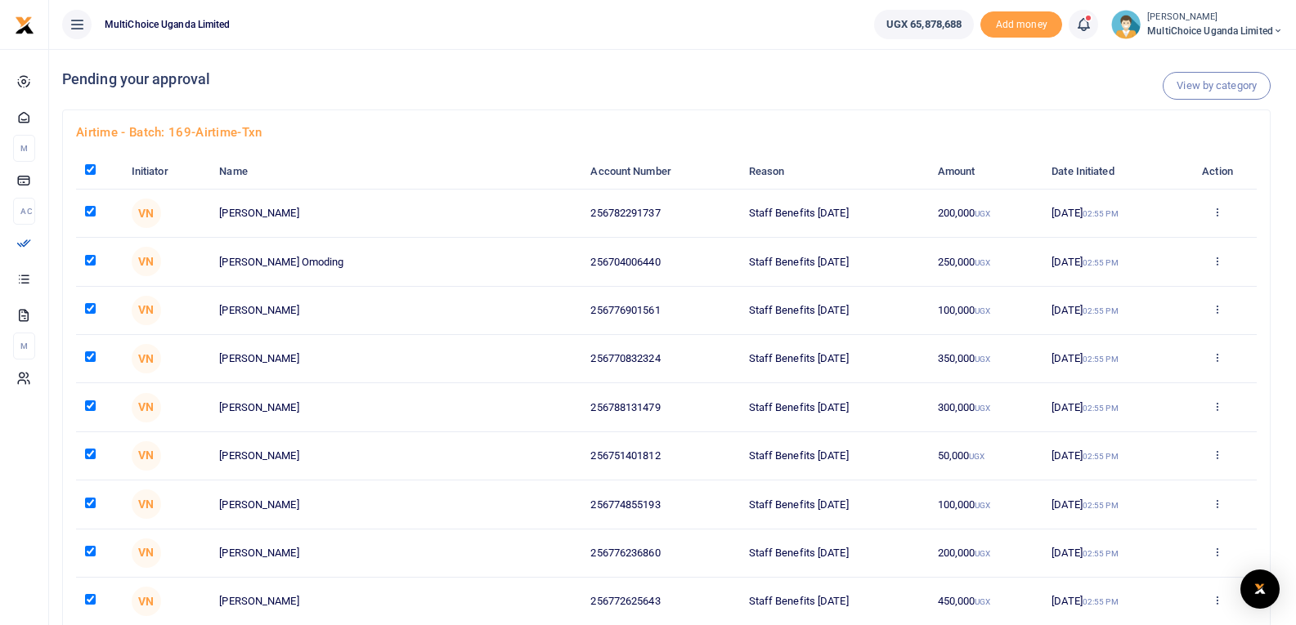
checkbox input "true"
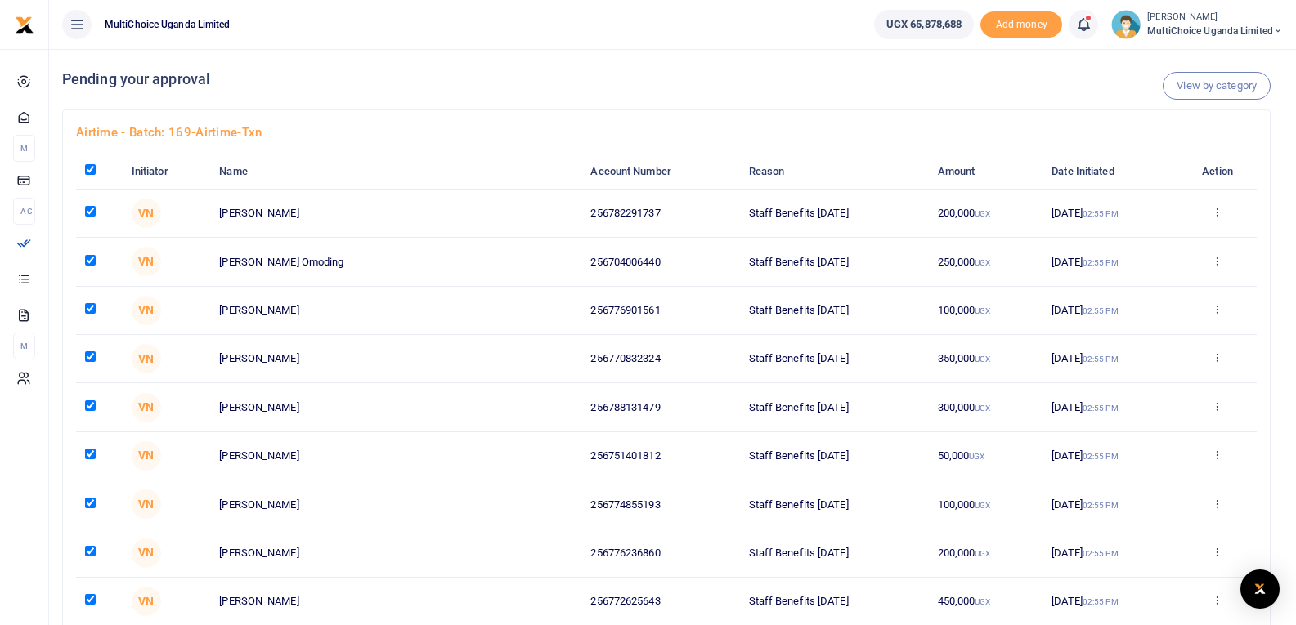
checkbox input "true"
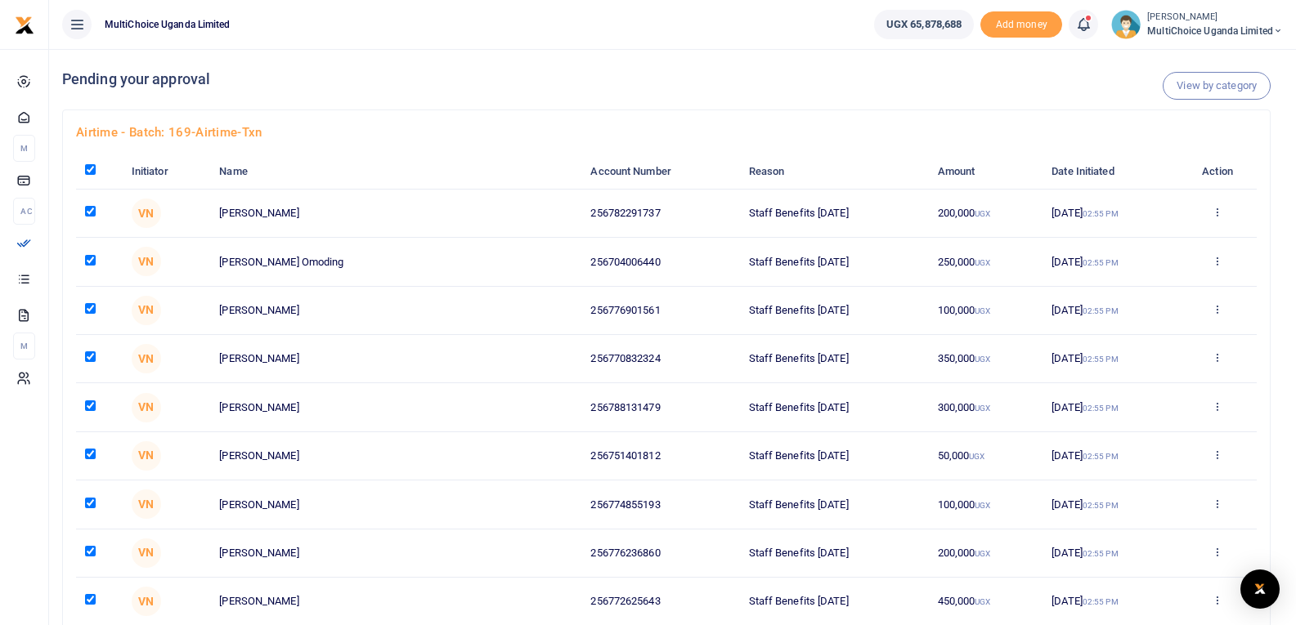
checkbox input "true"
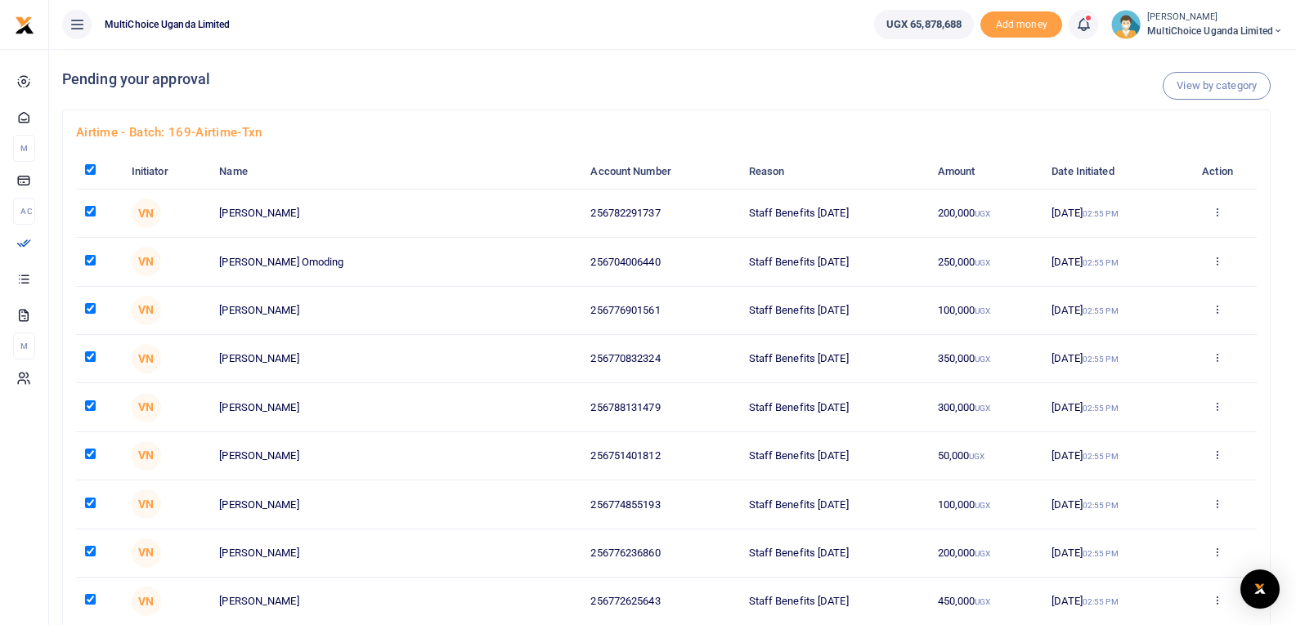
checkbox input "true"
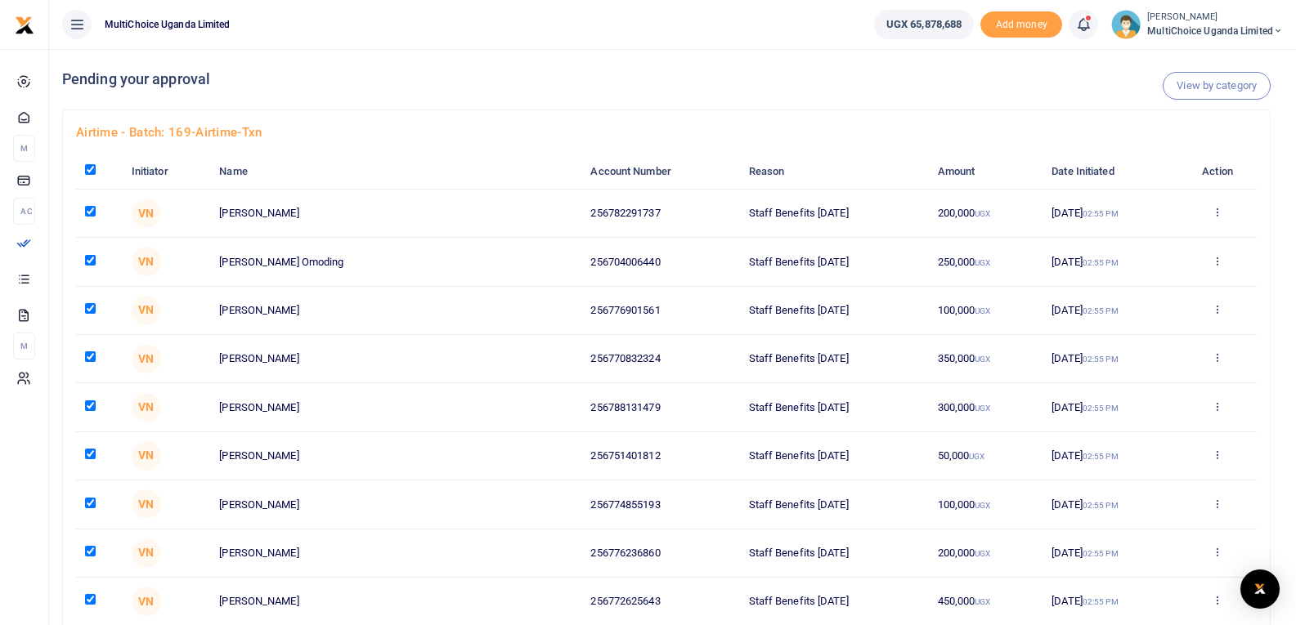
checkbox input "true"
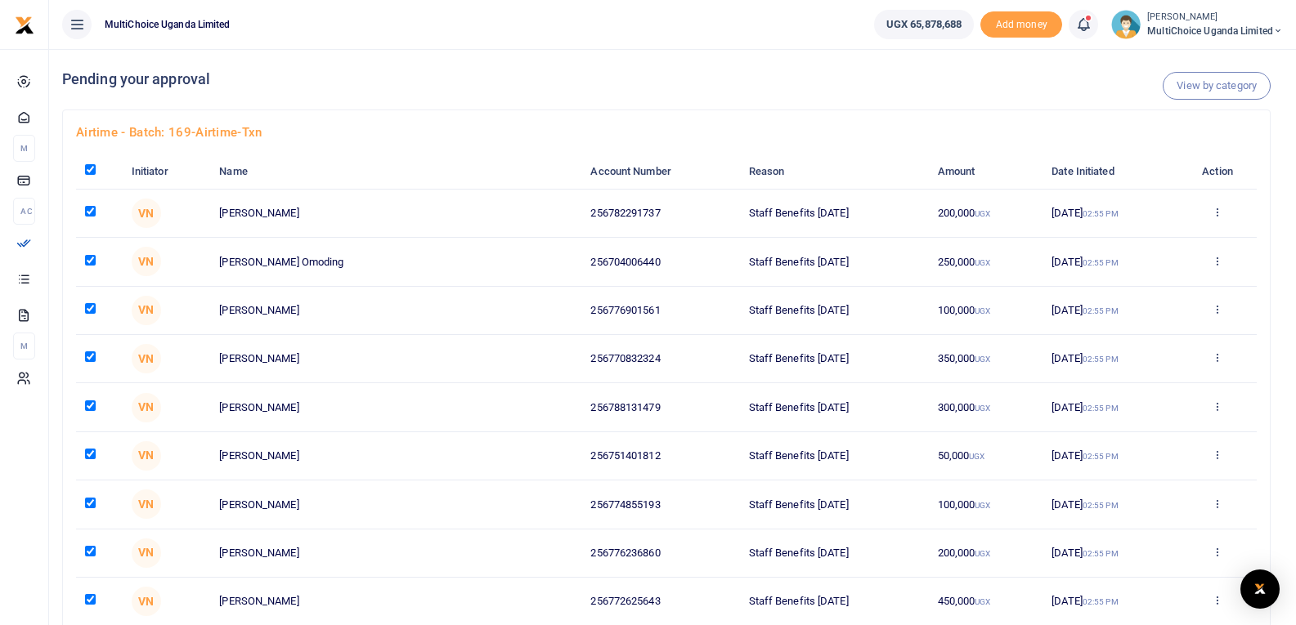
checkbox input "true"
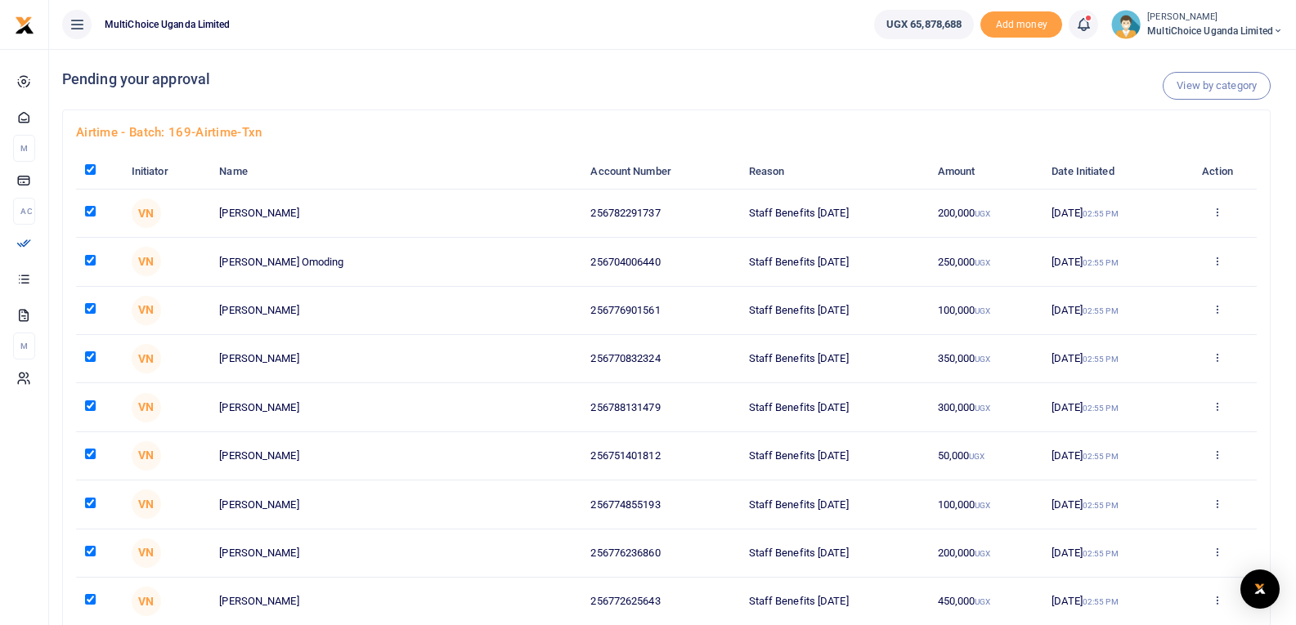
checkbox input "true"
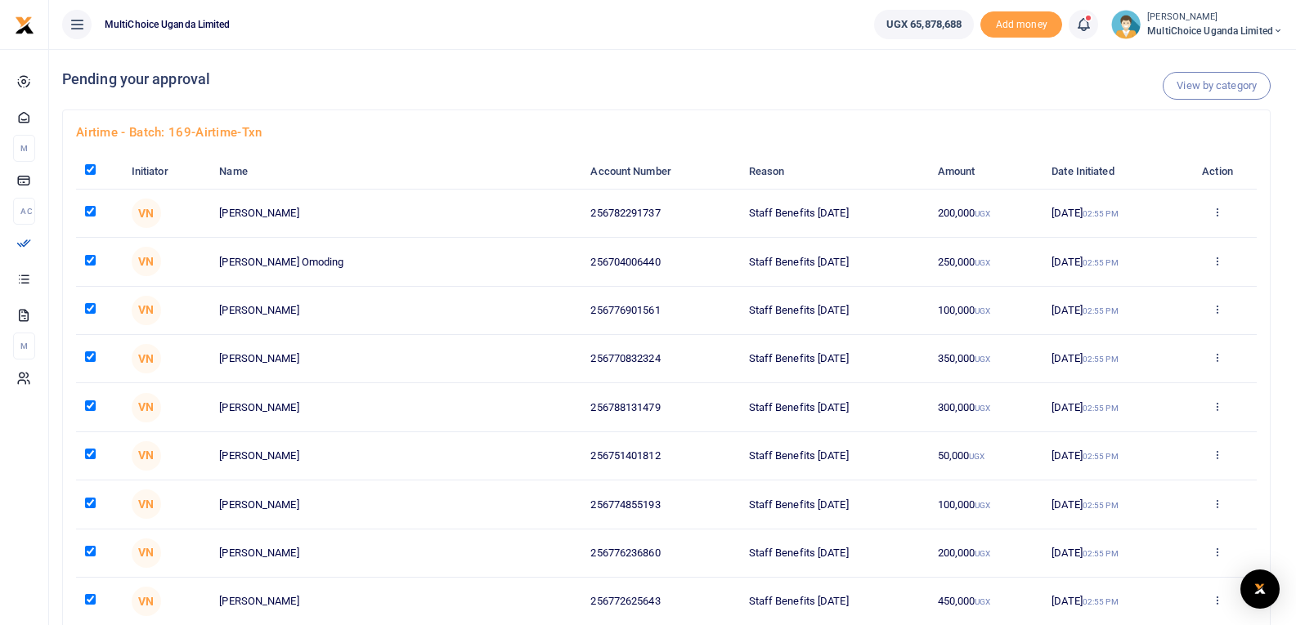
checkbox input "true"
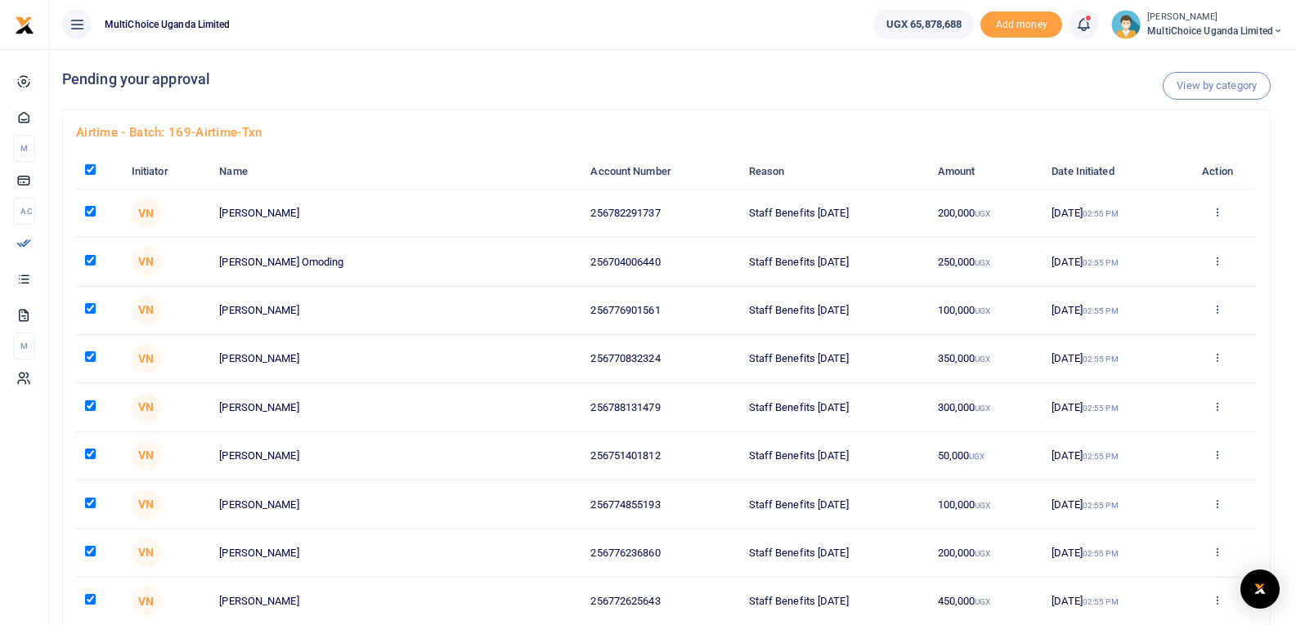
checkbox input "true"
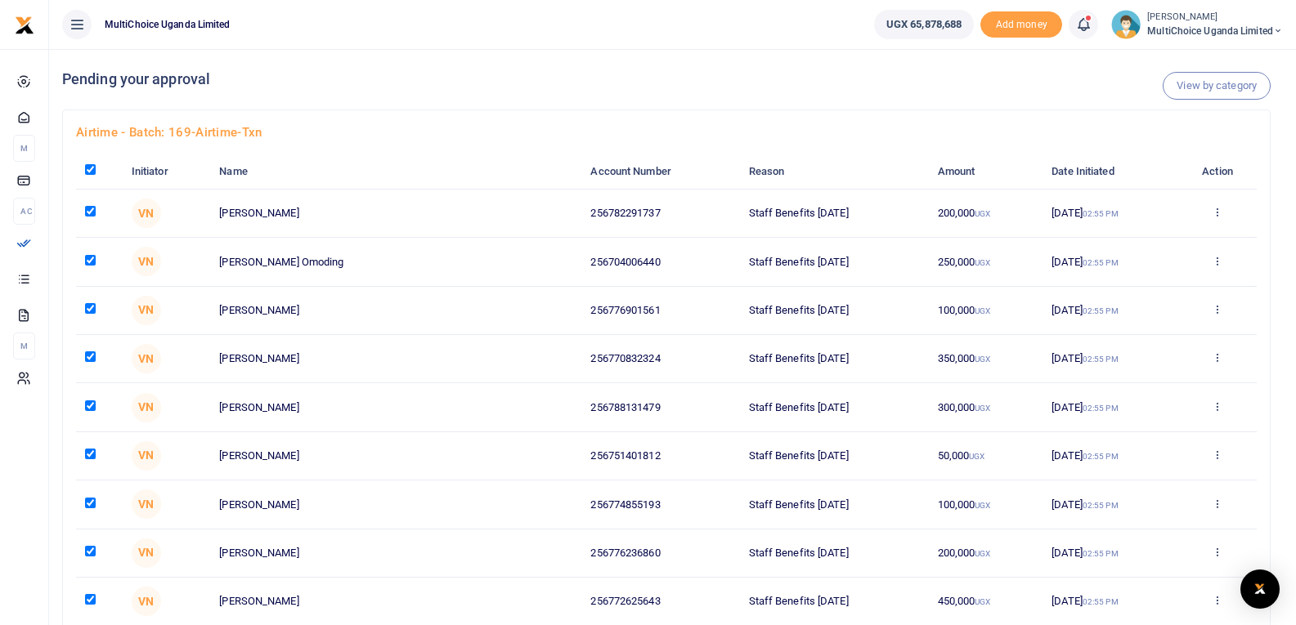
checkbox input "true"
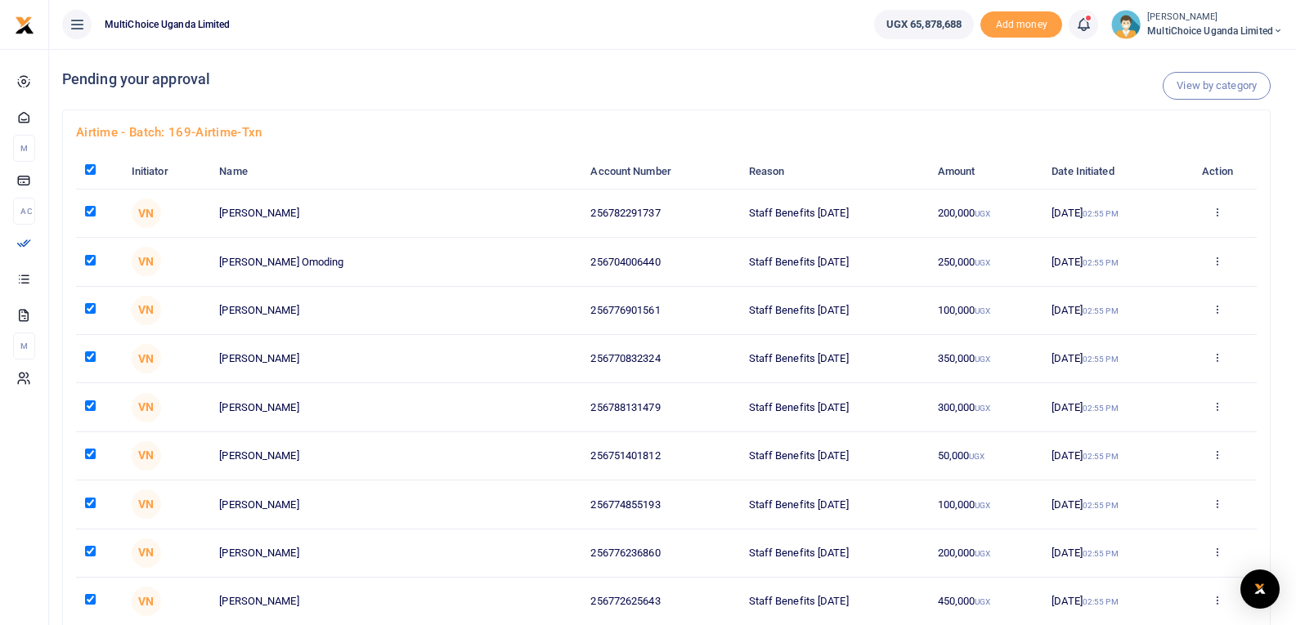
checkbox input "true"
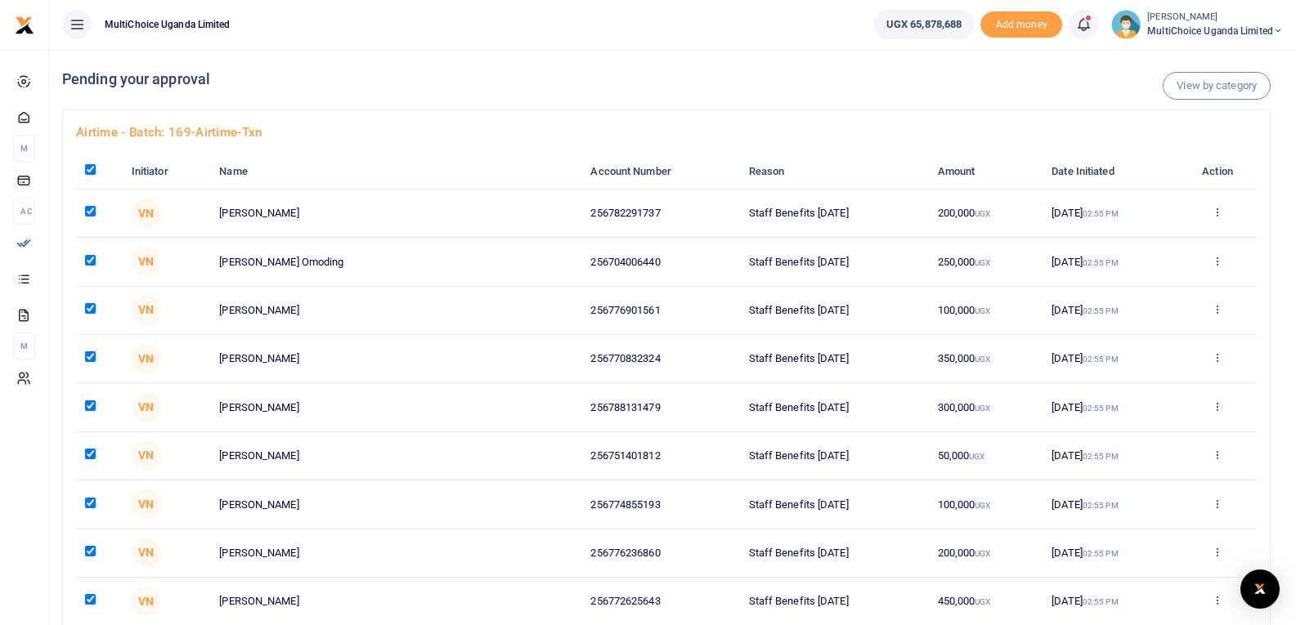
checkbox input "true"
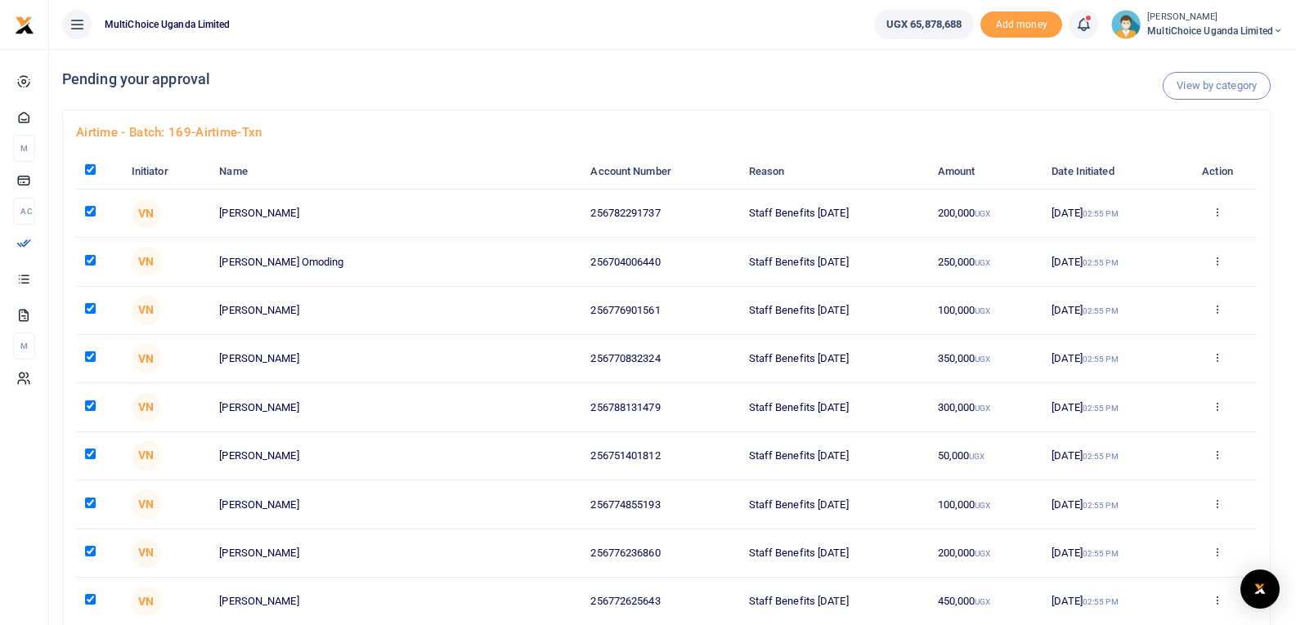
checkbox input "true"
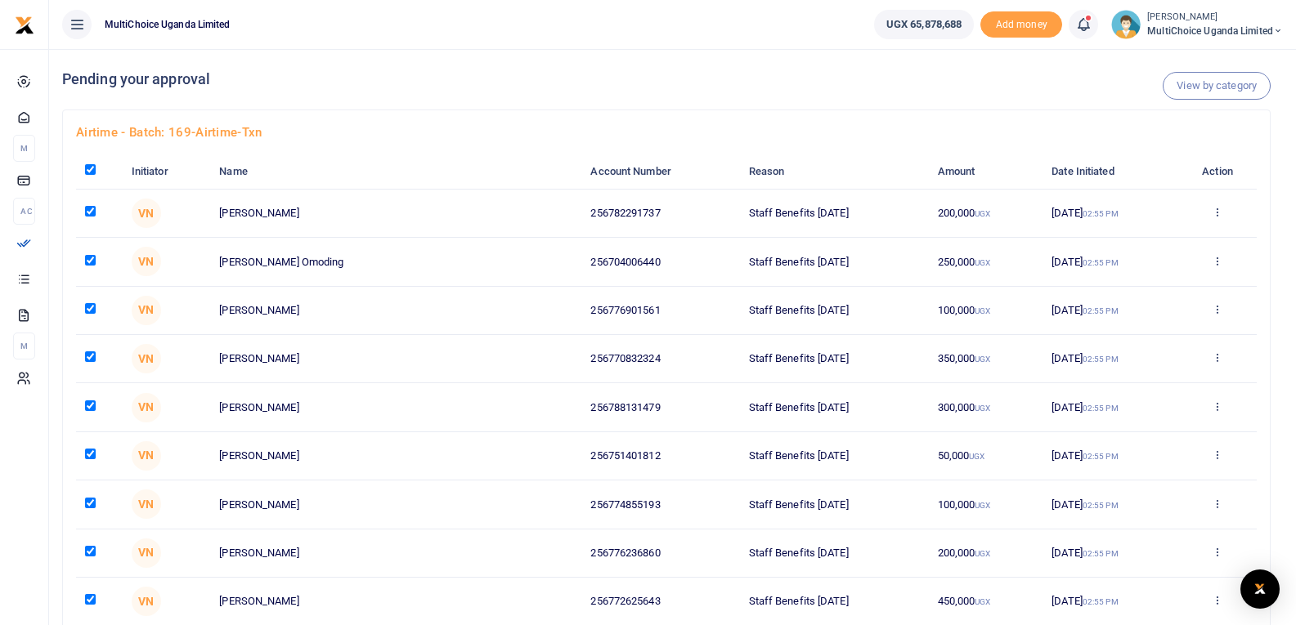
checkbox input "true"
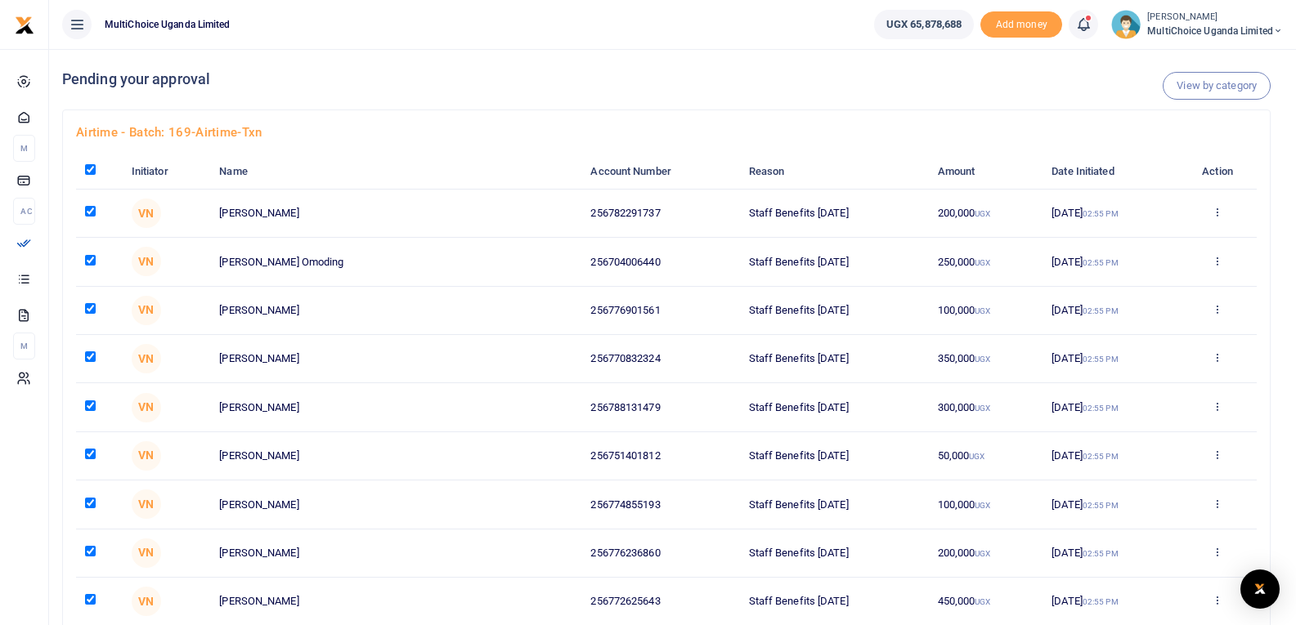
checkbox input "true"
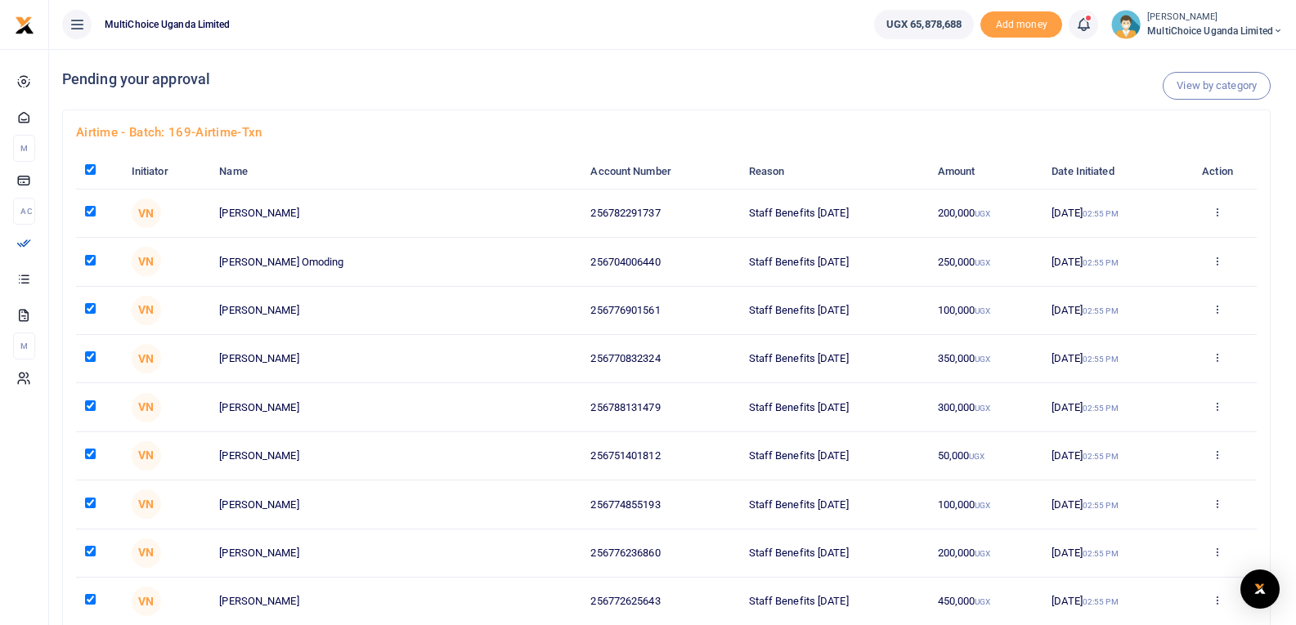
checkbox input "true"
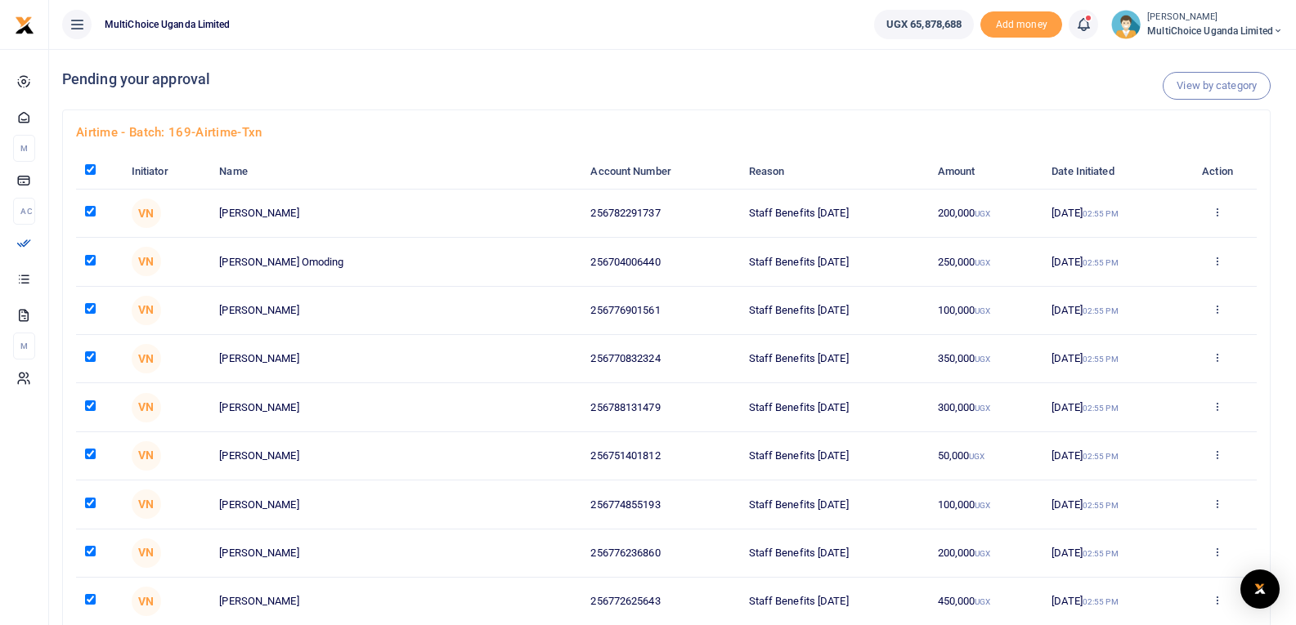
checkbox input "true"
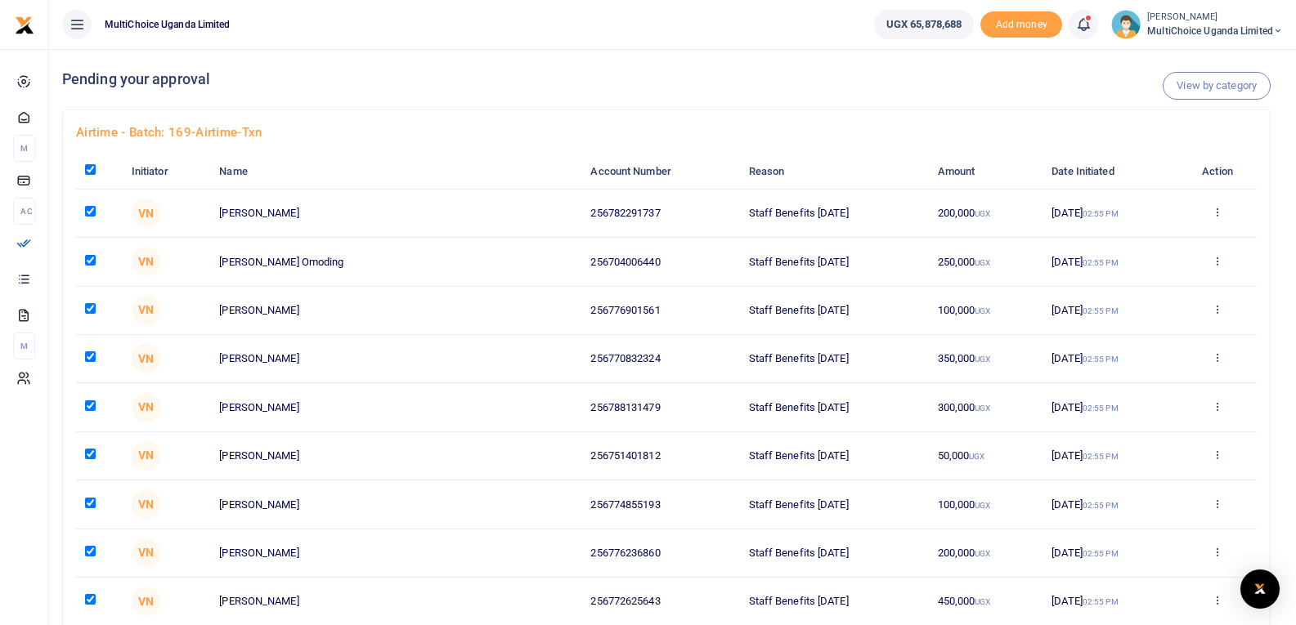
checkbox input "true"
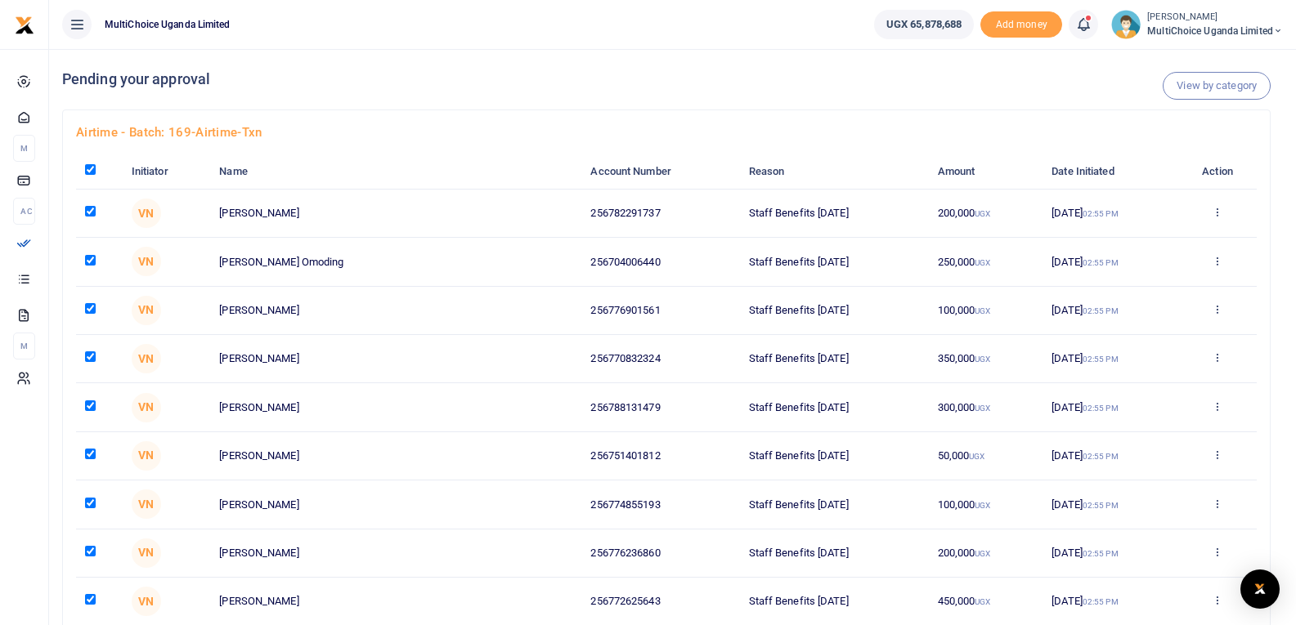
checkbox input "true"
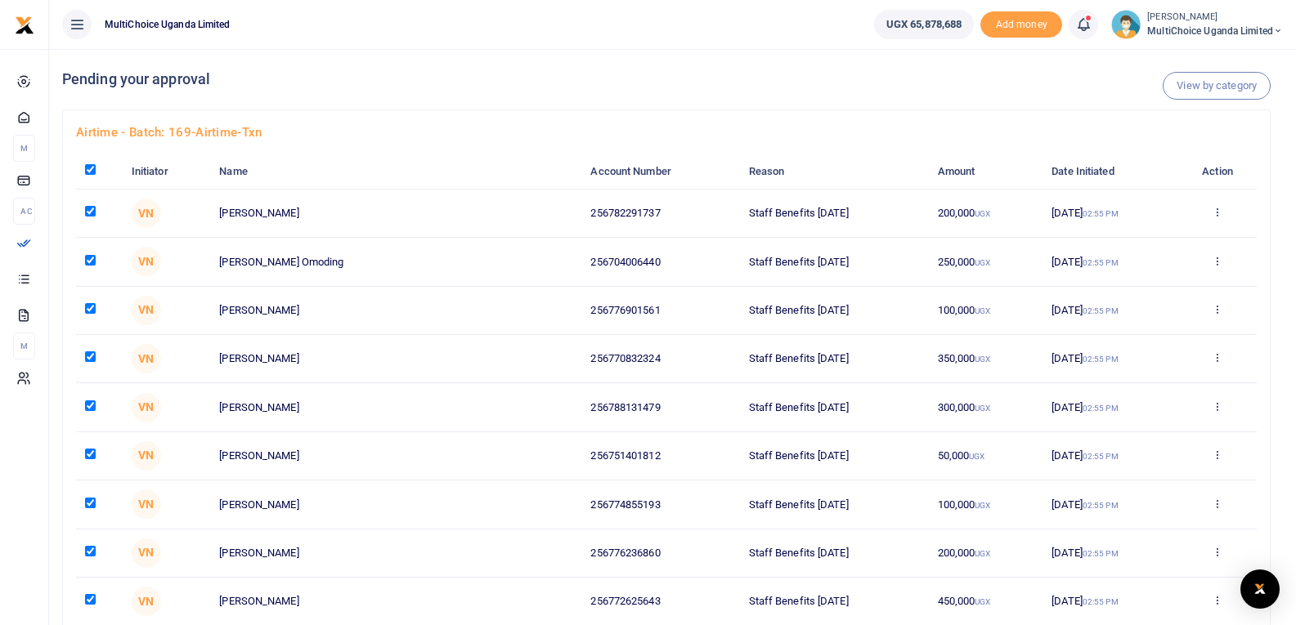
checkbox input "true"
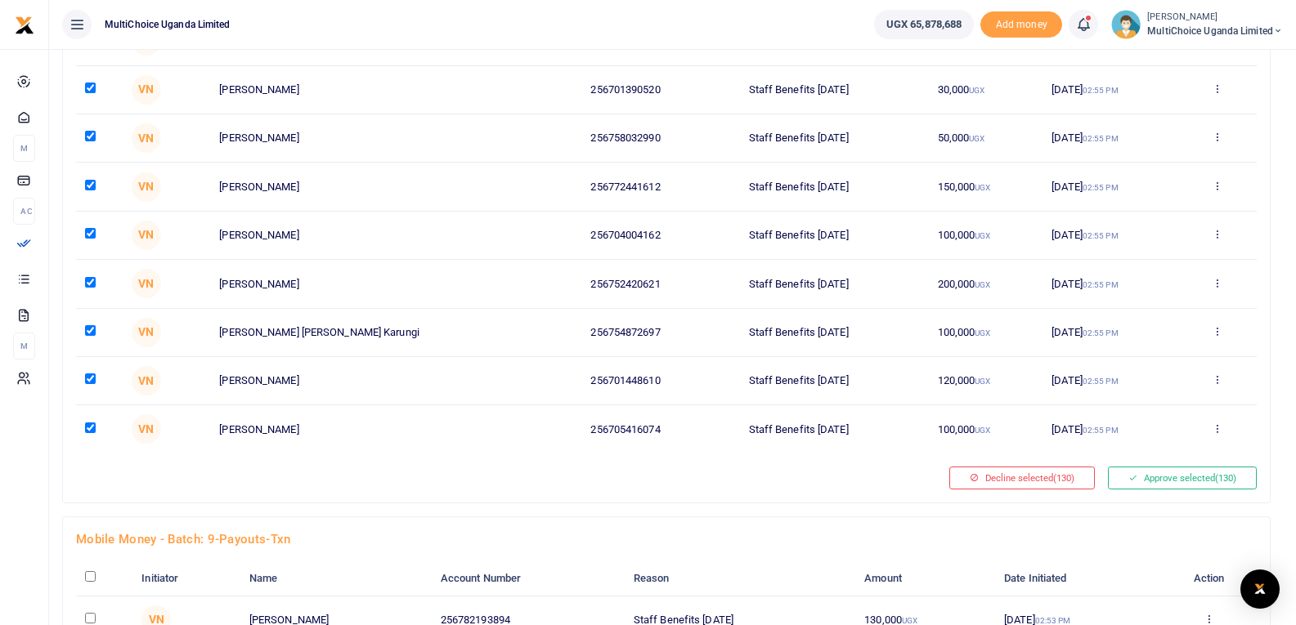
scroll to position [6050, 0]
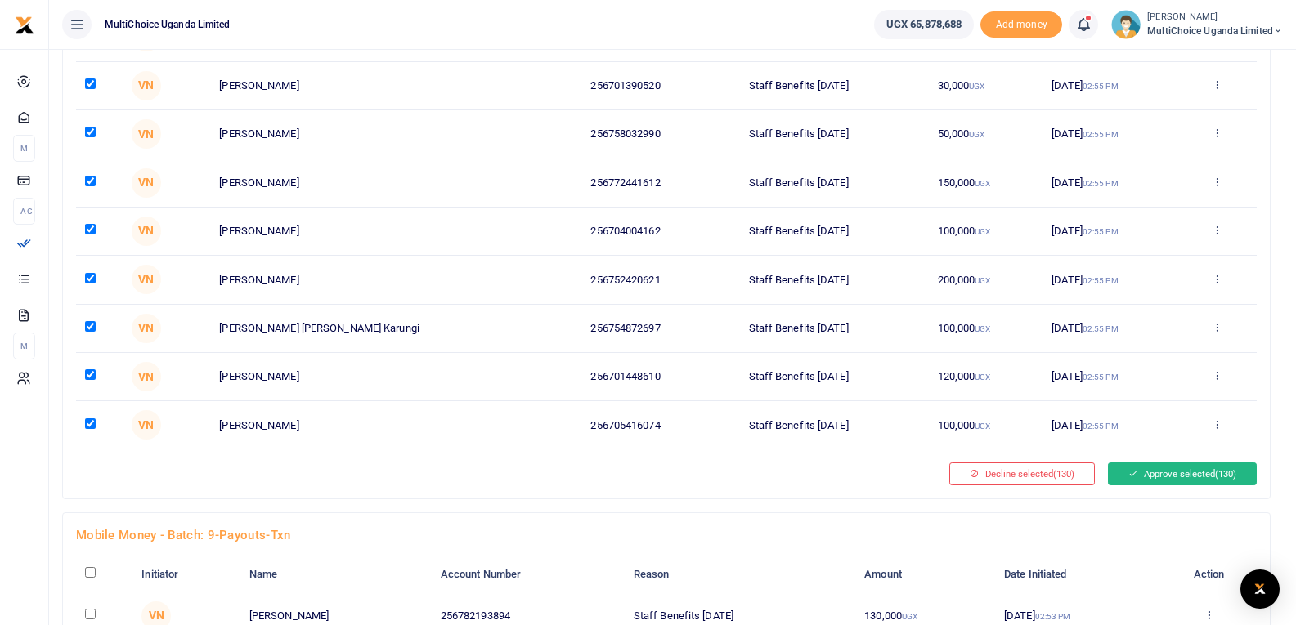
click at [1223, 474] on span "(130)" at bounding box center [1225, 473] width 21 height 11
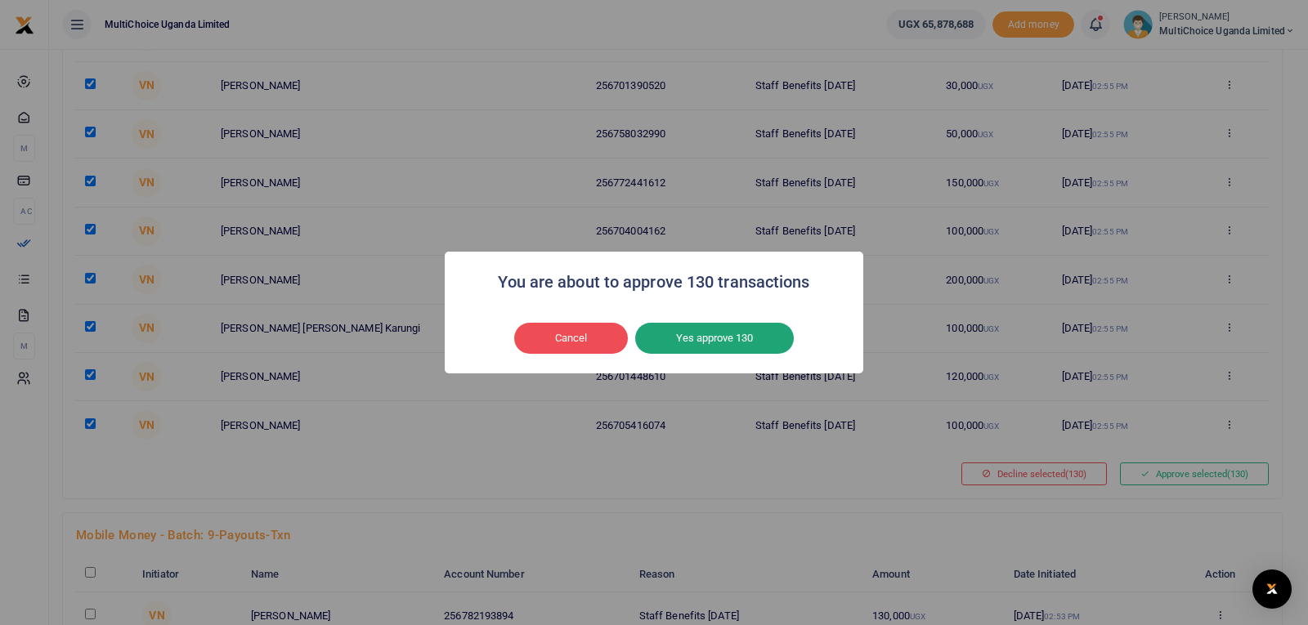
click at [746, 341] on button "Yes approve 130" at bounding box center [714, 338] width 159 height 31
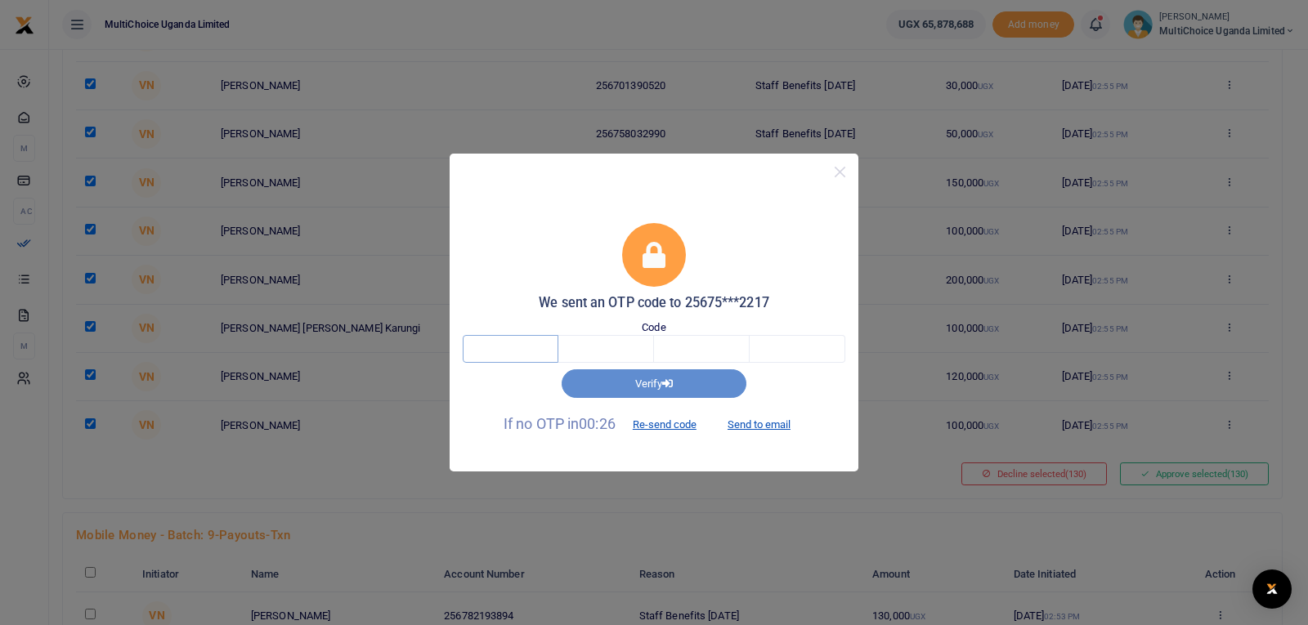
click at [529, 353] on input "text" at bounding box center [511, 349] width 96 height 28
type input "1"
type input "2"
type input "7"
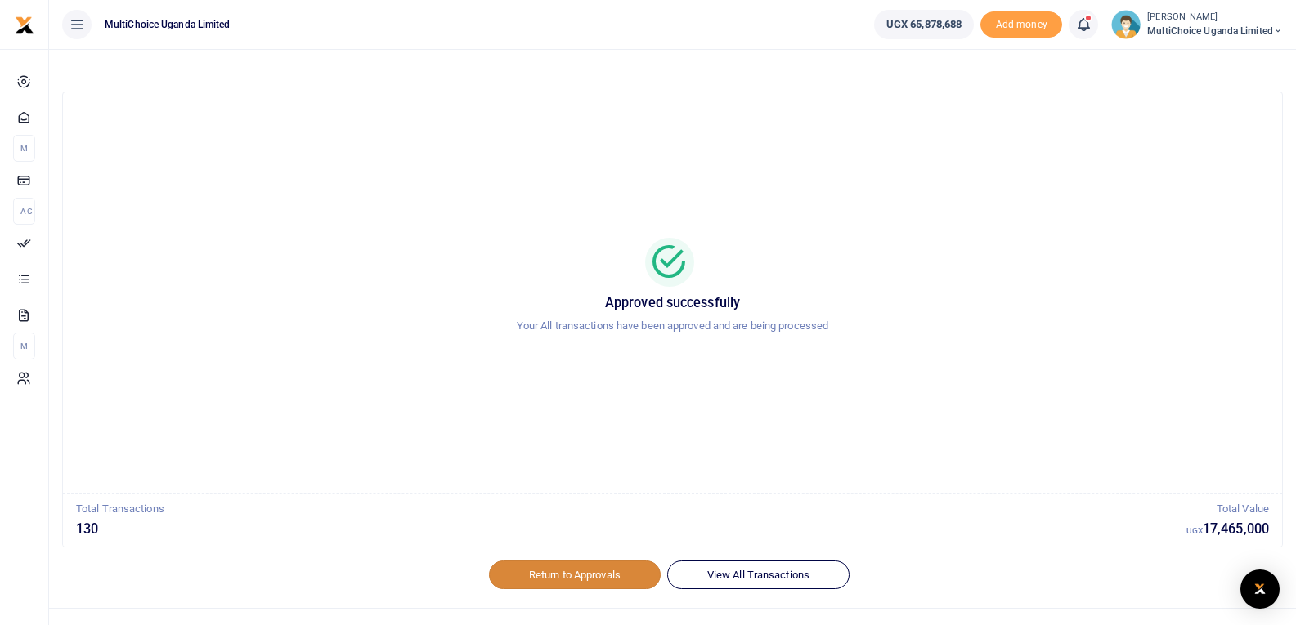
click at [615, 577] on link "Return to Approvals" at bounding box center [575, 575] width 172 height 28
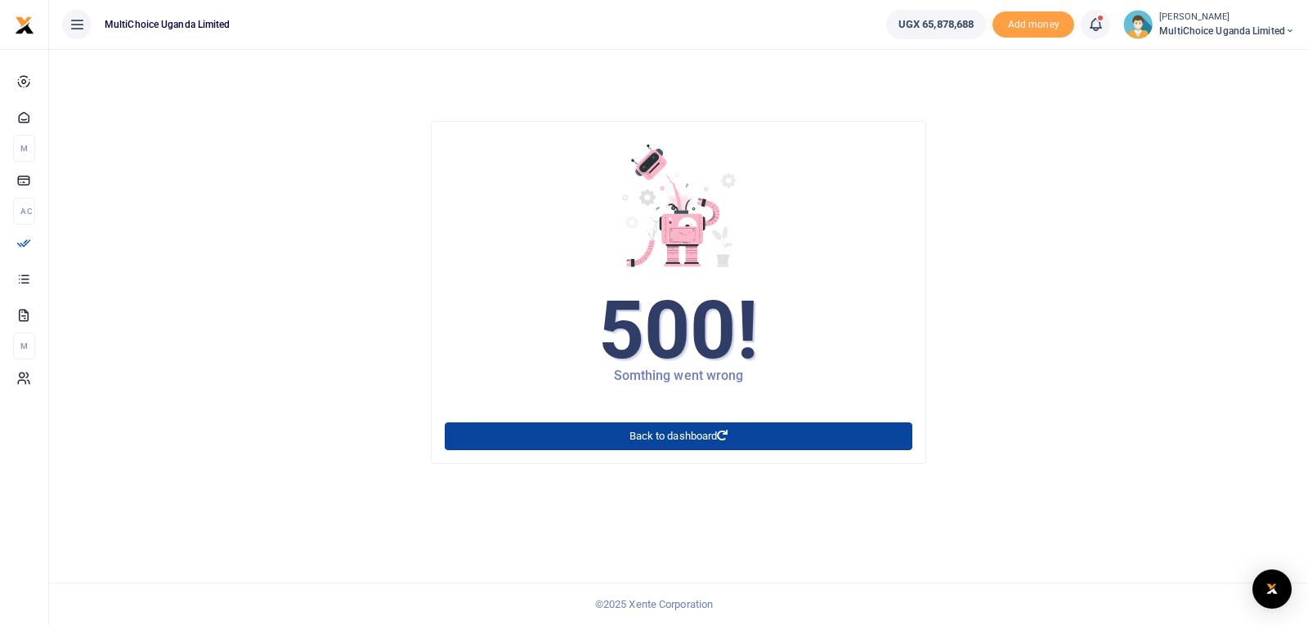
click at [726, 433] on icon at bounding box center [722, 436] width 11 height 11
click at [697, 432] on link "Back to dashboard" at bounding box center [679, 437] width 468 height 28
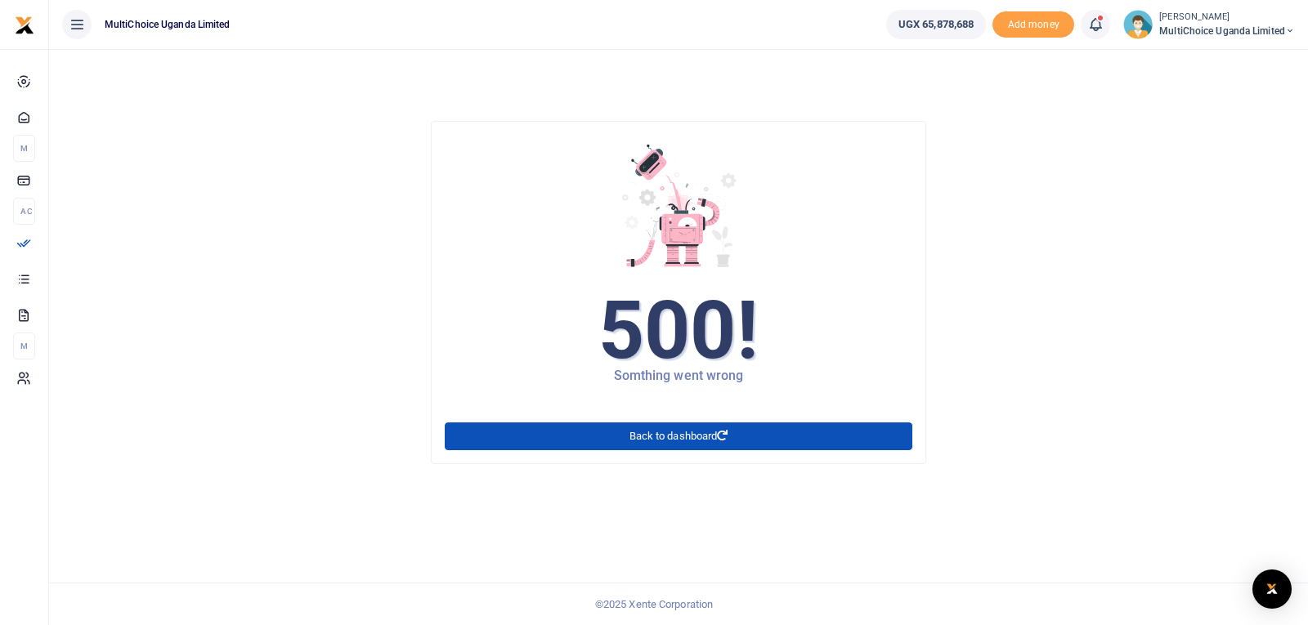
click at [73, 21] on icon at bounding box center [77, 25] width 16 height 18
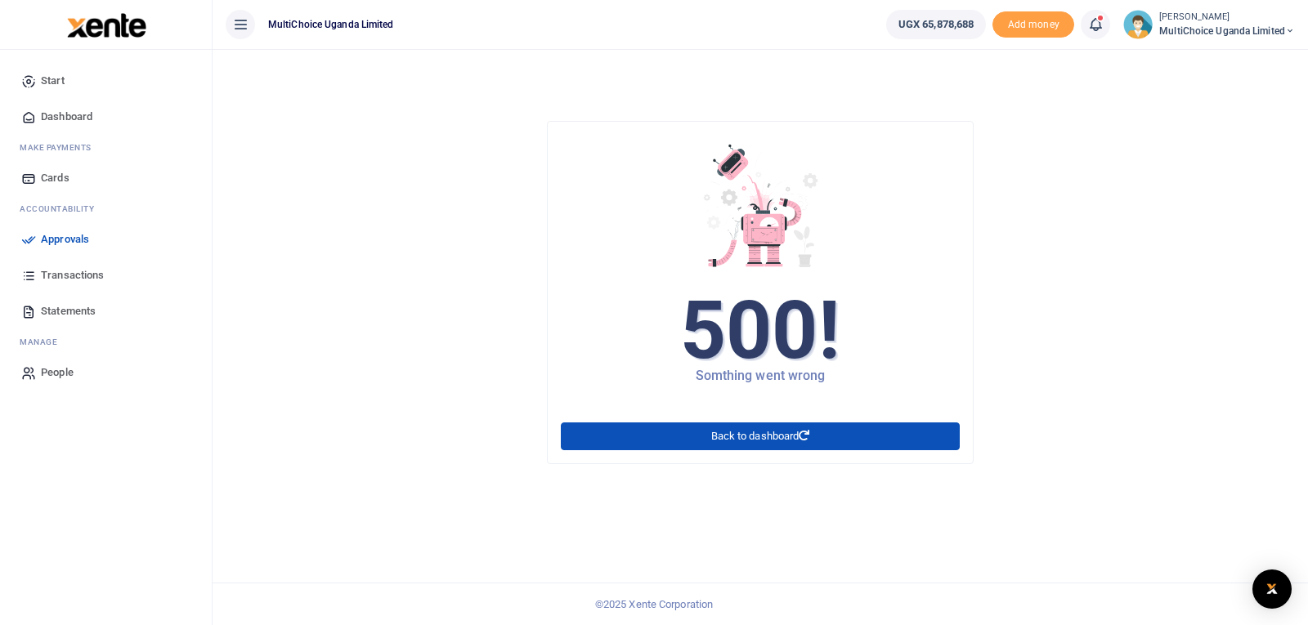
click at [54, 239] on span "Approvals" at bounding box center [65, 239] width 48 height 16
click at [1169, 26] on span "MultiChoice Uganda Limited" at bounding box center [1227, 31] width 136 height 15
click at [1195, 56] on link "Switch accounts" at bounding box center [1232, 59] width 129 height 23
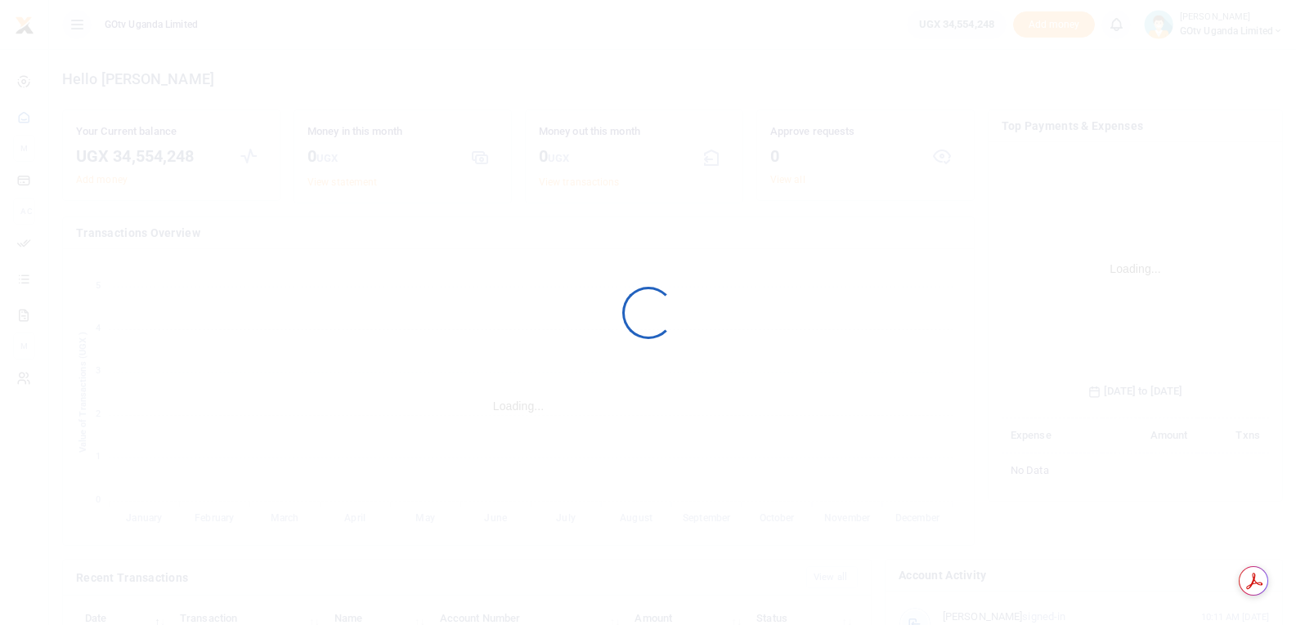
scroll to position [244, 256]
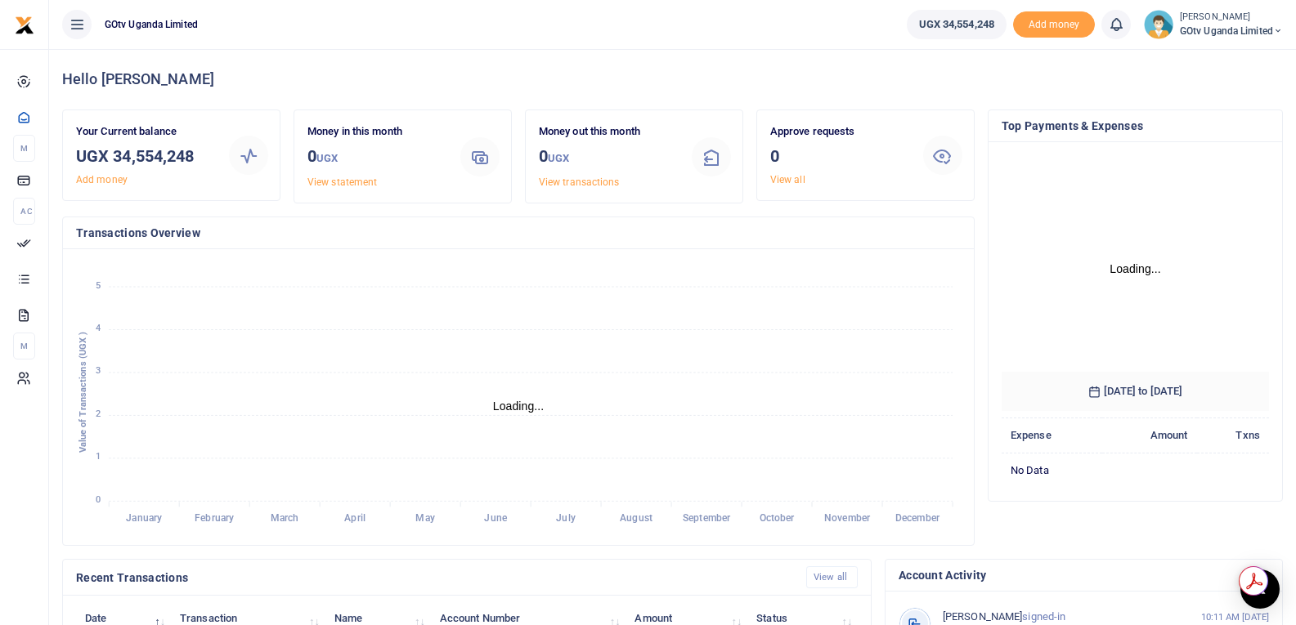
click at [1254, 19] on small "[PERSON_NAME]" at bounding box center [1231, 18] width 103 height 14
click at [1217, 64] on link "Switch accounts" at bounding box center [1221, 59] width 129 height 23
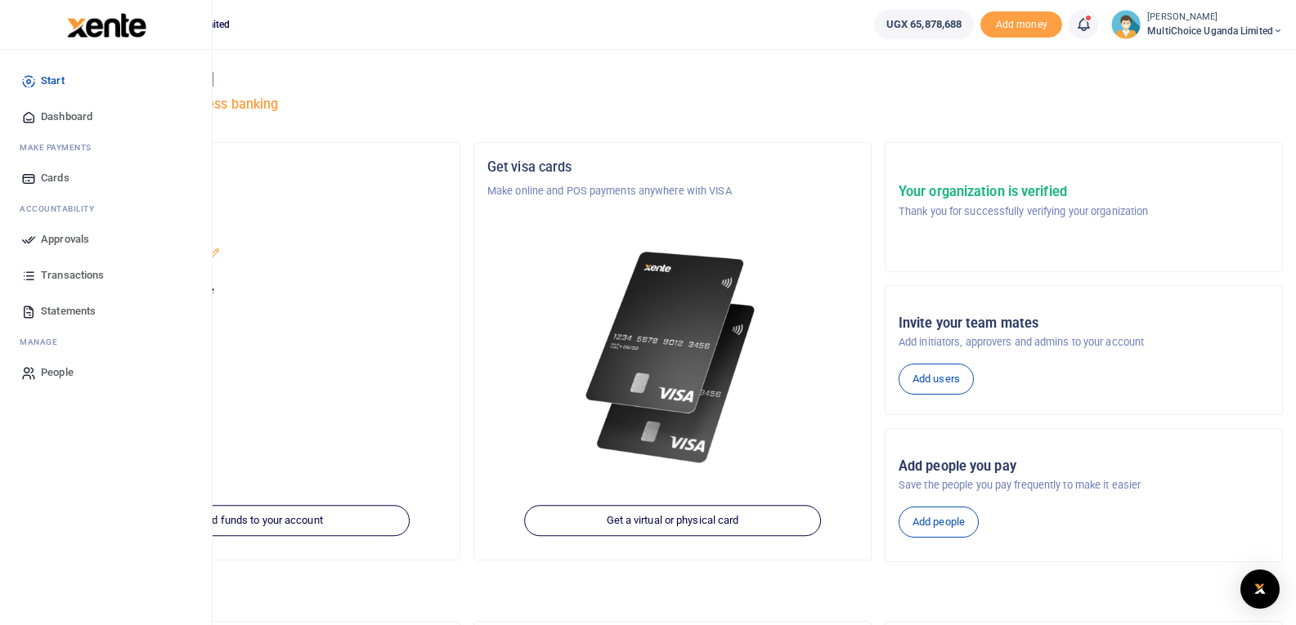
click at [76, 113] on span "Dashboard" at bounding box center [67, 117] width 52 height 16
click at [71, 118] on span "Dashboard" at bounding box center [67, 117] width 52 height 16
click at [59, 238] on span "Approvals" at bounding box center [65, 239] width 48 height 16
click at [56, 238] on span "Approvals" at bounding box center [65, 239] width 48 height 16
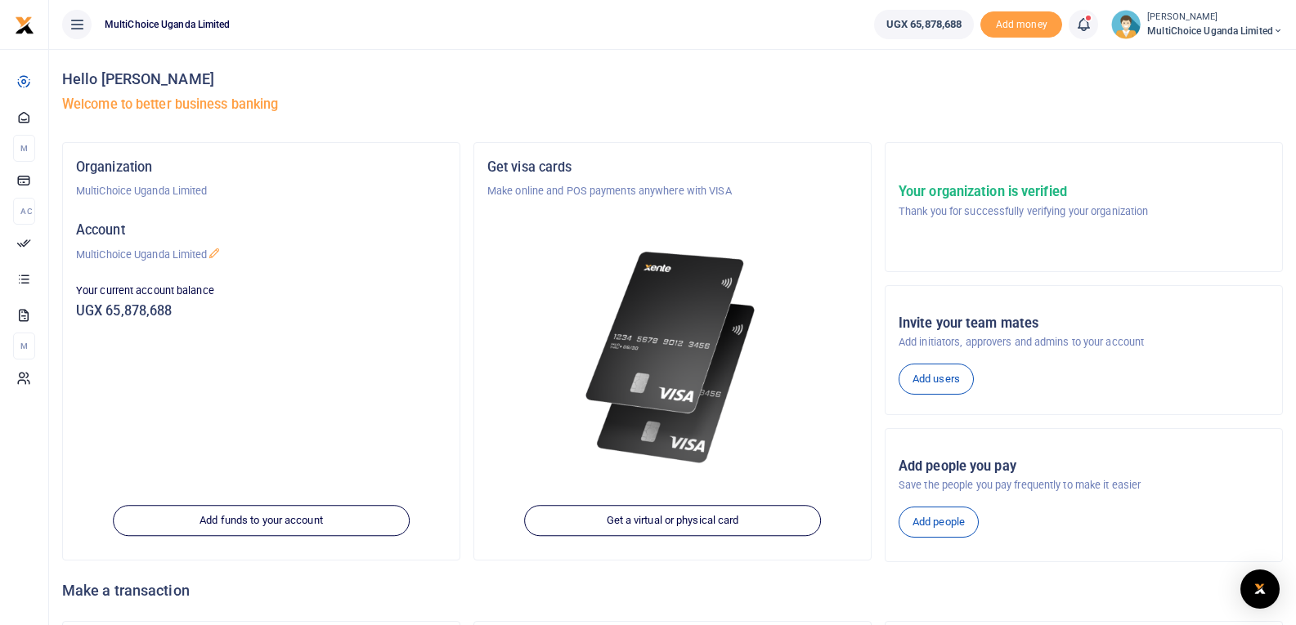
click at [1170, 26] on span "MultiChoice Uganda Limited" at bounding box center [1215, 31] width 136 height 15
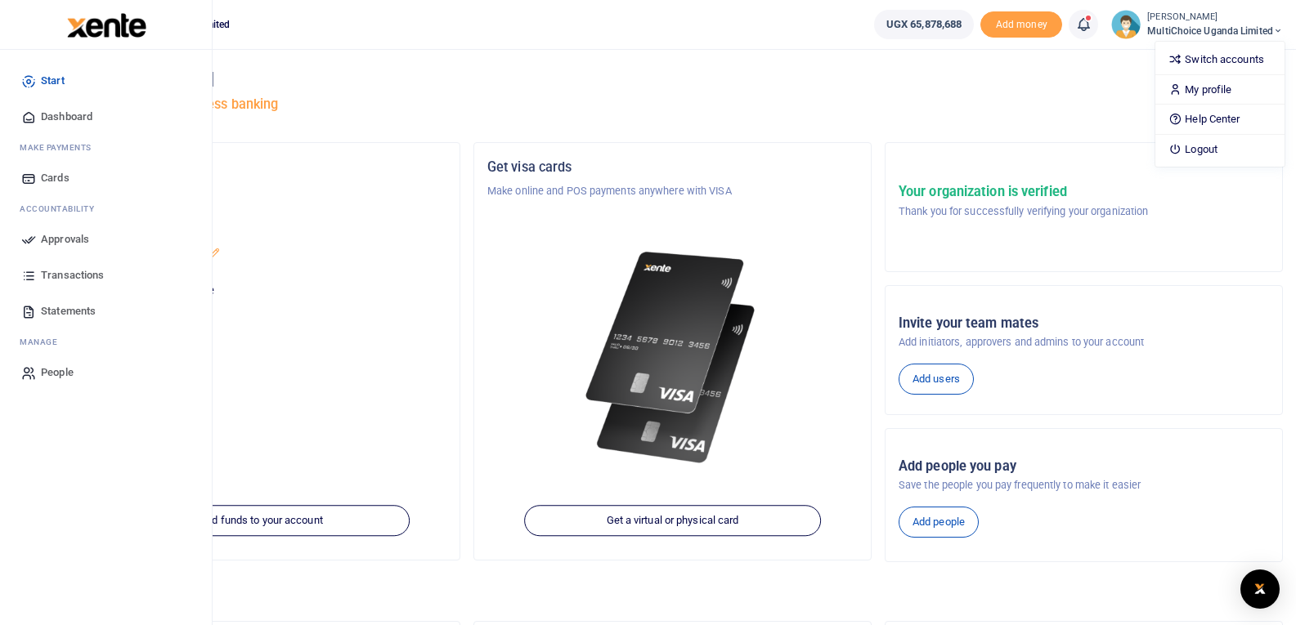
click at [61, 114] on span "Dashboard" at bounding box center [67, 117] width 52 height 16
click at [82, 238] on span "Approvals" at bounding box center [65, 239] width 48 height 16
click at [69, 276] on span "Transactions" at bounding box center [72, 275] width 63 height 16
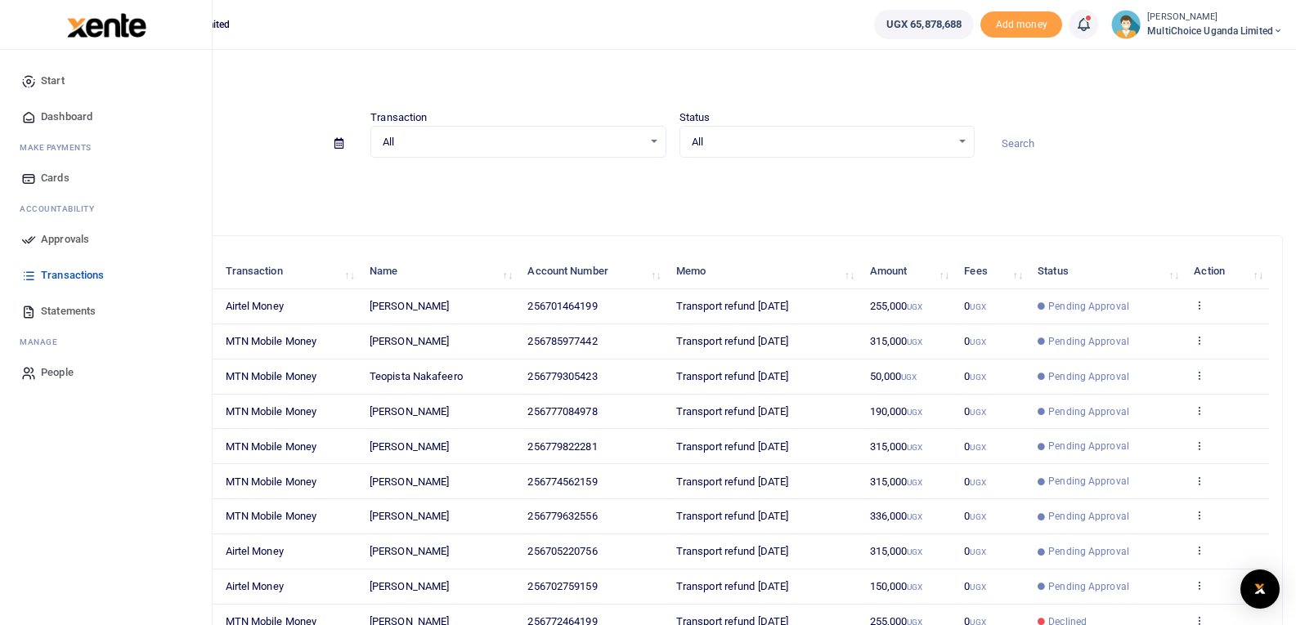
click at [56, 117] on span "Dashboard" at bounding box center [67, 117] width 52 height 16
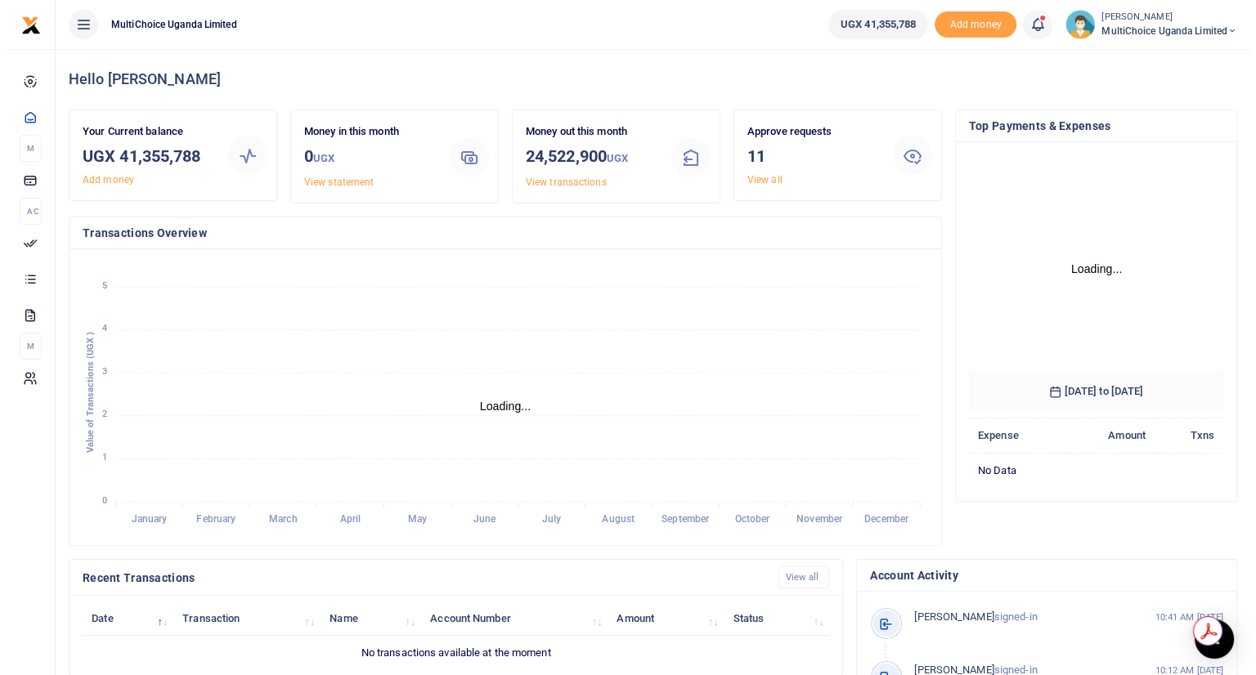
scroll to position [257, 832]
click at [1113, 17] on small "[PERSON_NAME]" at bounding box center [1163, 18] width 136 height 14
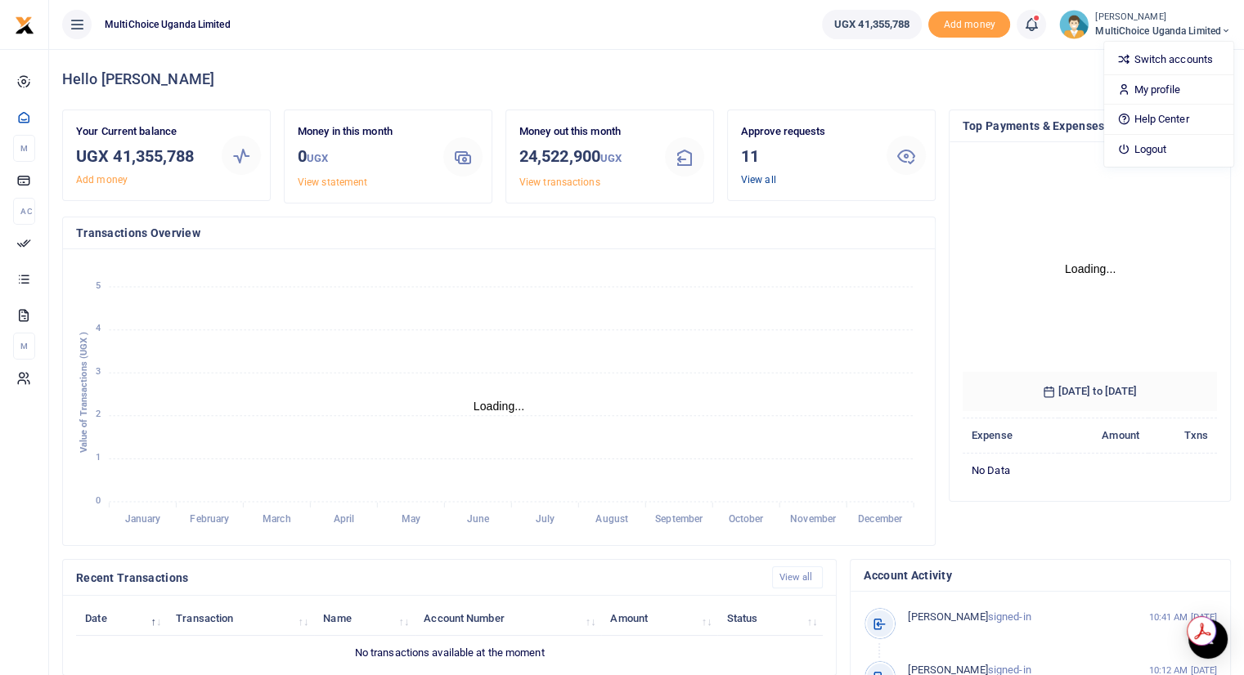
click at [765, 184] on link "View all" at bounding box center [758, 179] width 35 height 11
click at [757, 181] on link "View all" at bounding box center [758, 179] width 35 height 11
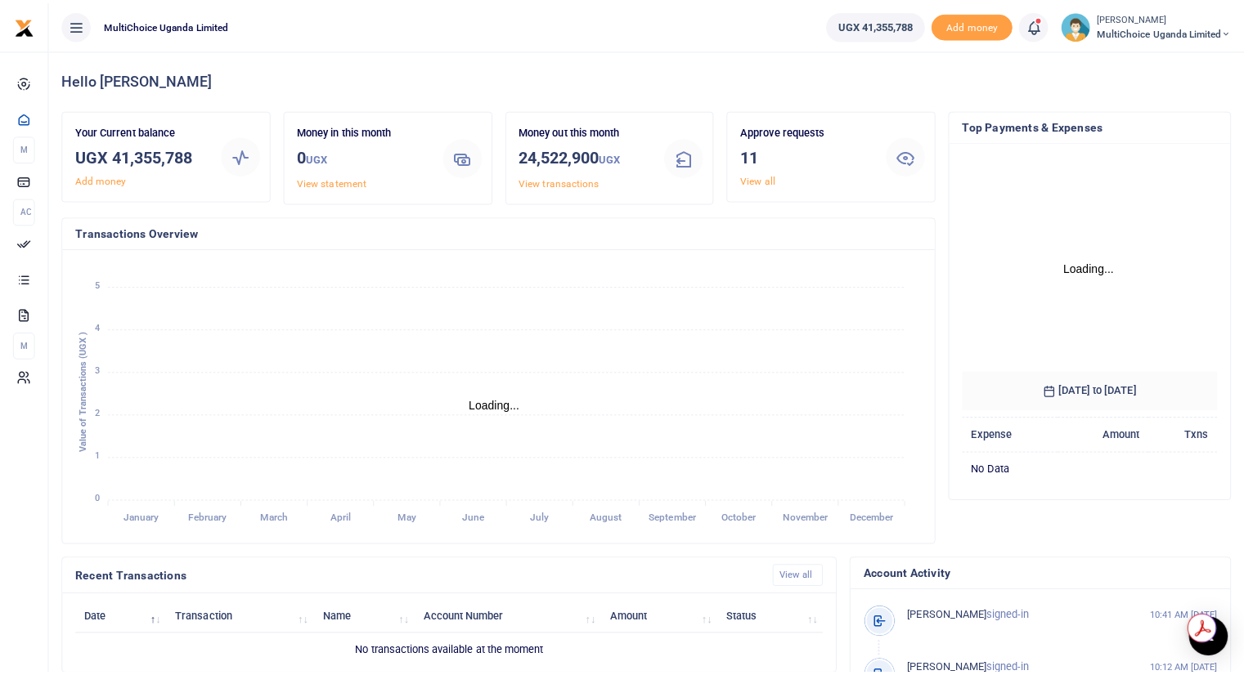
scroll to position [13, 13]
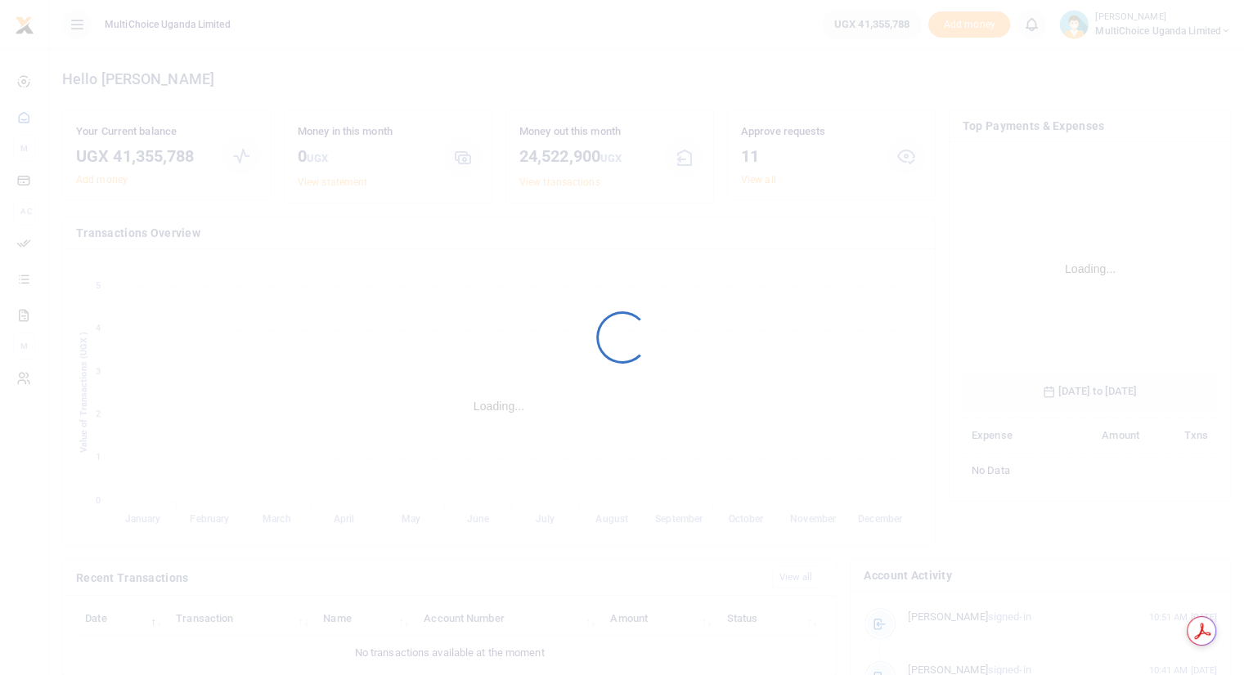
scroll to position [244, 242]
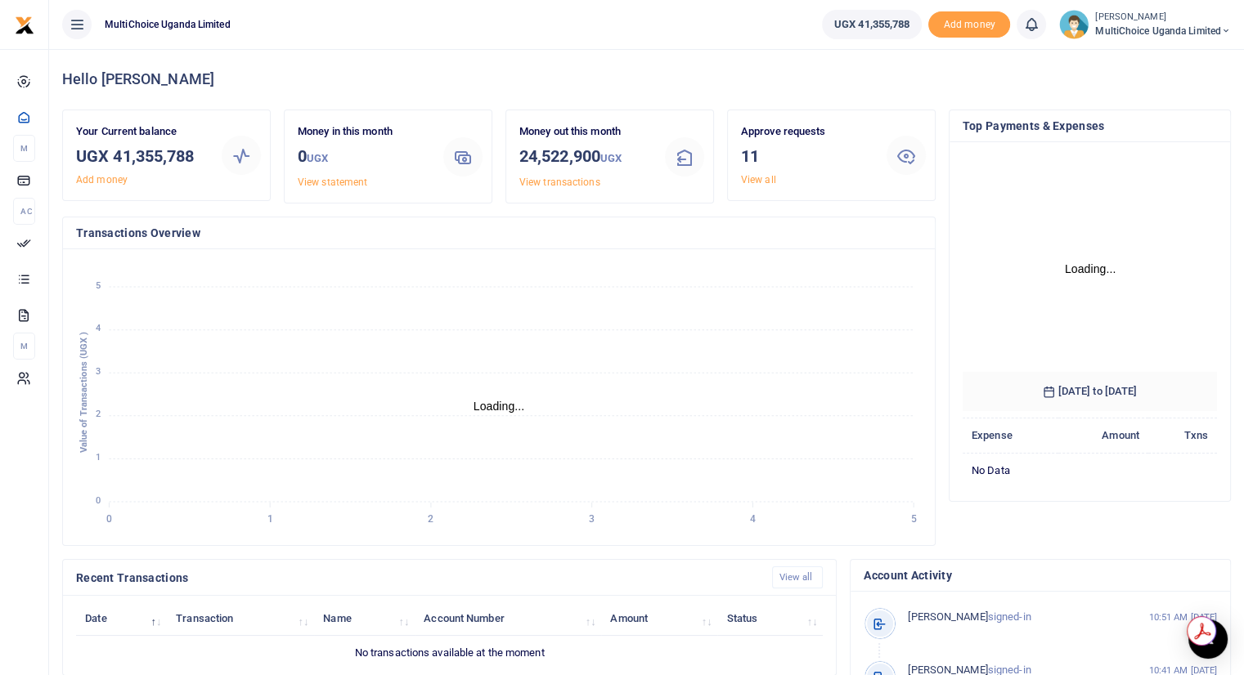
click at [618, 472] on icon "0 0 1 1 2 2 3 3 4 4 5 5 Loading... 5 4 3 2 1 0 Value of Transactions (UGX )" at bounding box center [498, 397] width 845 height 270
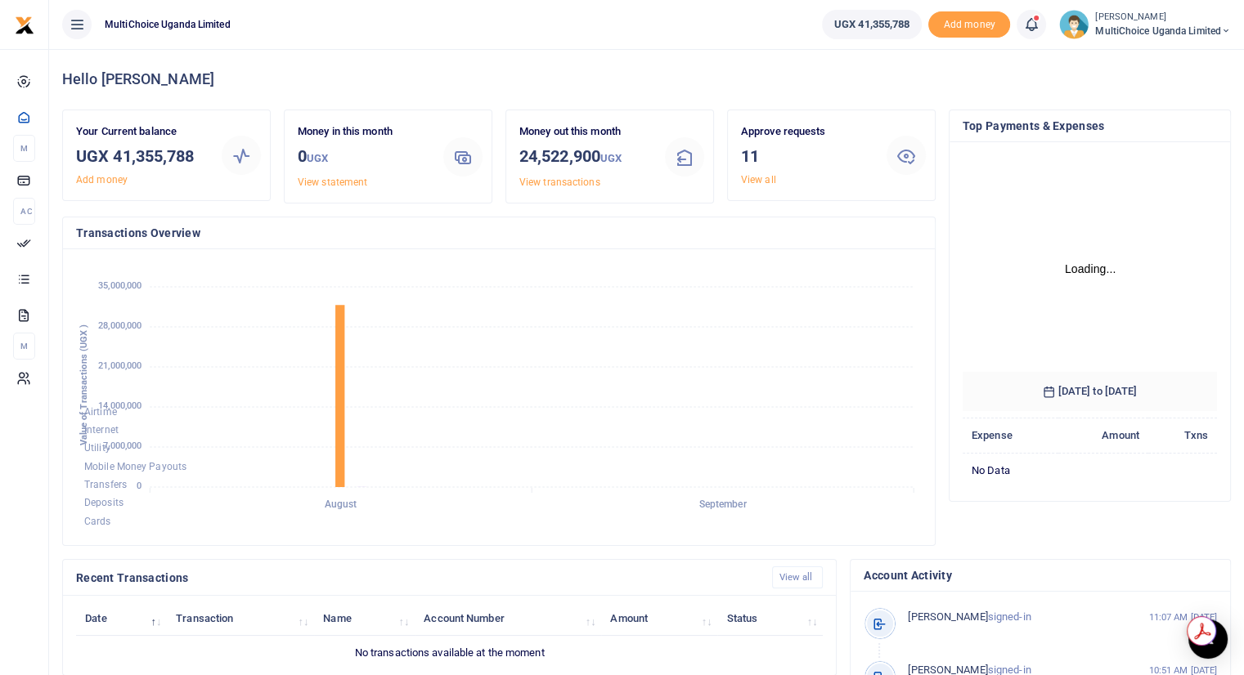
scroll to position [257, 832]
click at [756, 181] on link "View all" at bounding box center [758, 179] width 35 height 11
click at [754, 180] on link "View all" at bounding box center [758, 179] width 35 height 11
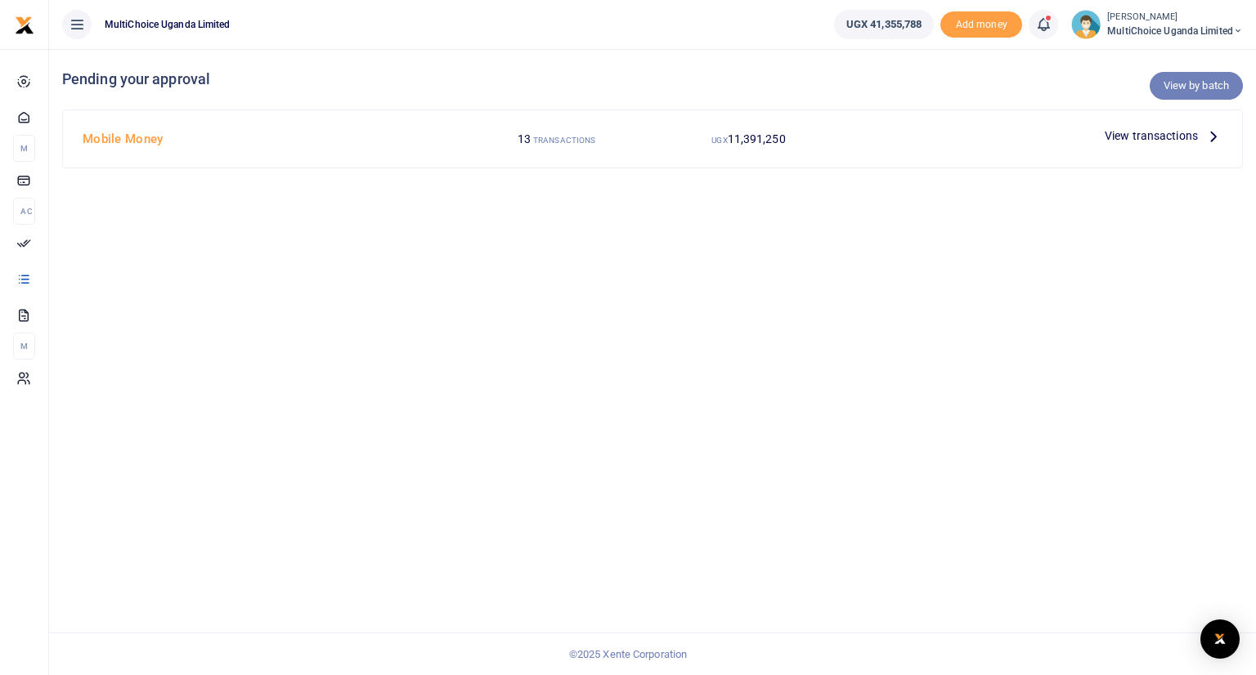
click at [1181, 89] on link "View by batch" at bounding box center [1196, 86] width 93 height 28
click at [1185, 86] on link "View by batch" at bounding box center [1196, 86] width 93 height 28
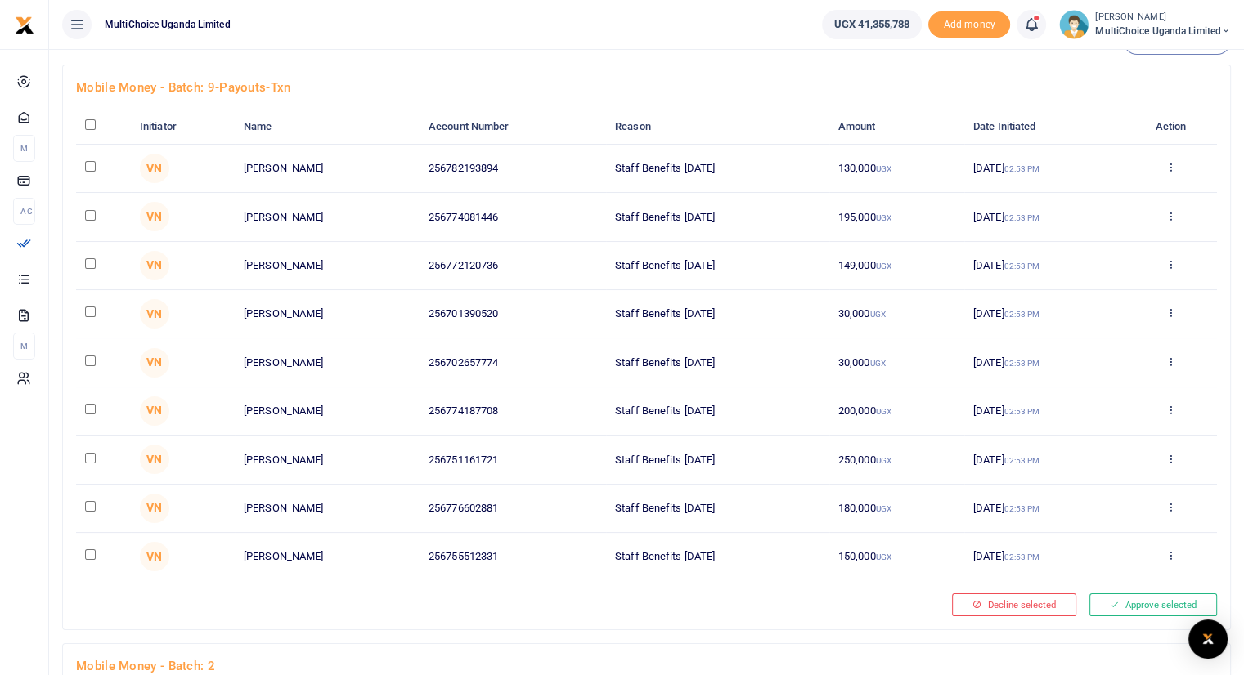
scroll to position [29, 0]
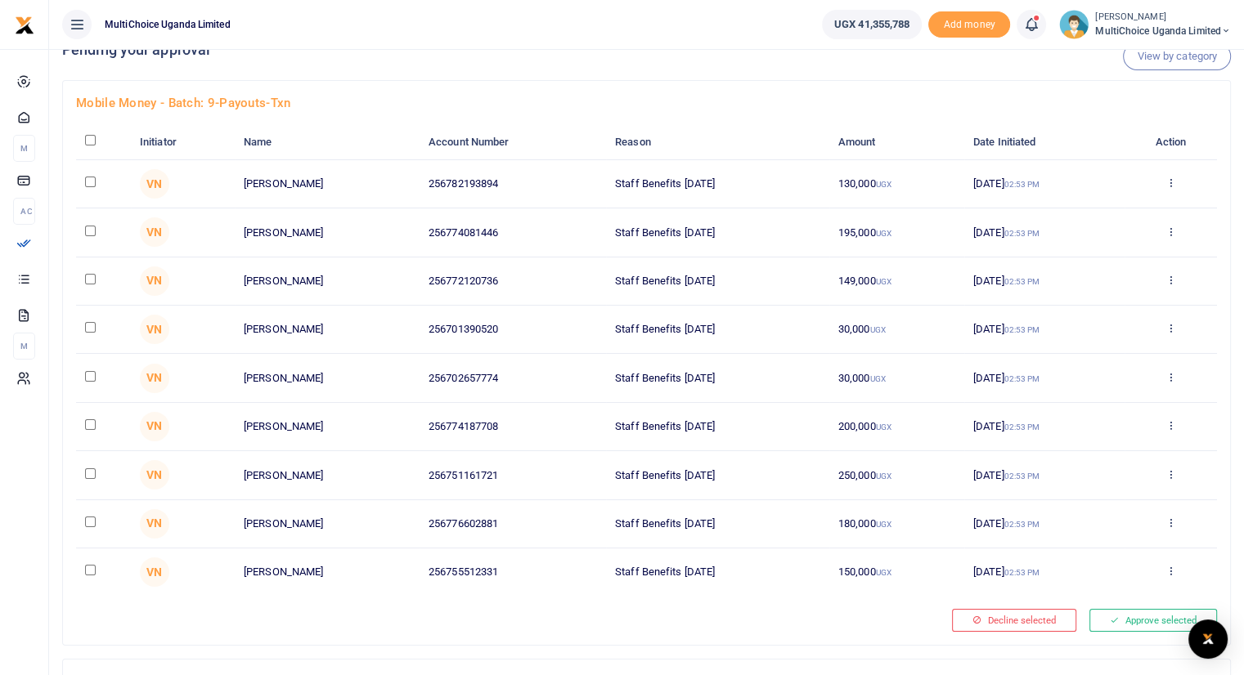
click at [88, 143] on input "checkbox" at bounding box center [90, 140] width 11 height 11
checkbox input "true"
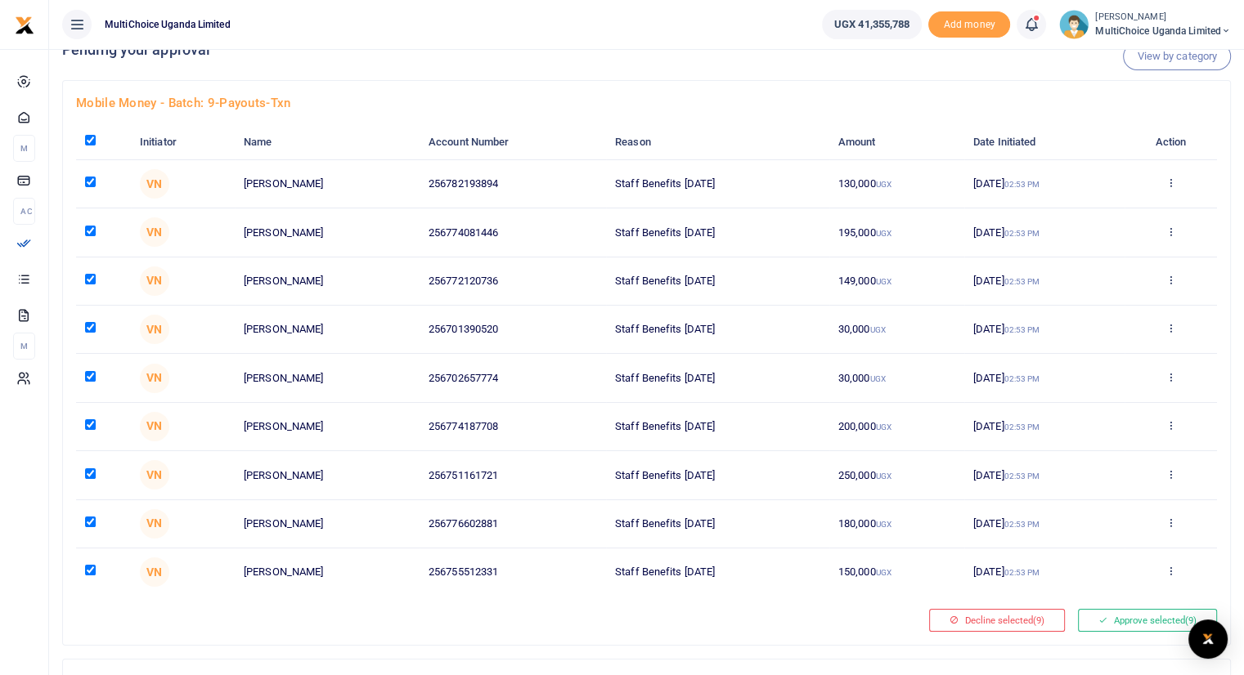
checkbox input "true"
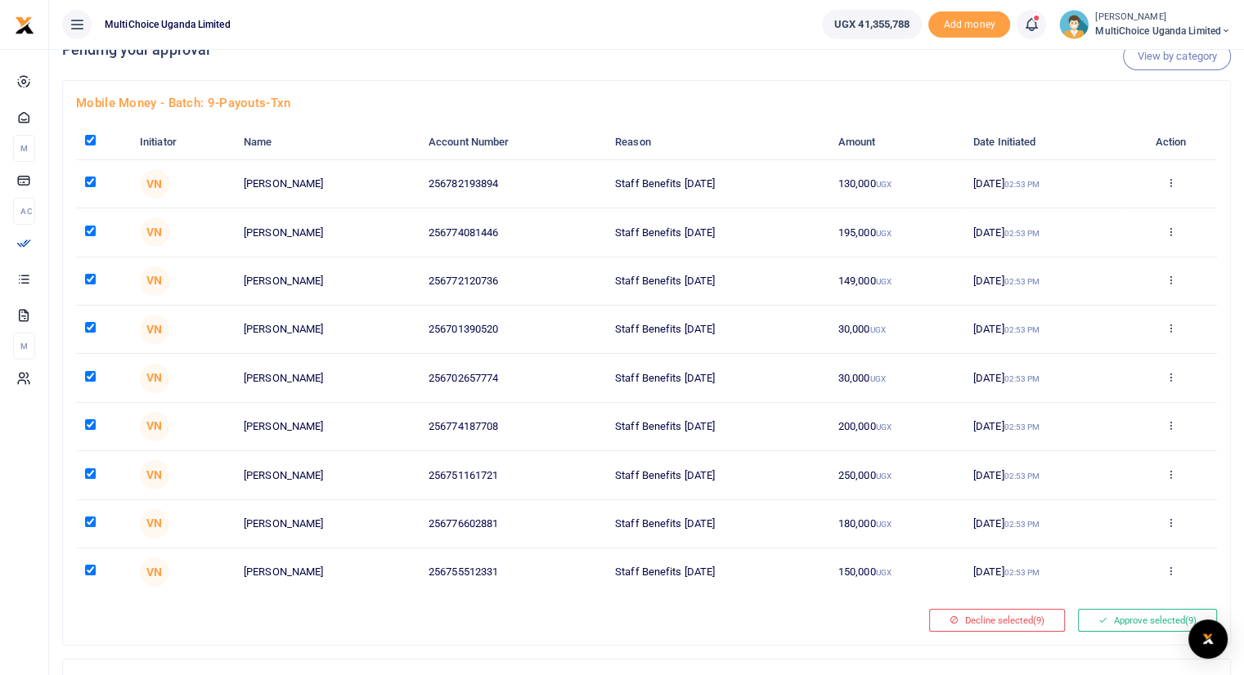
checkbox input "true"
click at [1109, 616] on button "Approve selected (9)" at bounding box center [1147, 620] width 139 height 23
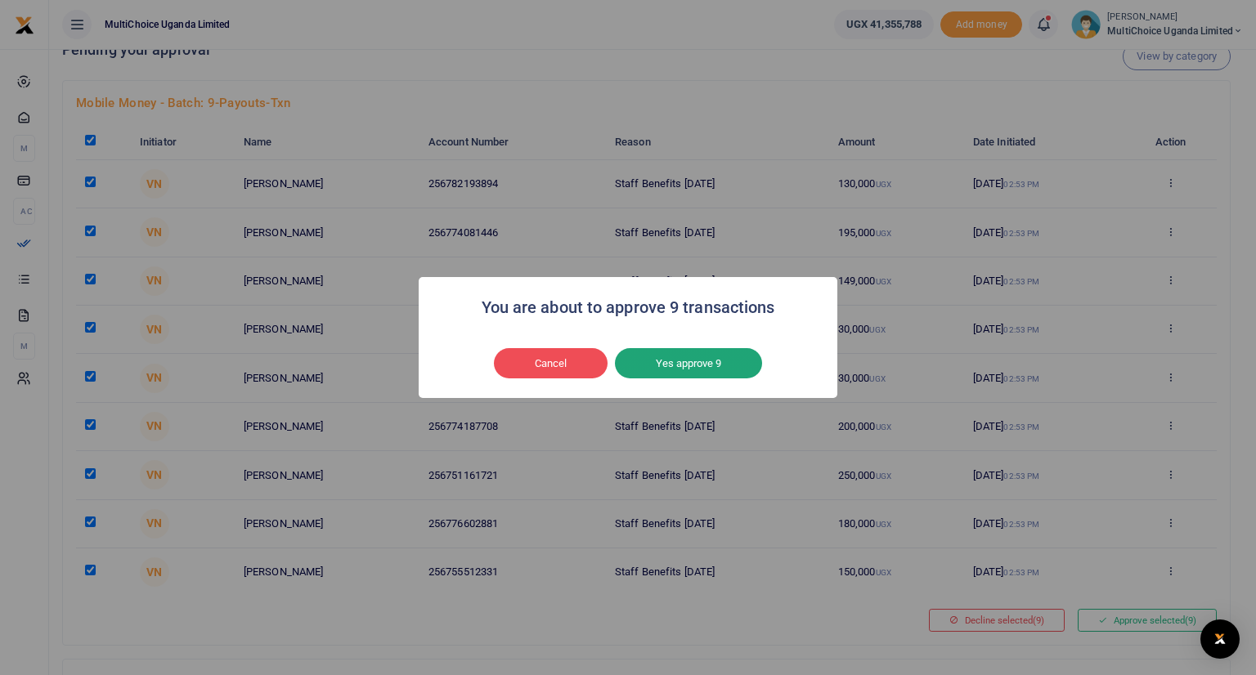
click at [705, 361] on button "Yes approve 9" at bounding box center [688, 363] width 147 height 31
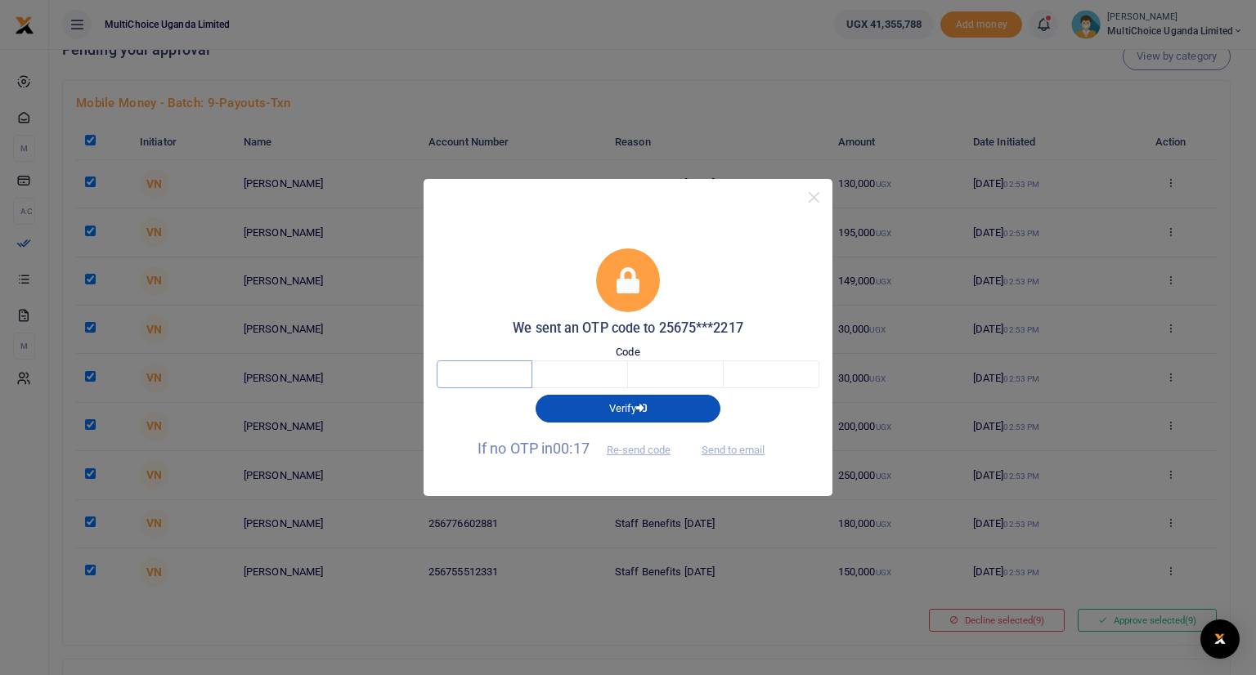
click at [481, 376] on input "text" at bounding box center [485, 375] width 96 height 28
type input "7"
type input "5"
type input "9"
type input "4"
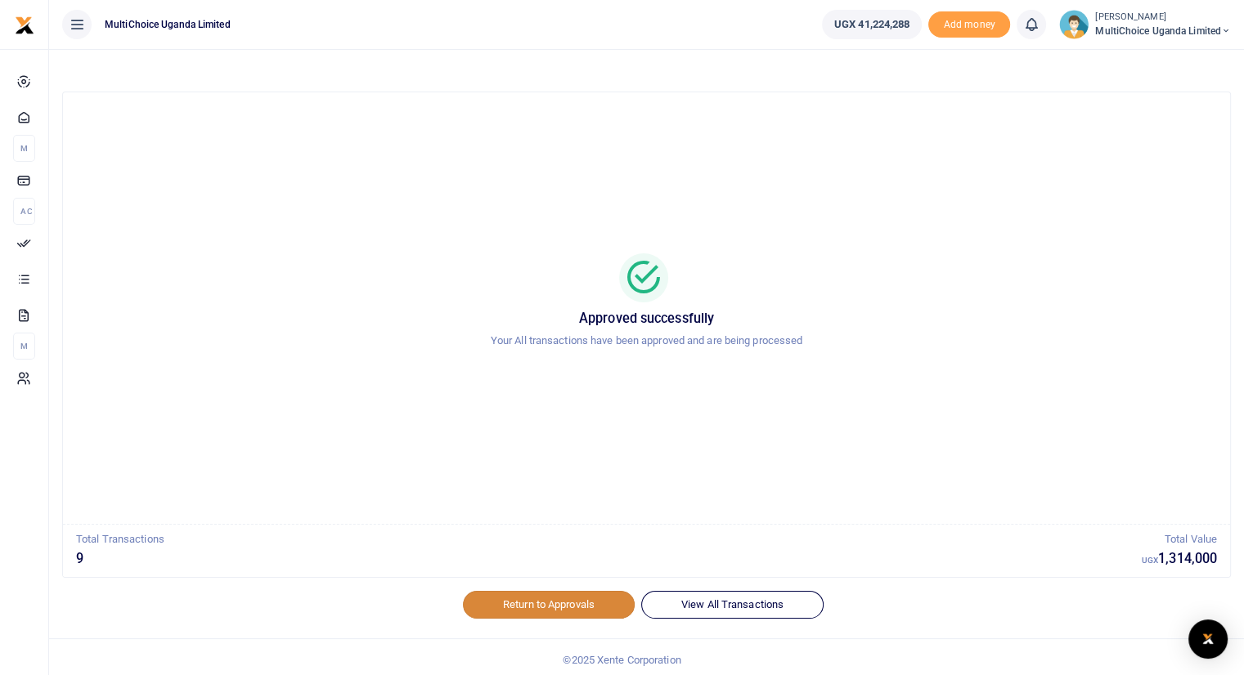
click at [581, 604] on link "Return to Approvals" at bounding box center [549, 605] width 172 height 28
click at [542, 598] on link "Return to Approvals" at bounding box center [549, 605] width 172 height 28
click at [517, 602] on link "Return to Approvals" at bounding box center [549, 605] width 172 height 28
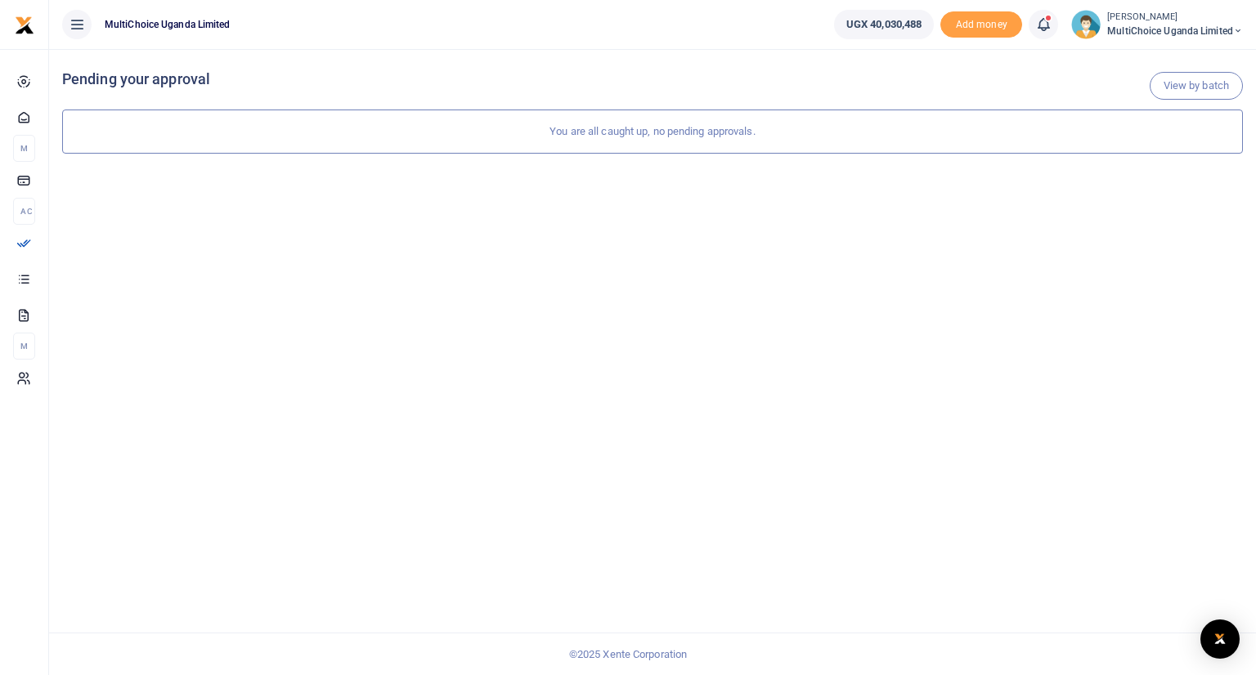
click at [1122, 24] on span "MultiChoice Uganda Limited" at bounding box center [1175, 31] width 136 height 15
click at [1148, 60] on link "Switch accounts" at bounding box center [1180, 59] width 129 height 23
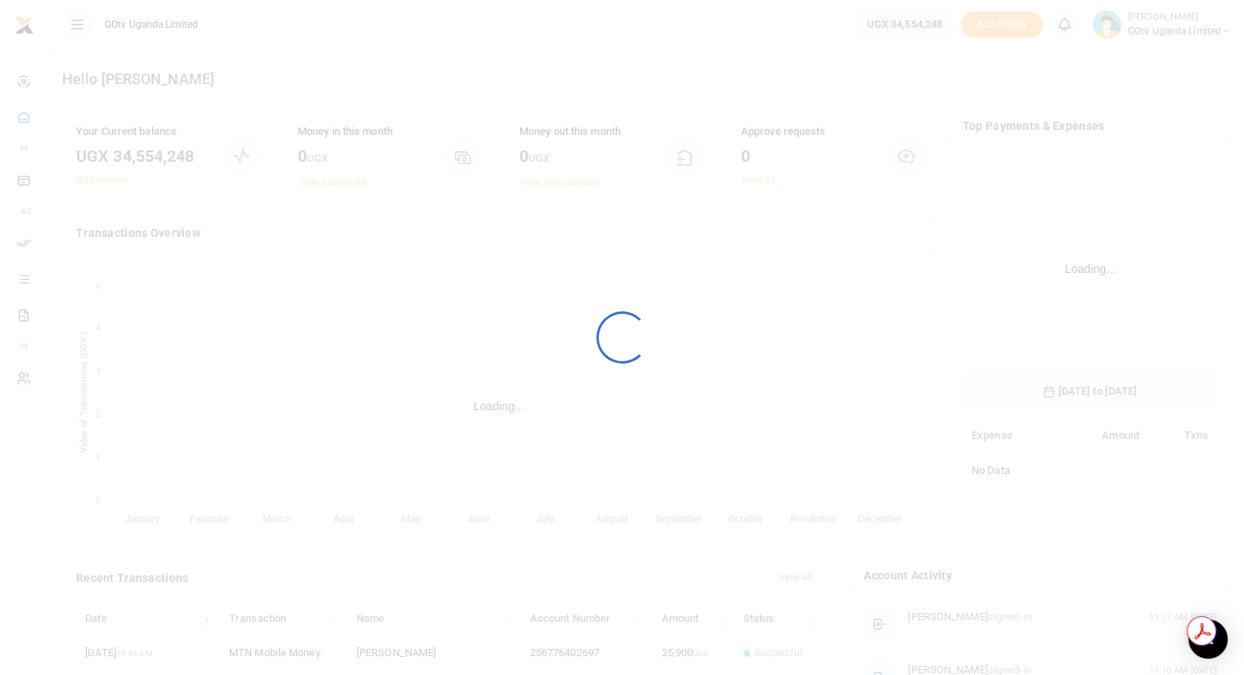
scroll to position [244, 242]
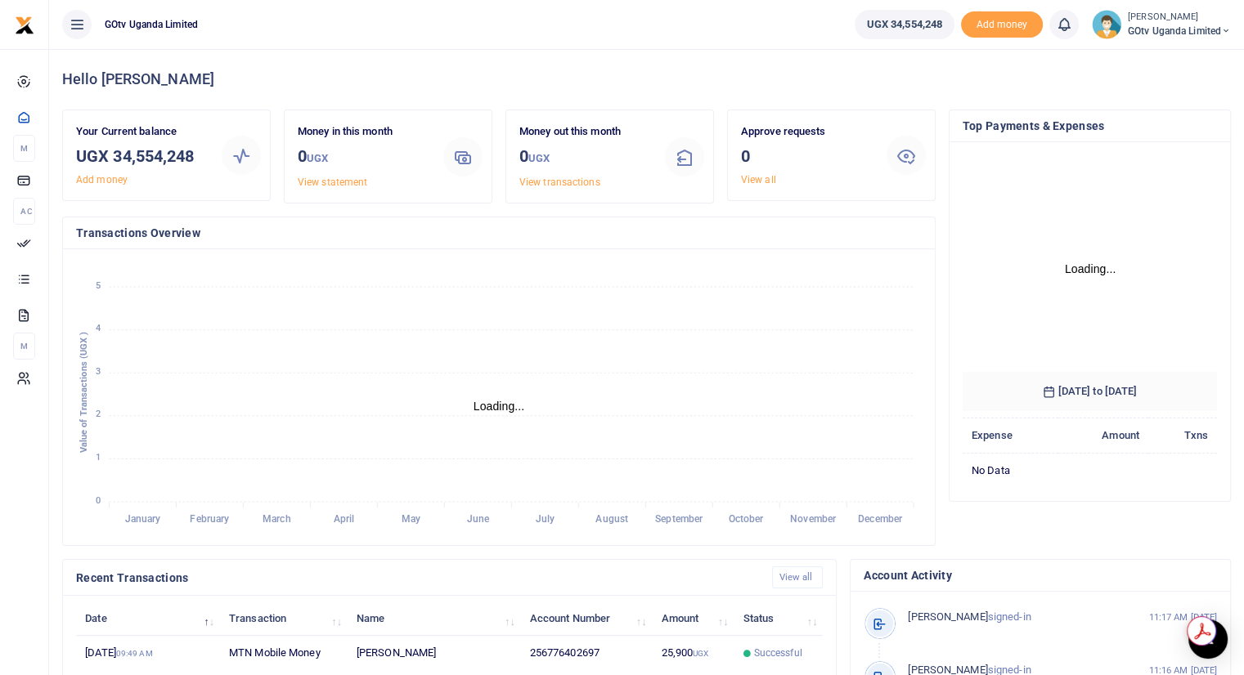
click at [1163, 36] on span "GOtv Uganda Limited" at bounding box center [1178, 31] width 103 height 15
click at [1161, 142] on link "Logout" at bounding box center [1168, 149] width 129 height 23
